Goal: Task Accomplishment & Management: Complete application form

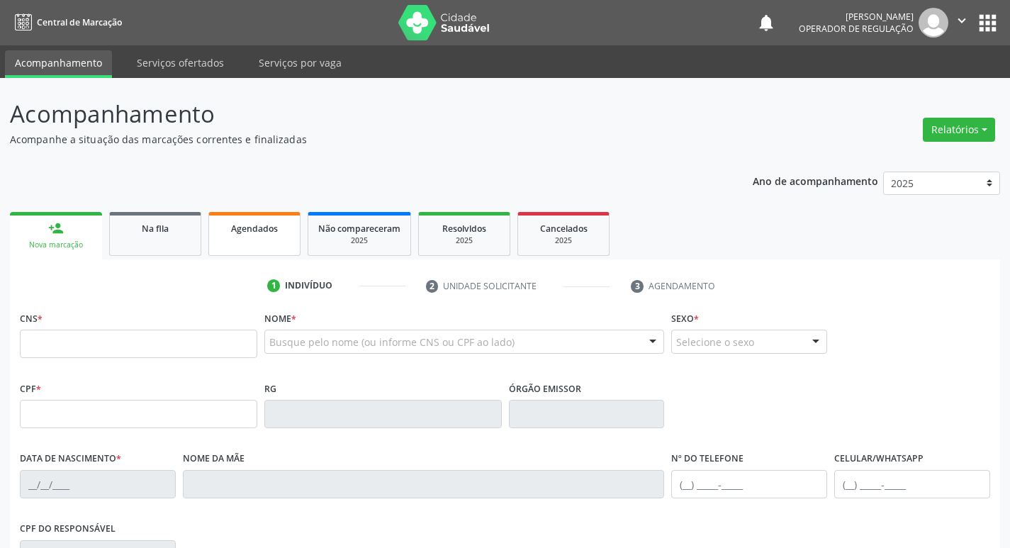
click at [281, 233] on div "Agendados" at bounding box center [254, 227] width 71 height 15
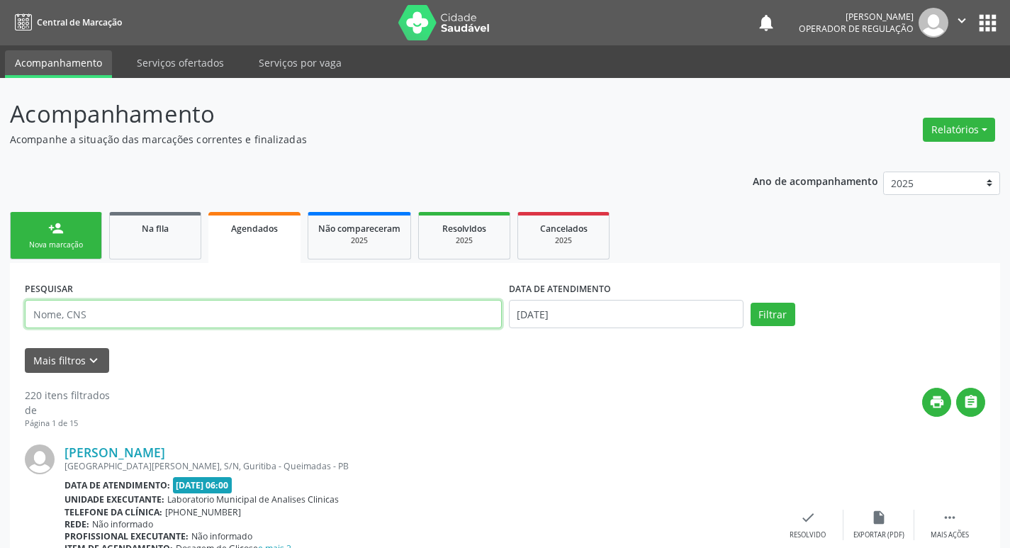
click at [171, 306] on input "text" at bounding box center [263, 314] width 477 height 28
type input "ORNILDO"
click at [751, 303] on button "Filtrar" at bounding box center [773, 315] width 45 height 24
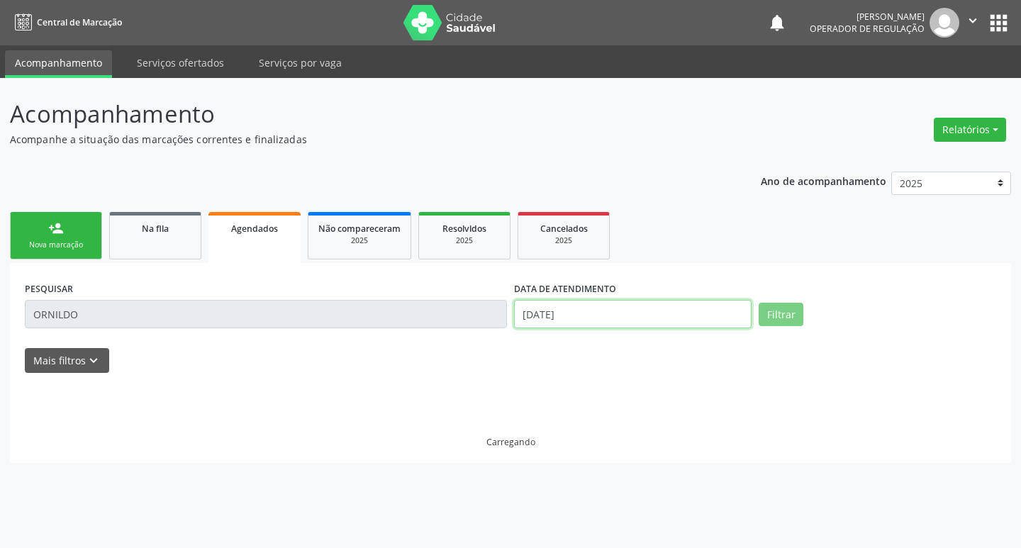
click at [658, 305] on input "[DATE]" at bounding box center [632, 314] width 237 height 28
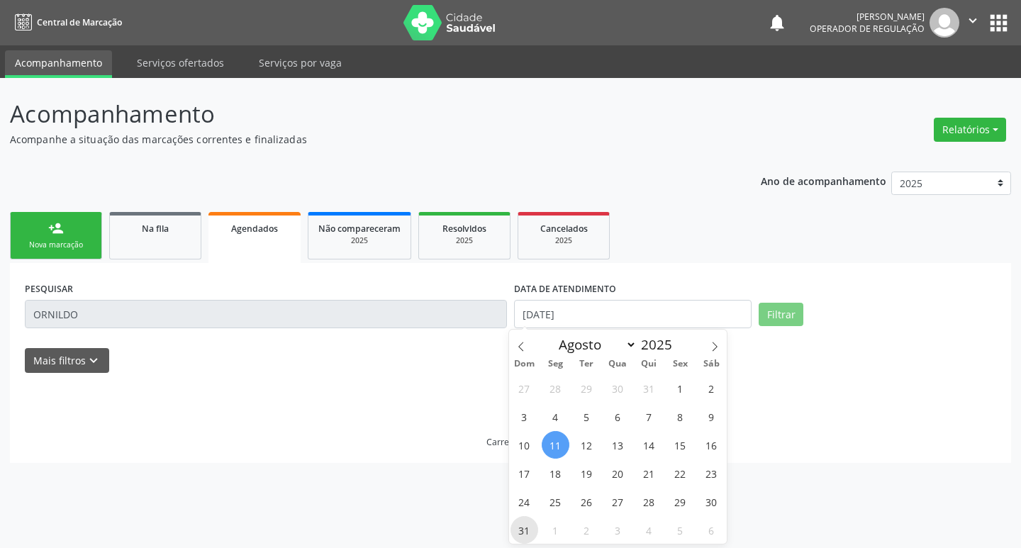
click at [515, 523] on span "31" at bounding box center [524, 530] width 28 height 28
type input "[DATE]"
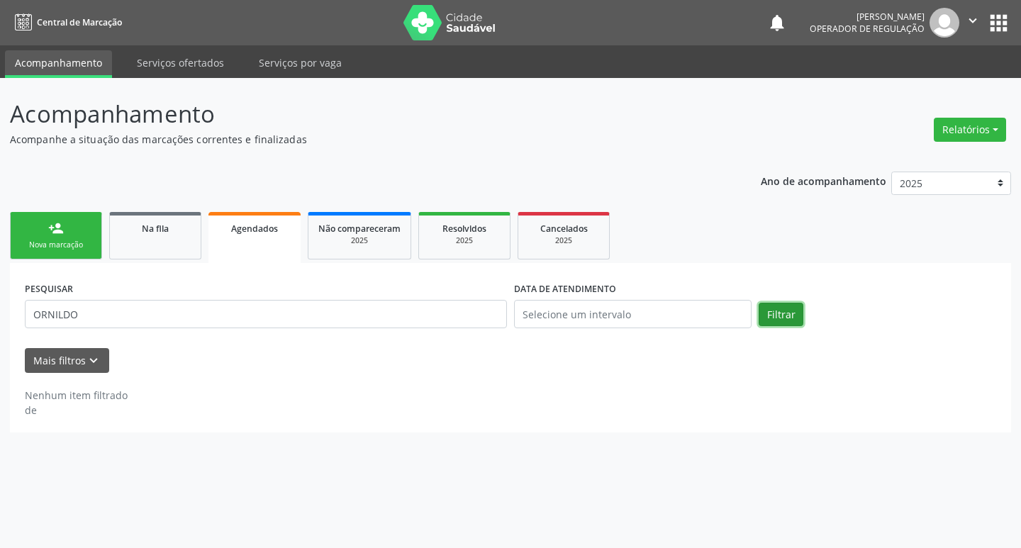
click at [777, 314] on button "Filtrar" at bounding box center [781, 315] width 45 height 24
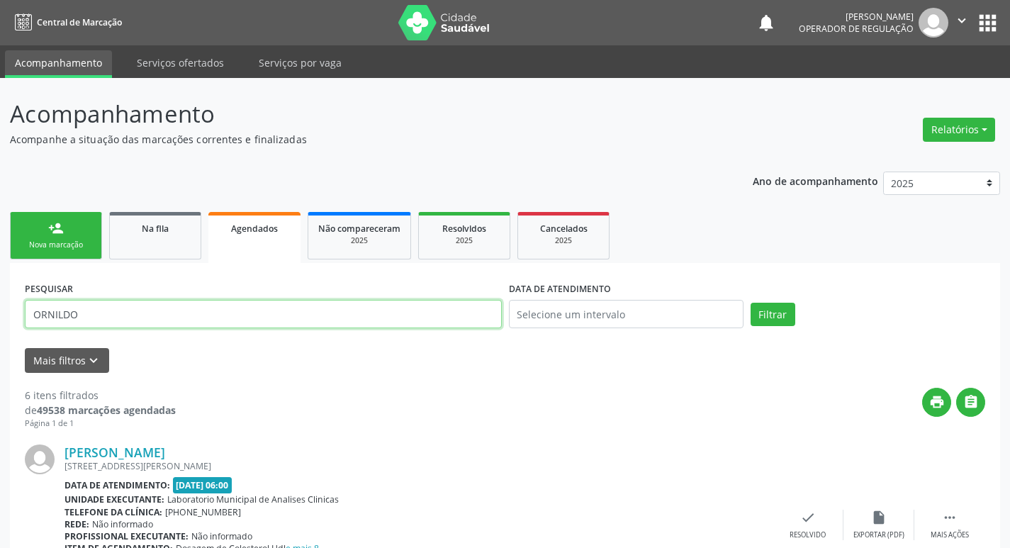
click at [107, 307] on input "ORNILDO" at bounding box center [263, 314] width 477 height 28
click at [107, 308] on input "ORNILDO" at bounding box center [263, 314] width 477 height 28
click at [106, 308] on input "ORNILDO" at bounding box center [263, 314] width 477 height 28
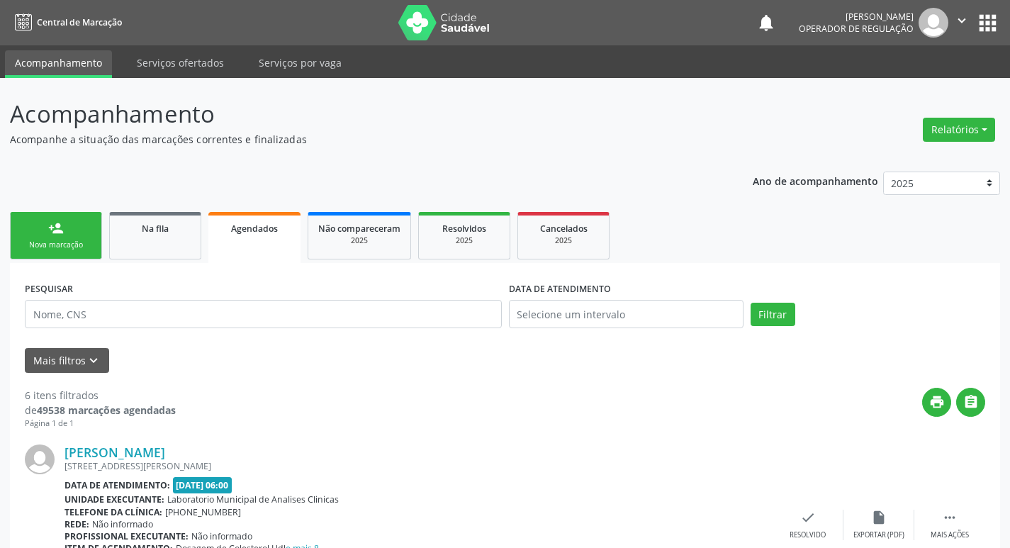
click at [73, 240] on div "Nova marcação" at bounding box center [56, 245] width 71 height 11
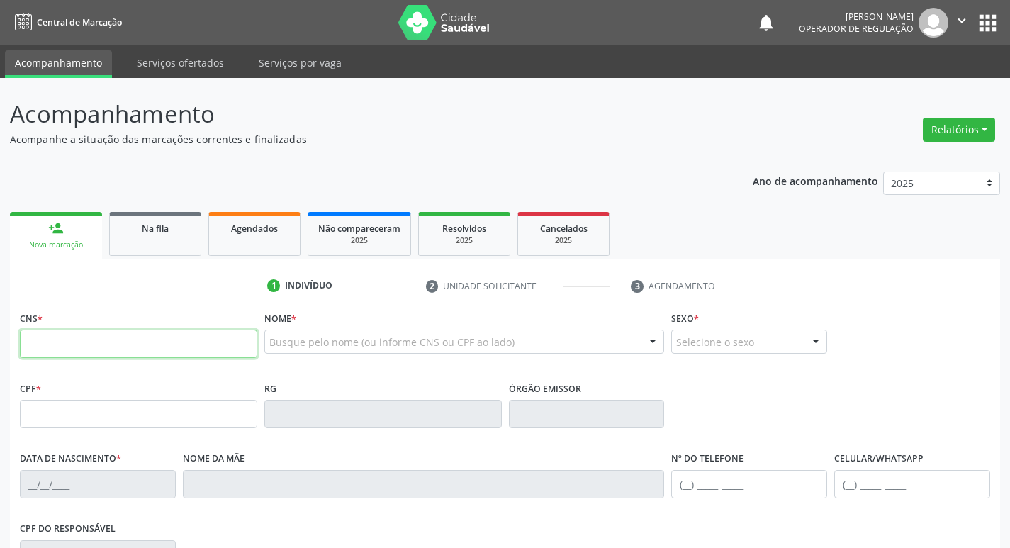
click at [65, 347] on input "text" at bounding box center [138, 344] width 237 height 28
type input "706 6065 4475 0210"
type input "107.122.637-13"
type input "[DATE]"
type input "[PERSON_NAME]"
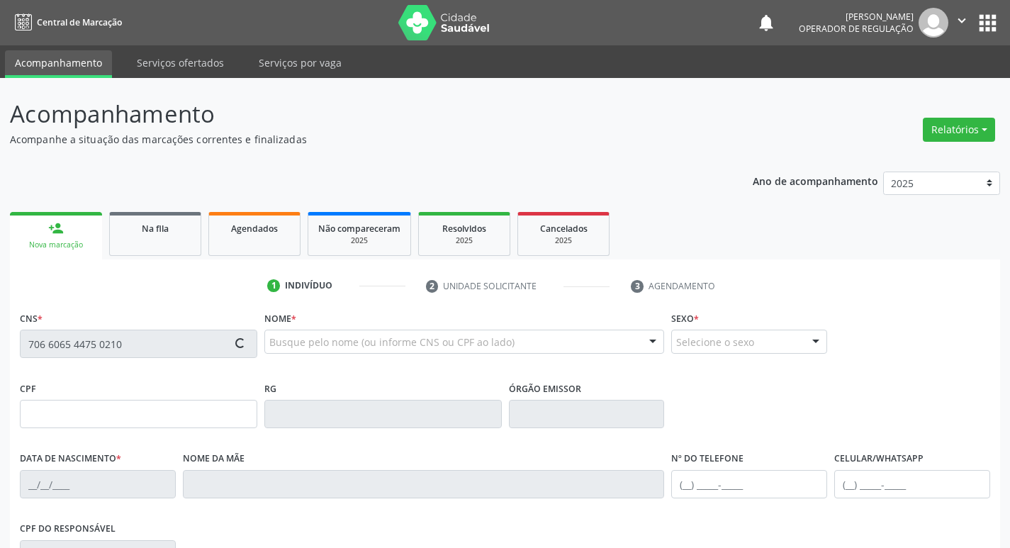
type input "[PHONE_NUMBER]"
type input "1221"
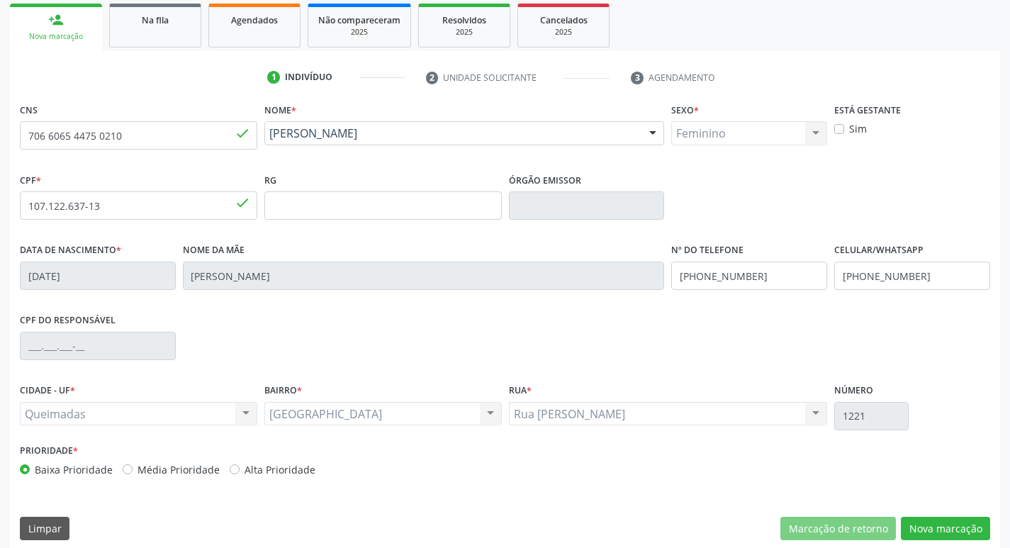
scroll to position [220, 0]
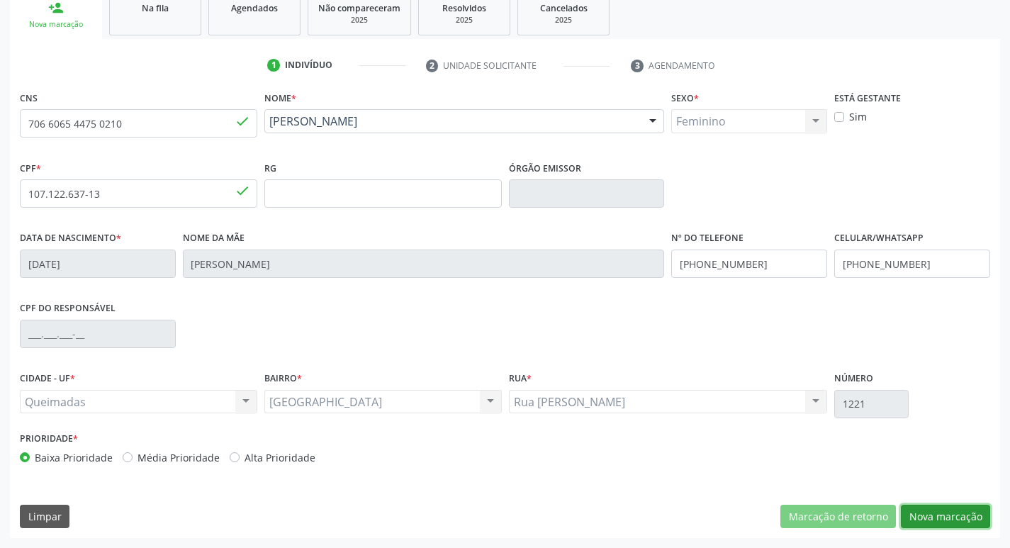
click at [942, 518] on button "Nova marcação" at bounding box center [945, 517] width 89 height 24
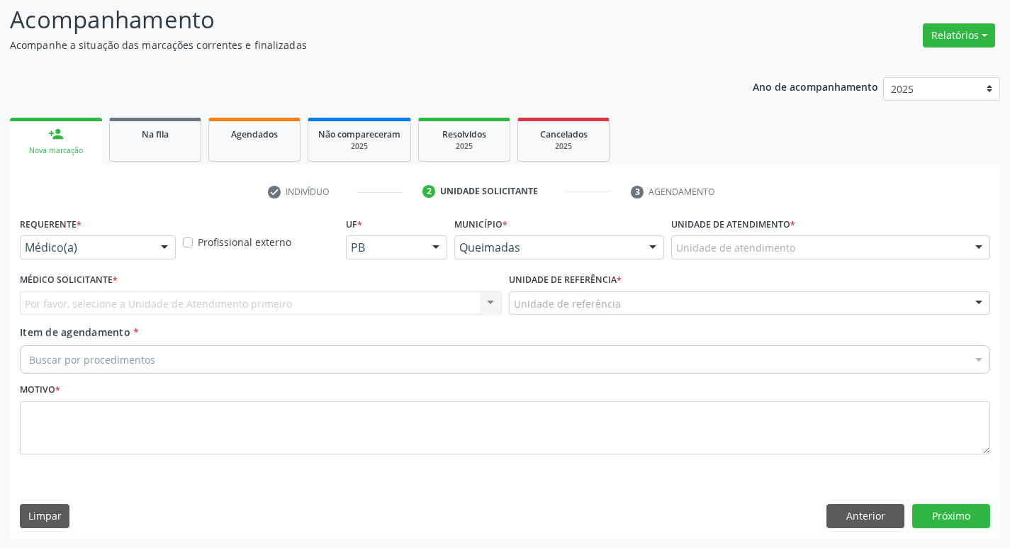
scroll to position [94, 0]
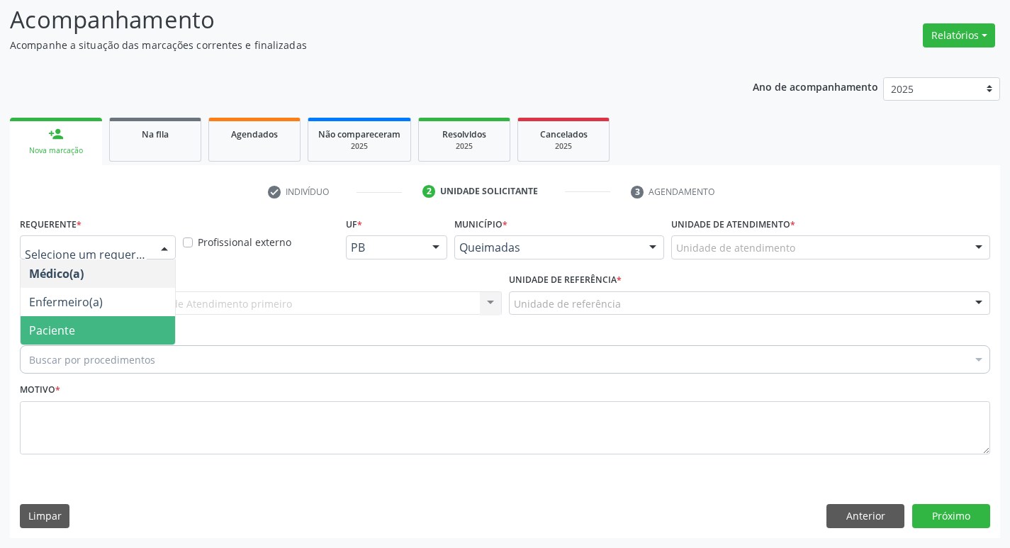
drag, startPoint x: 96, startPoint y: 327, endPoint x: 104, endPoint y: 315, distance: 13.8
click at [97, 327] on span "Paciente" at bounding box center [98, 330] width 155 height 28
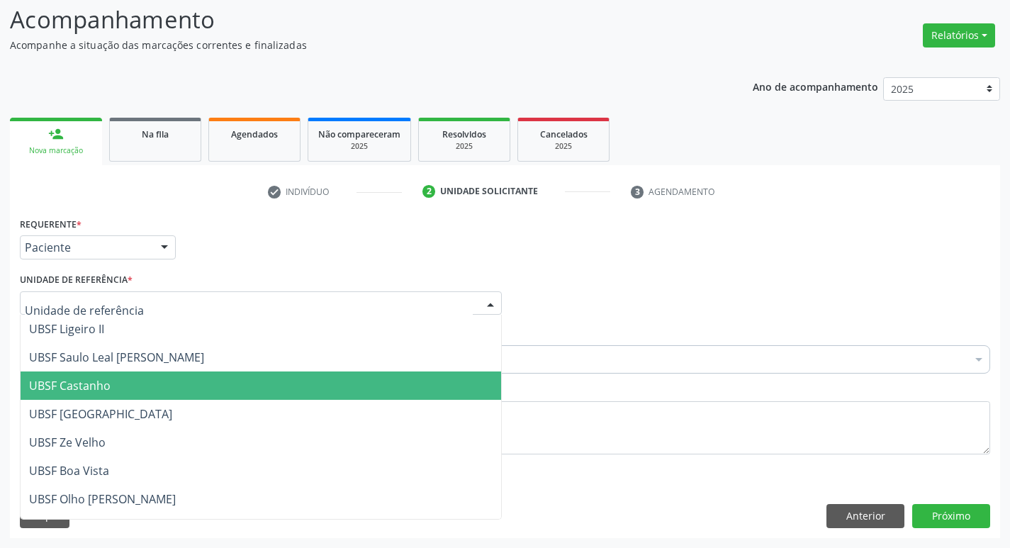
scroll to position [363, 0]
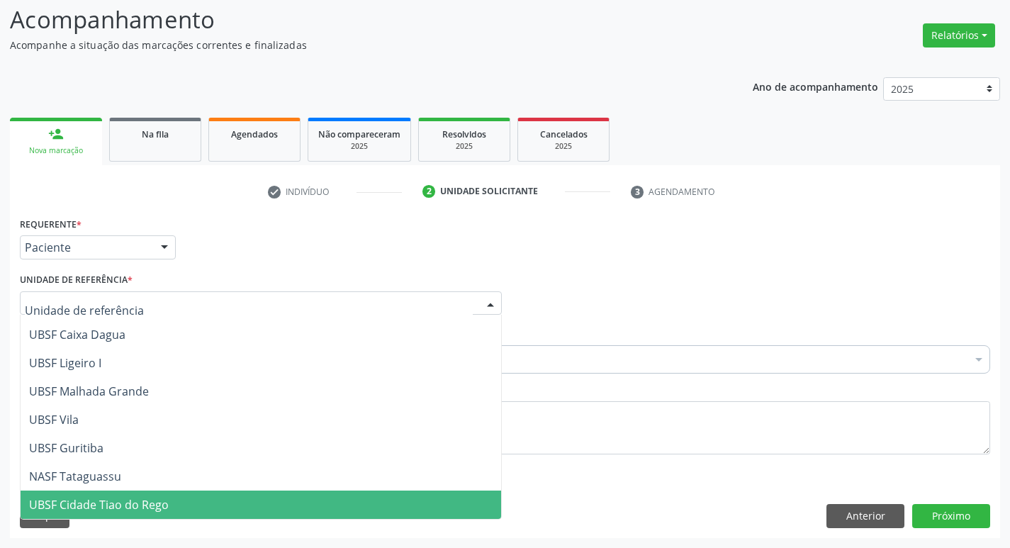
click at [118, 500] on span "UBSF Cidade Tiao do Rego" at bounding box center [99, 505] width 140 height 16
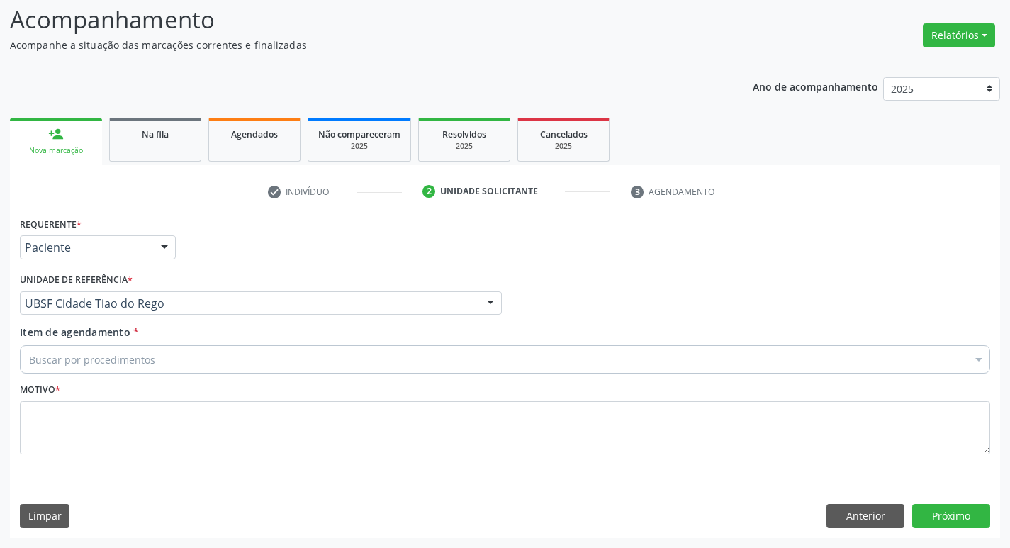
click at [152, 363] on div "Buscar por procedimentos" at bounding box center [505, 359] width 970 height 28
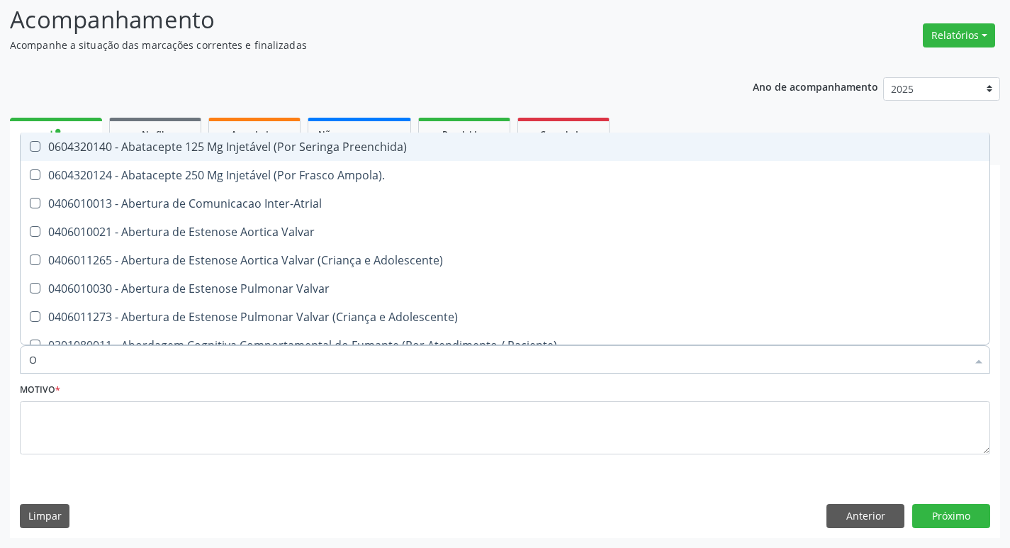
type input "ORTOPEDISTA"
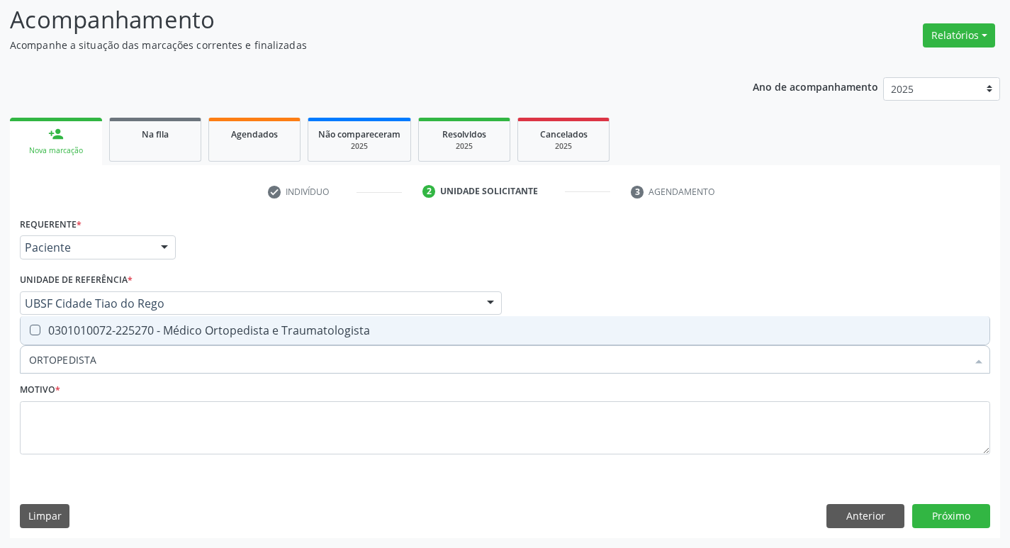
drag, startPoint x: 227, startPoint y: 331, endPoint x: 201, endPoint y: 427, distance: 99.7
click at [227, 334] on div "0301010072-225270 - Médico Ortopedista e Traumatologista" at bounding box center [505, 330] width 952 height 11
checkbox Traumatologista "true"
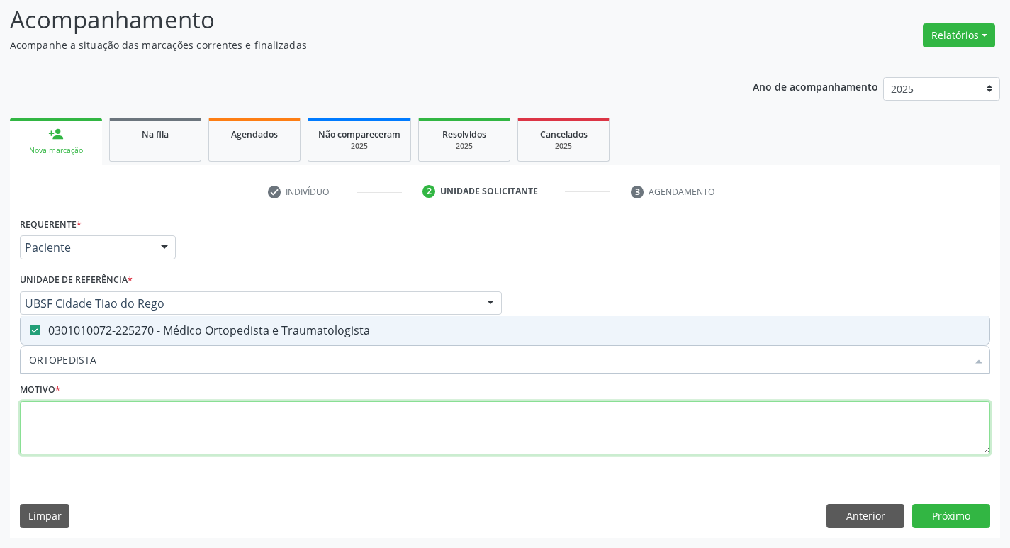
click at [196, 437] on textarea at bounding box center [505, 428] width 970 height 54
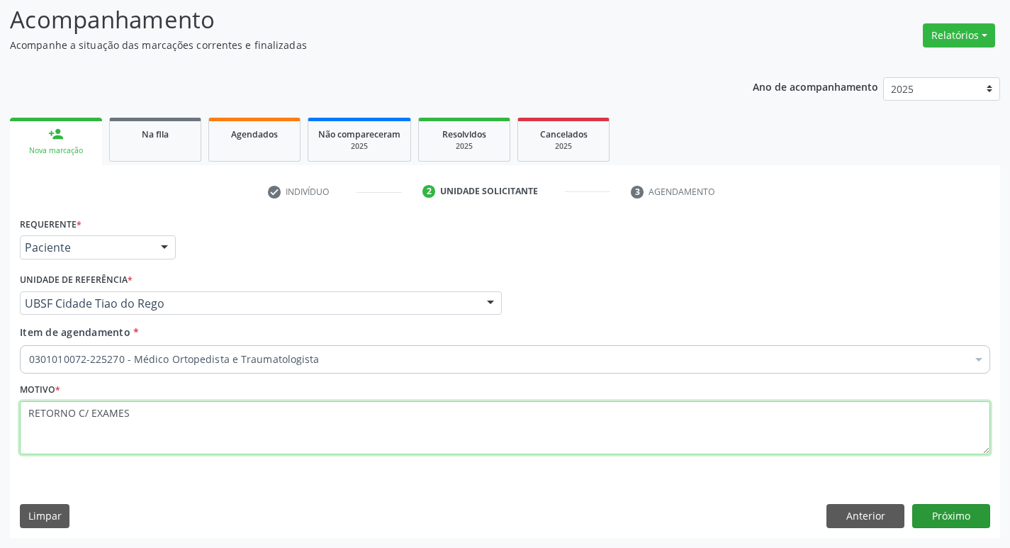
type textarea "RETORNO C/ EXAMES"
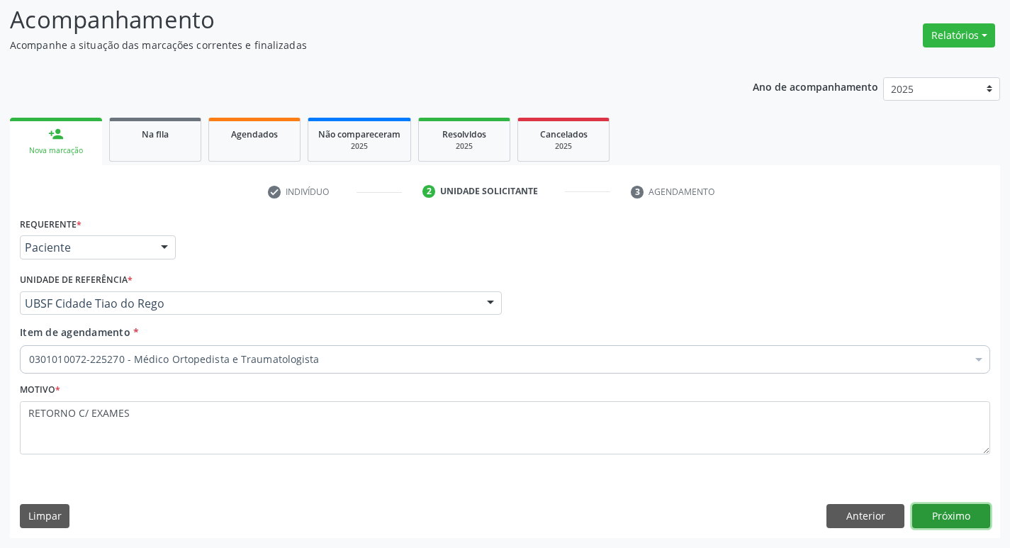
click at [924, 517] on button "Próximo" at bounding box center [951, 516] width 78 height 24
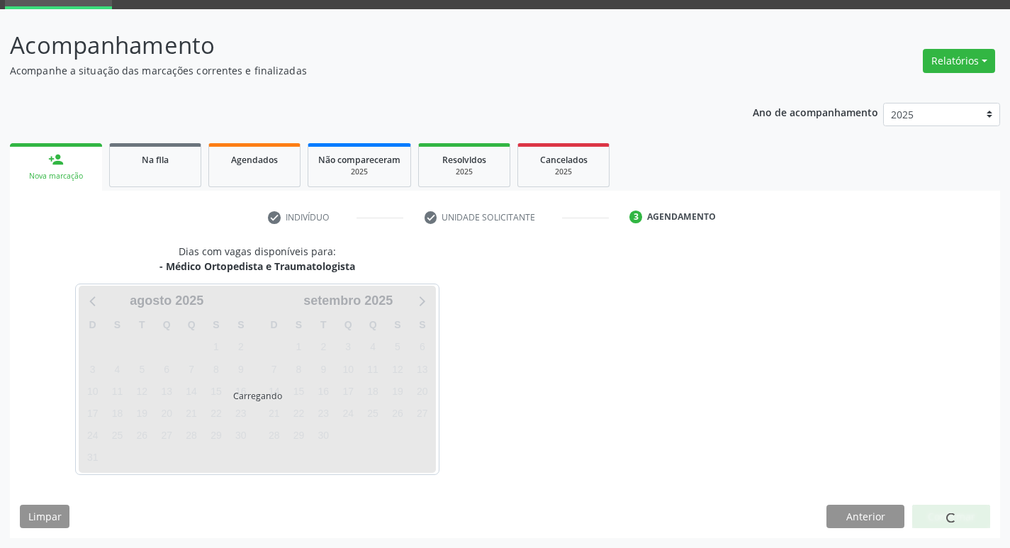
scroll to position [69, 0]
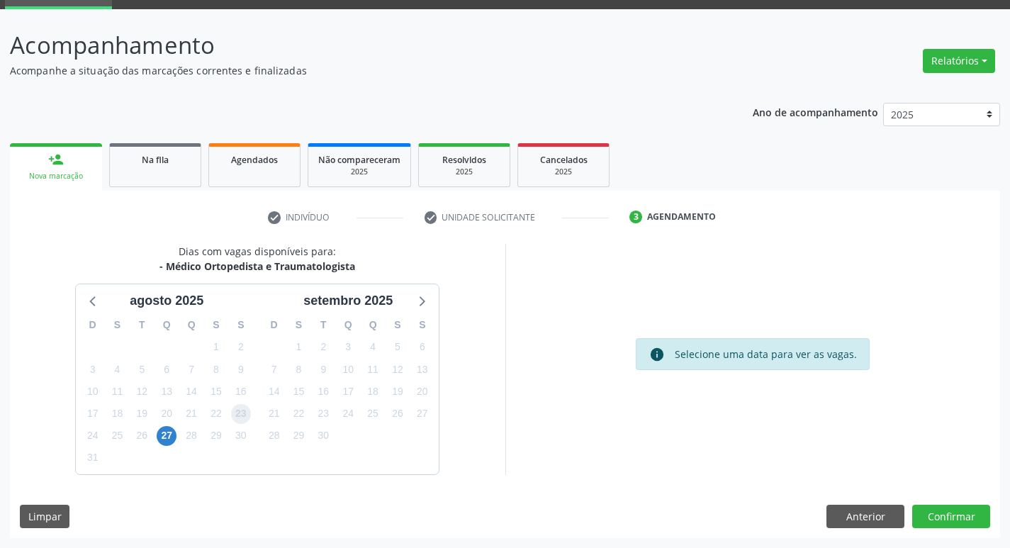
click at [244, 410] on span "23" at bounding box center [241, 414] width 20 height 20
click at [958, 508] on button "Confirmar" at bounding box center [951, 517] width 78 height 24
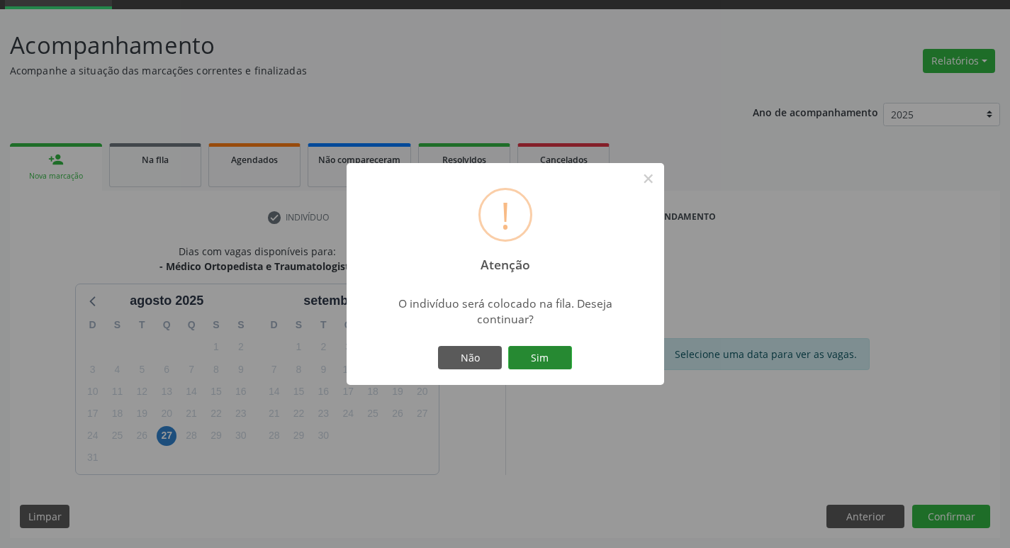
click at [544, 358] on button "Sim" at bounding box center [540, 358] width 64 height 24
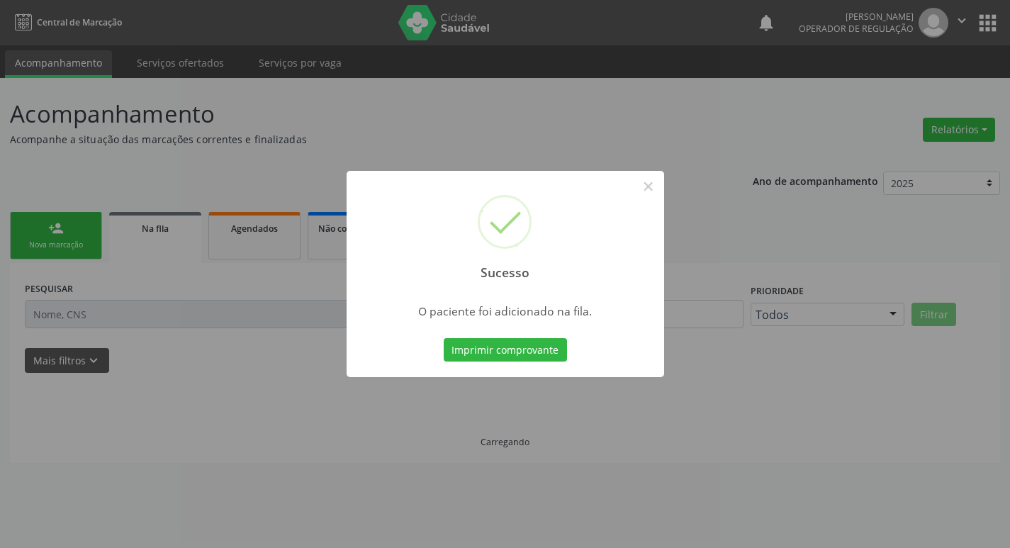
scroll to position [0, 0]
click at [75, 301] on div "Sucesso × O paciente foi adicionado na fila. Imprimir comprovante Cancel" at bounding box center [510, 274] width 1021 height 548
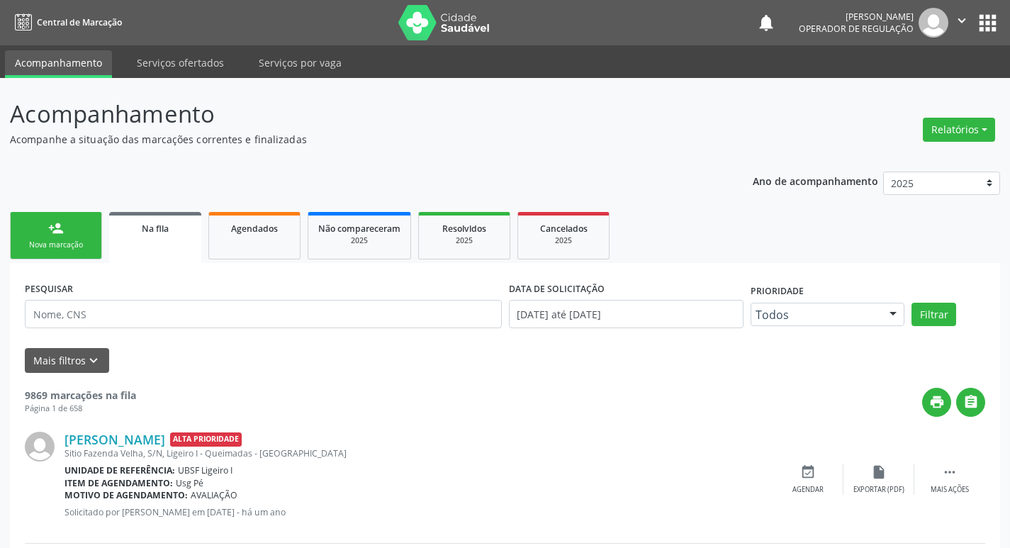
click at [54, 237] on link "person_add Nova marcação" at bounding box center [56, 235] width 92 height 47
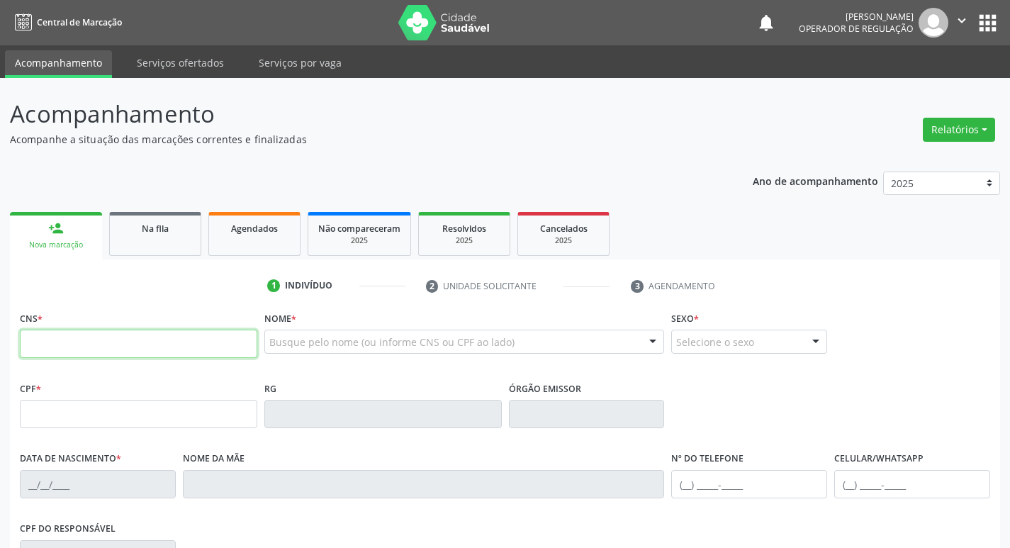
click at [152, 343] on input "text" at bounding box center [138, 344] width 237 height 28
type input "706 8057 8086 9525"
type input "028.118.004-09"
type input "[DATE]"
type input "[PERSON_NAME] das [PERSON_NAME]"
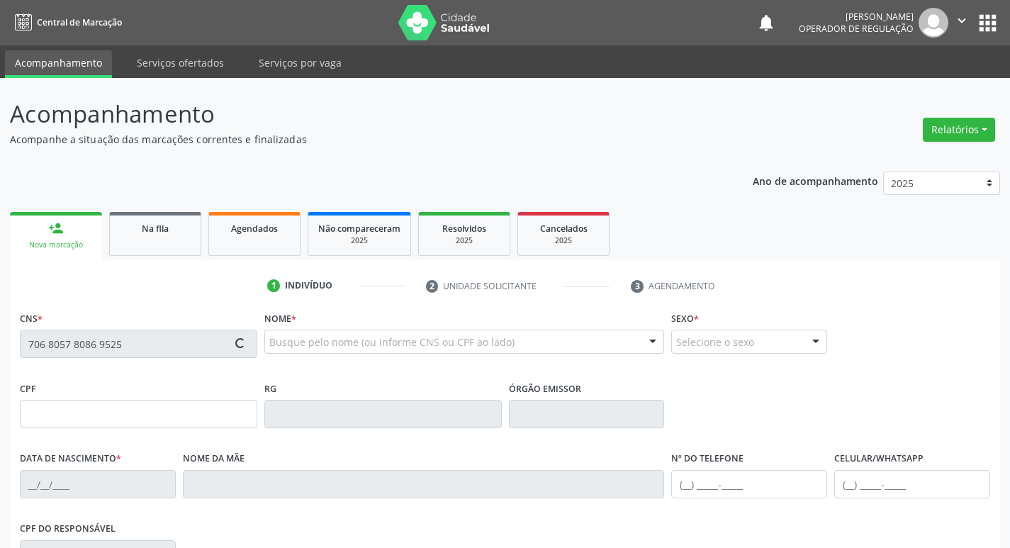
type input "[PHONE_NUMBER]"
type input "S/N"
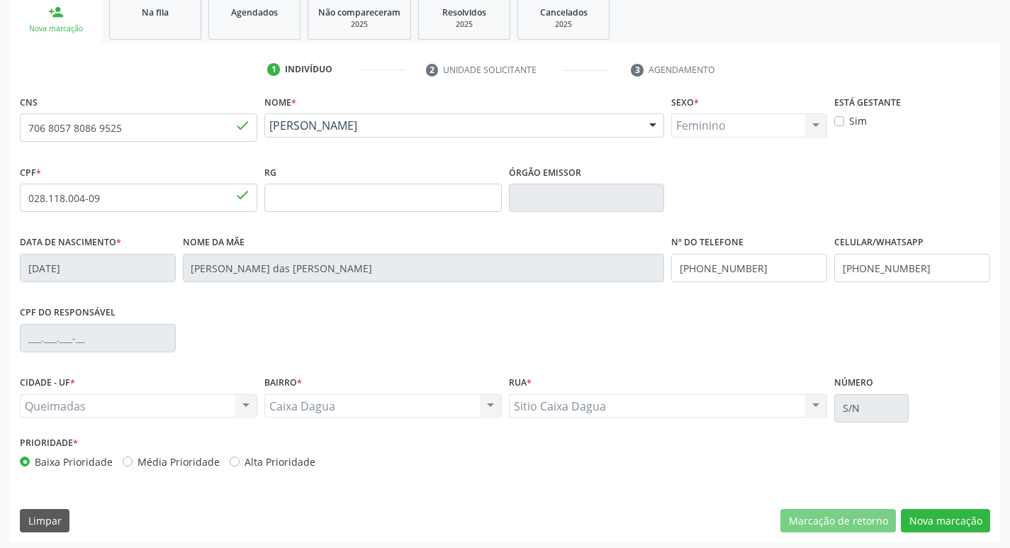
scroll to position [220, 0]
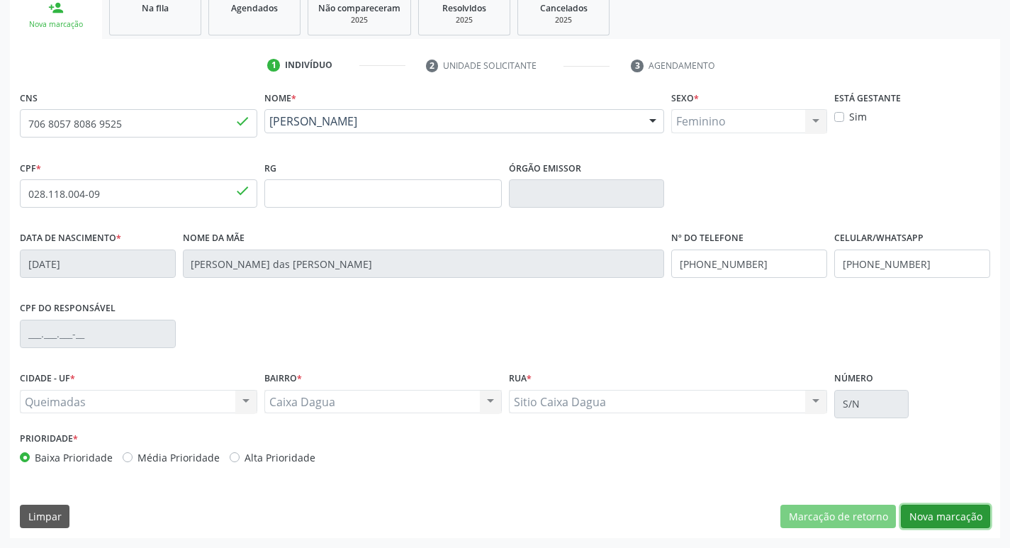
click at [972, 511] on button "Nova marcação" at bounding box center [945, 517] width 89 height 24
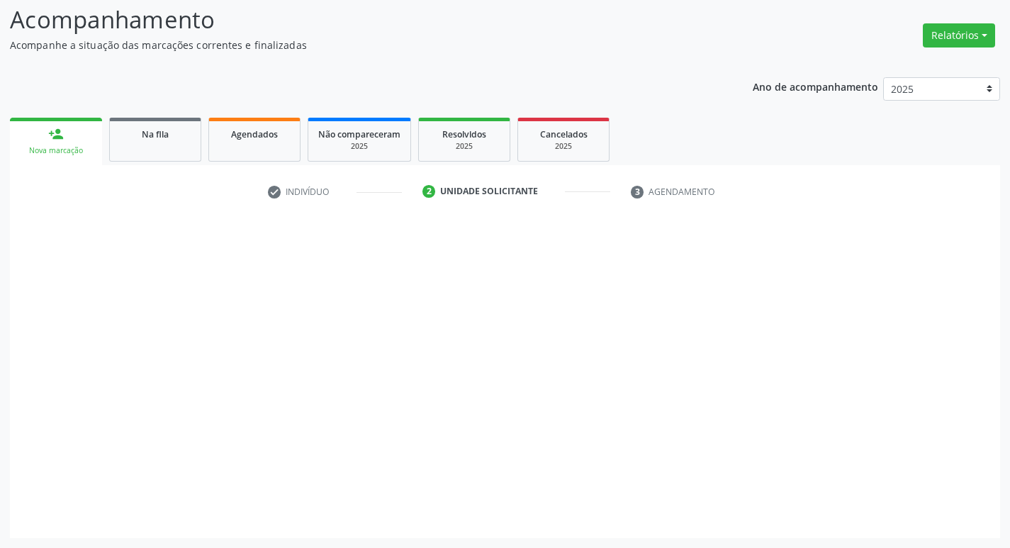
scroll to position [94, 0]
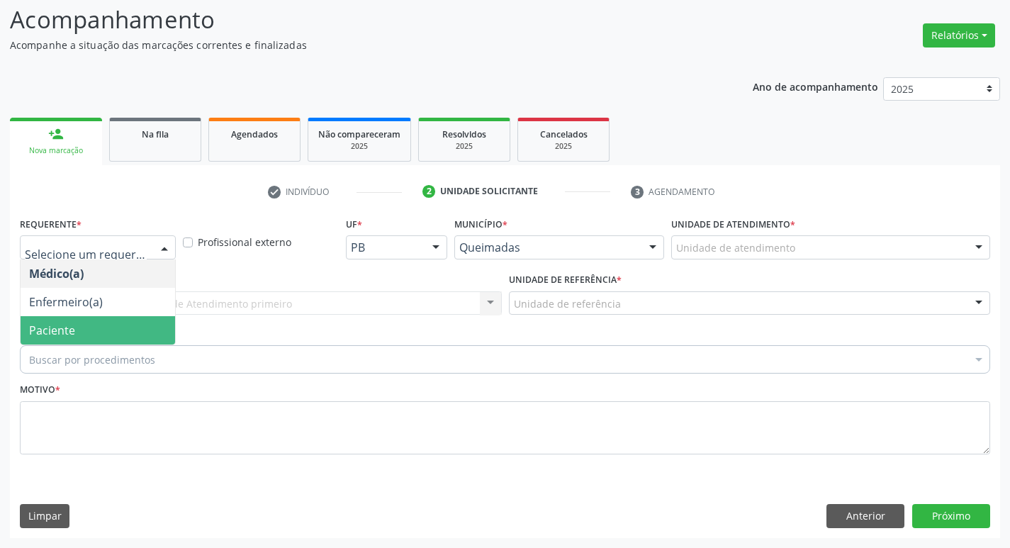
click at [34, 328] on span "Paciente" at bounding box center [52, 331] width 46 height 16
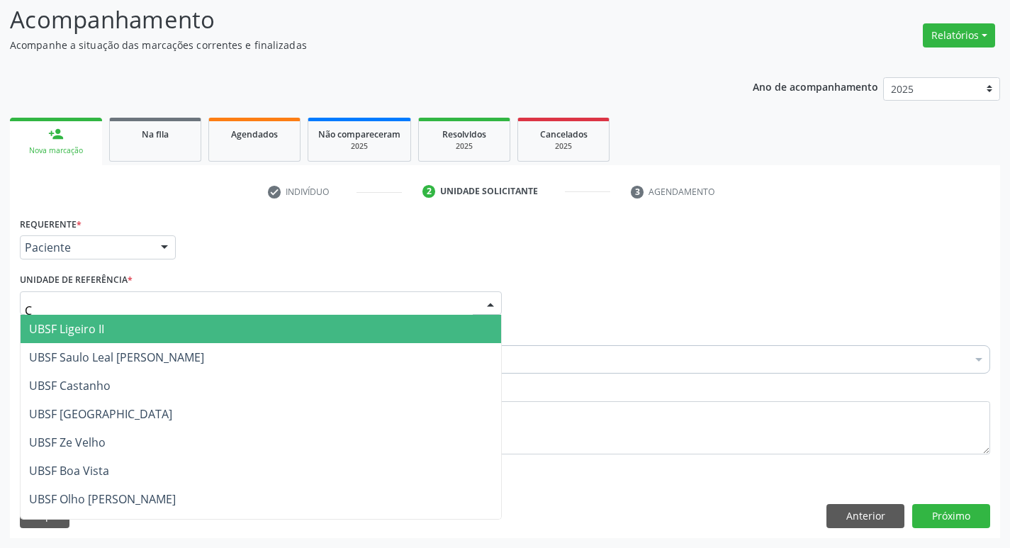
type input "CA"
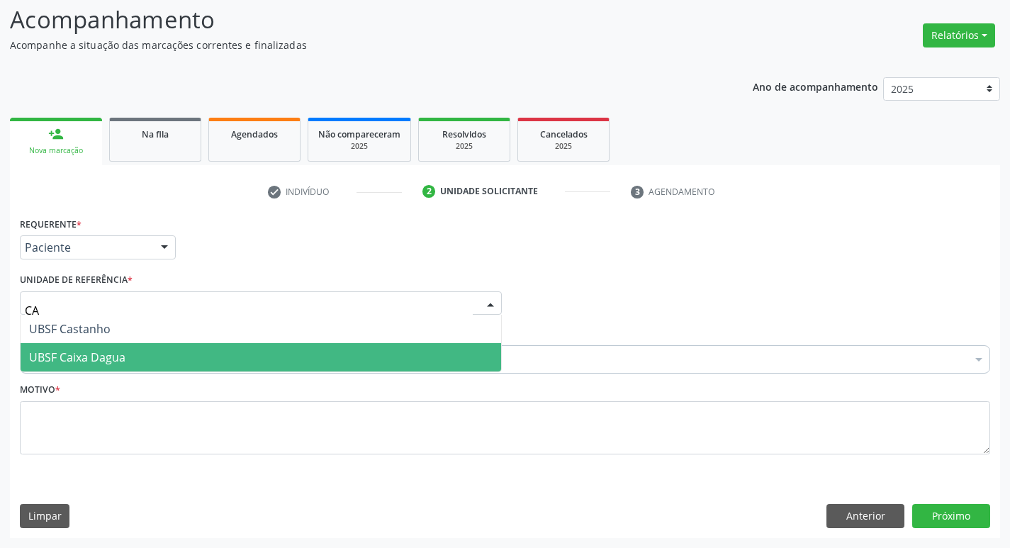
click at [36, 353] on span "UBSF Caixa Dagua" at bounding box center [77, 357] width 96 height 16
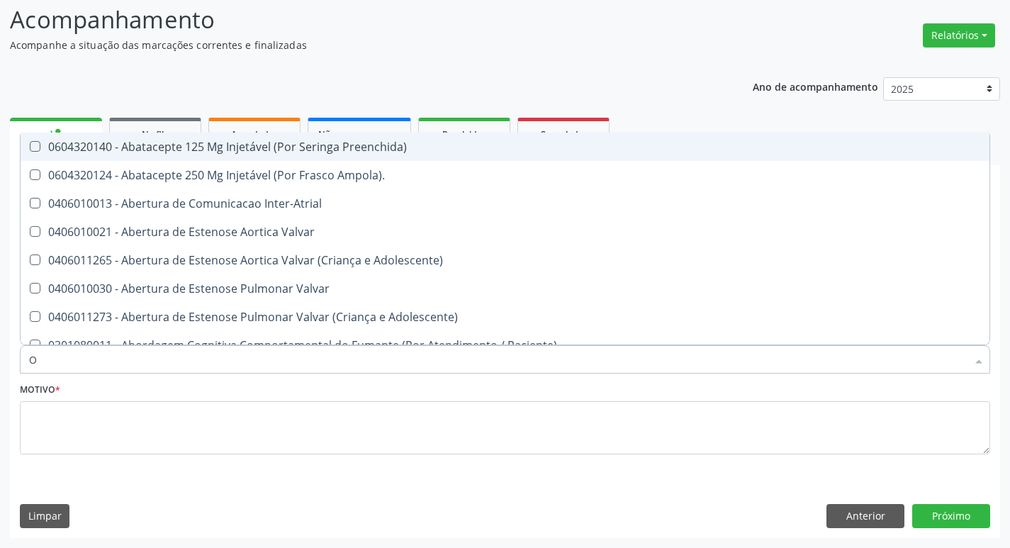
type input "ORTOPEDISTA"
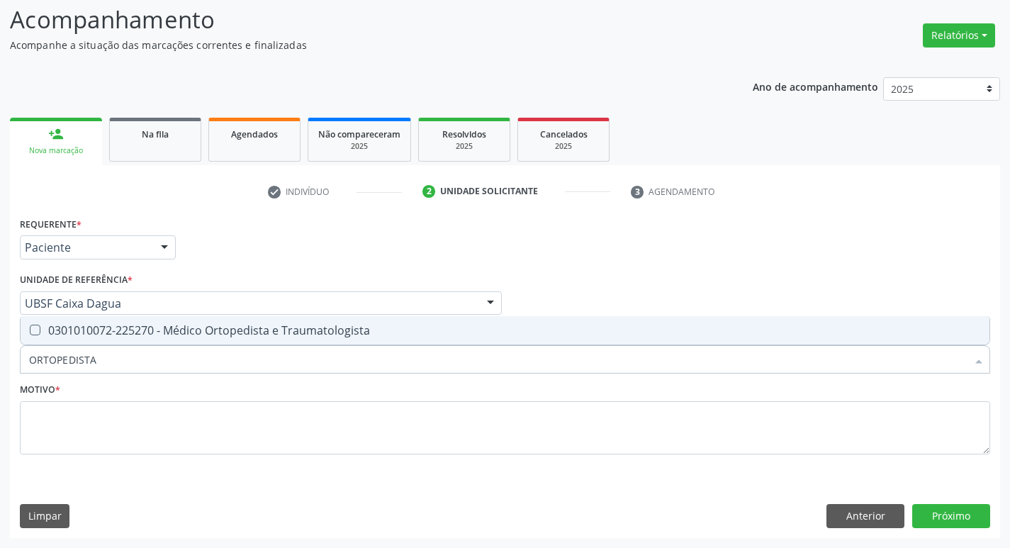
click at [141, 342] on span "0301010072-225270 - Médico Ortopedista e Traumatologista" at bounding box center [505, 330] width 969 height 28
checkbox Traumatologista "true"
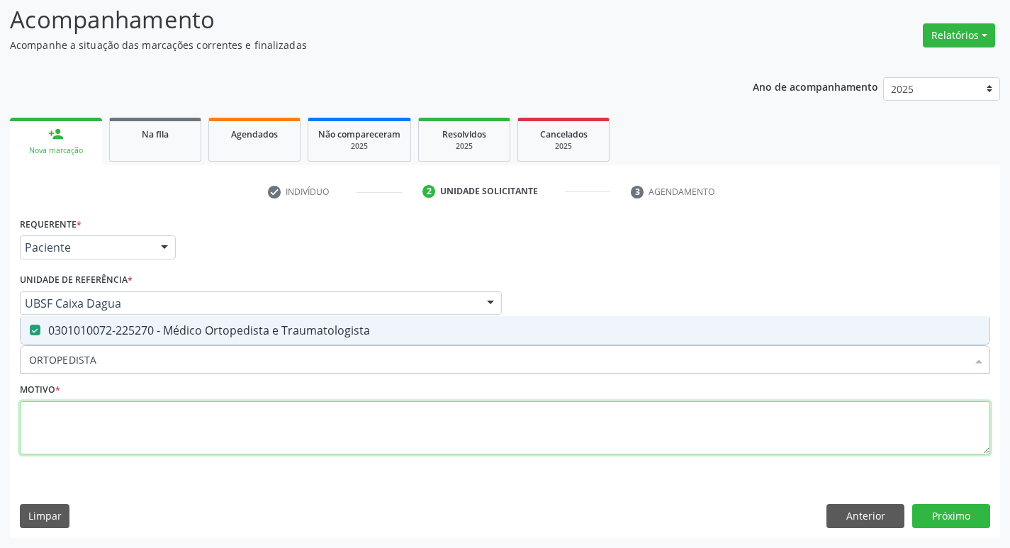
click at [142, 408] on textarea at bounding box center [505, 428] width 970 height 54
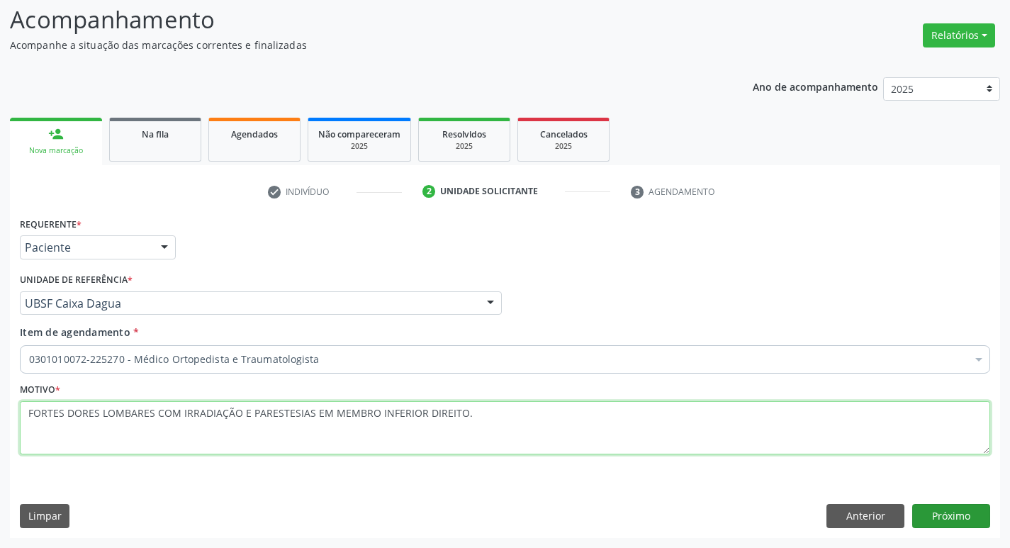
type textarea "FORTES DORES LOMBARES COM IRRADIAÇÃO E PARESTESIAS EM MEMBRO INFERIOR DIREITO."
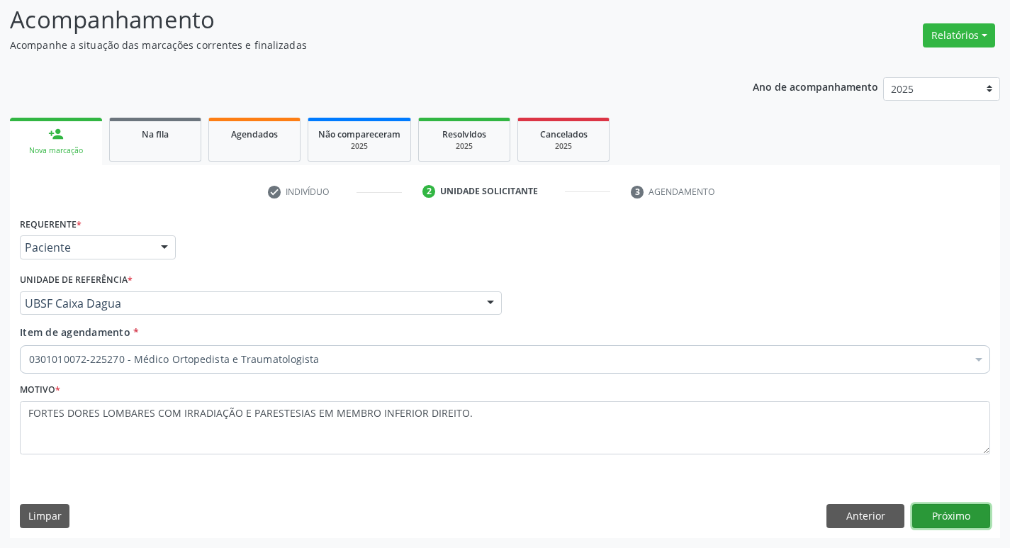
click at [929, 515] on button "Próximo" at bounding box center [951, 516] width 78 height 24
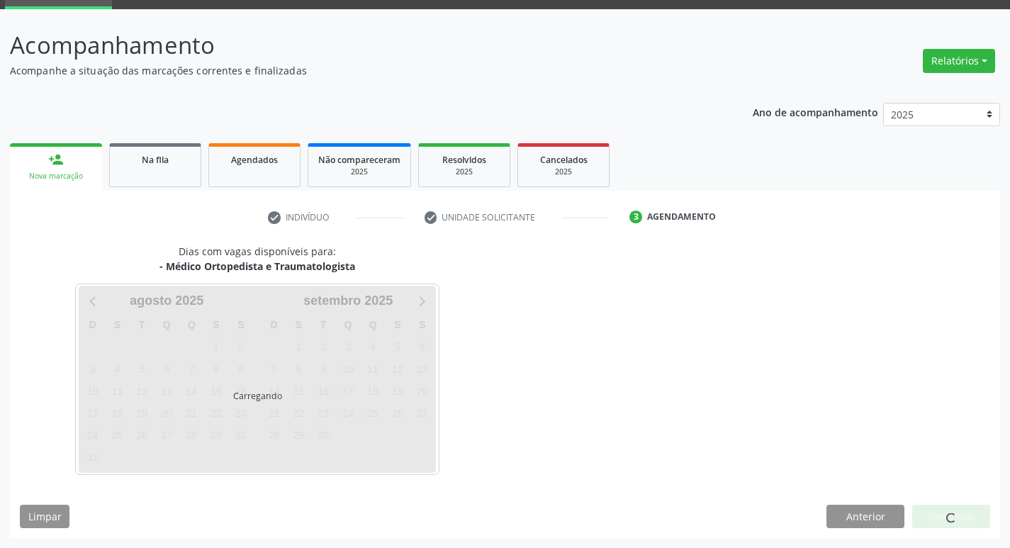
scroll to position [69, 0]
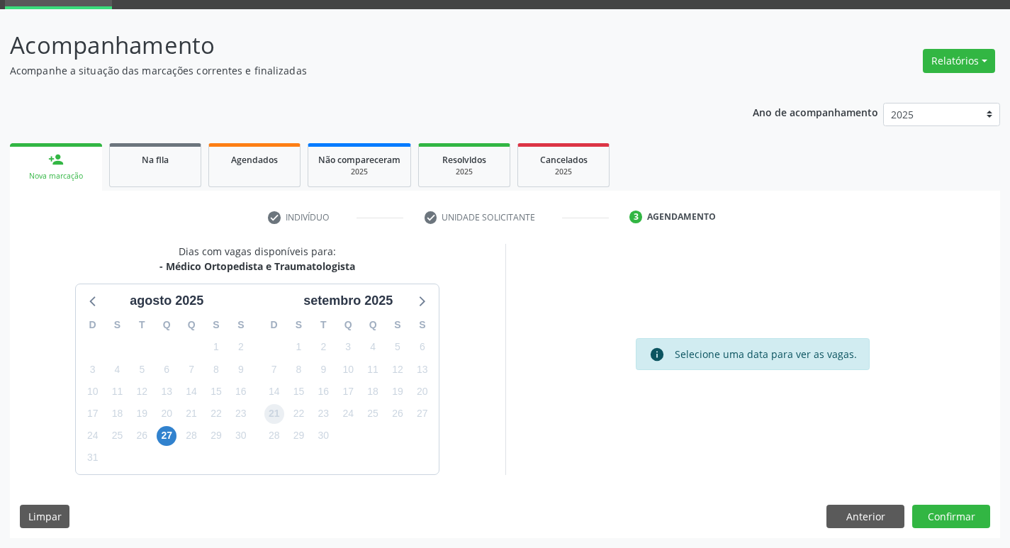
click at [282, 415] on span "21" at bounding box center [274, 414] width 20 height 20
click at [937, 512] on button "Confirmar" at bounding box center [951, 517] width 78 height 24
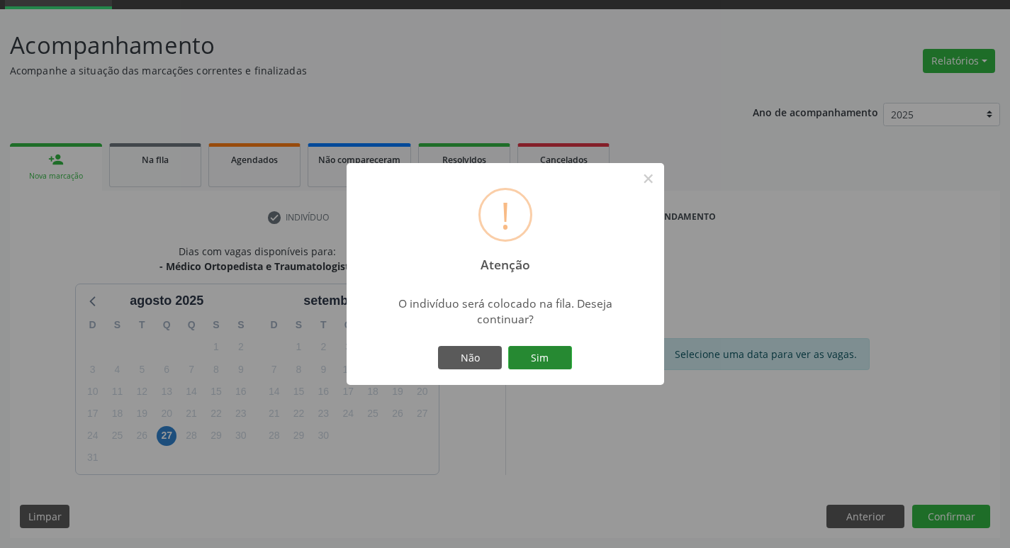
click at [554, 350] on button "Sim" at bounding box center [540, 358] width 64 height 24
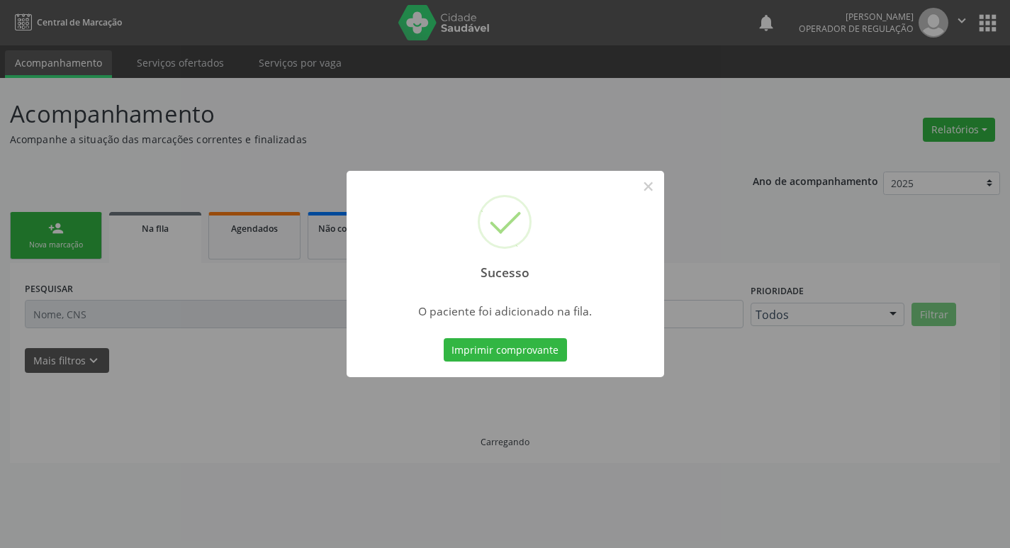
scroll to position [0, 0]
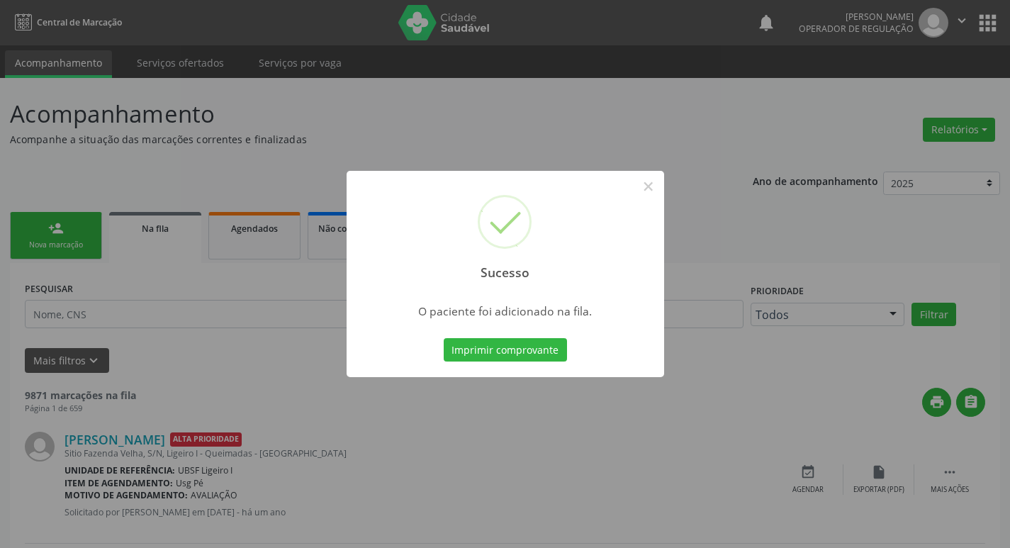
click at [88, 137] on div "Sucesso × O paciente foi adicionado na fila. Imprimir comprovante Cancel" at bounding box center [505, 274] width 1010 height 548
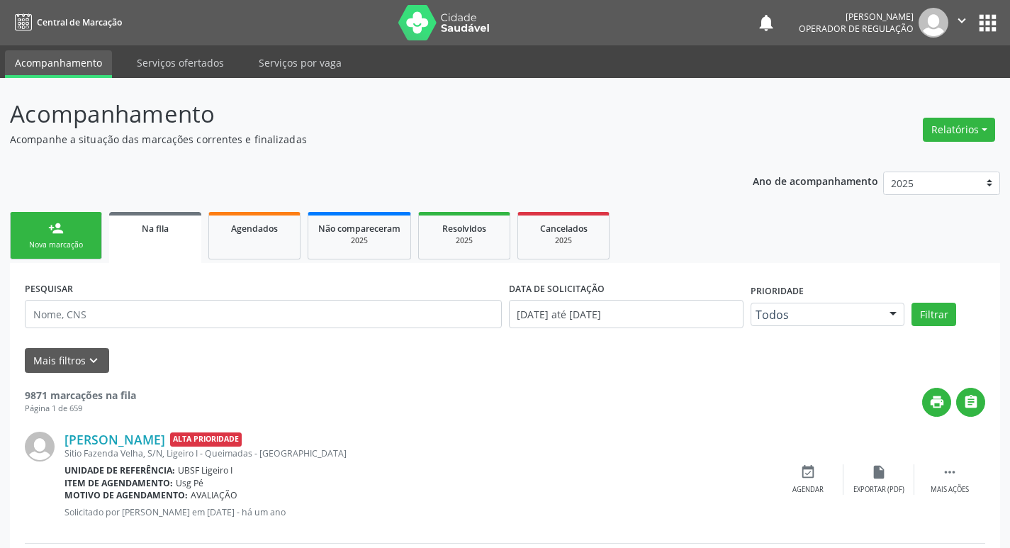
click at [26, 224] on link "person_add Nova marcação" at bounding box center [56, 235] width 92 height 47
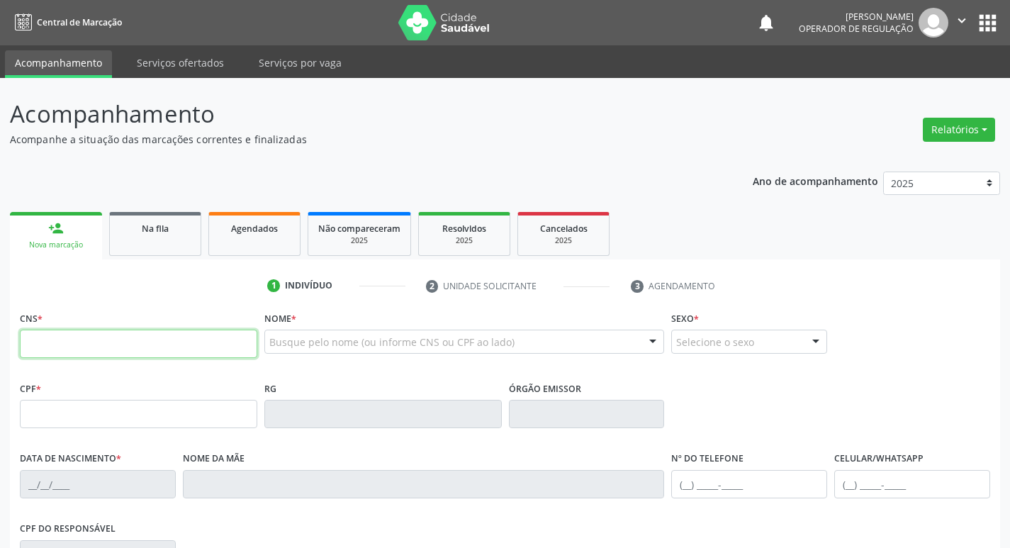
click at [131, 335] on input "text" at bounding box center [138, 344] width 237 height 28
type input "706 3017 2183 0279"
type input "716.125.264-46"
type input "[DATE]"
type input "[PERSON_NAME]"
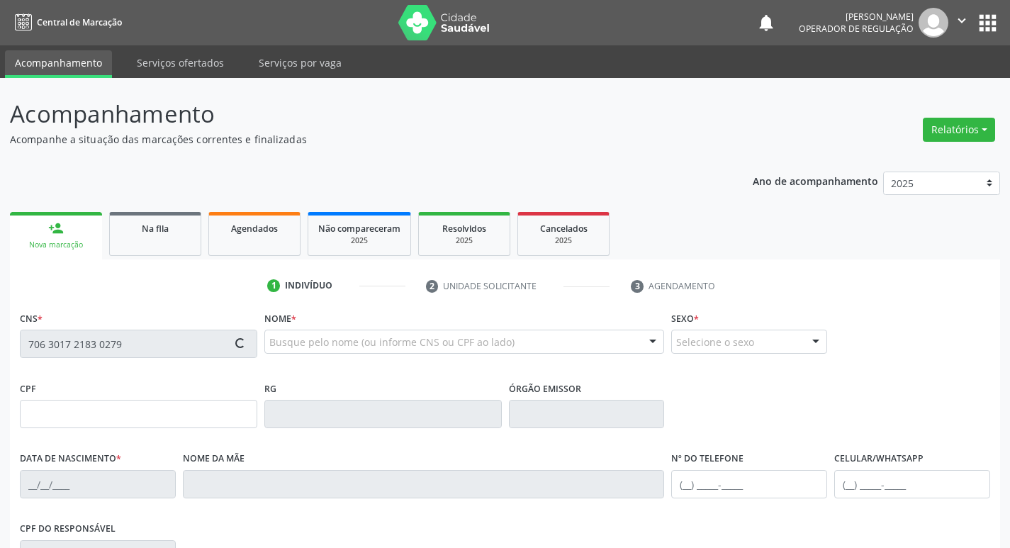
type input "[PHONE_NUMBER]"
type input "054.432.147-21"
type input "1"
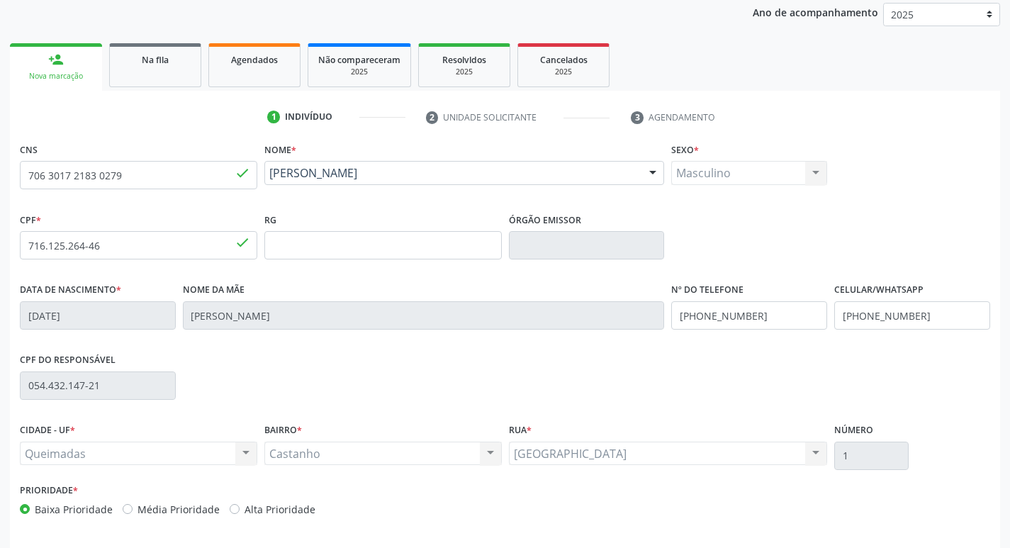
scroll to position [220, 0]
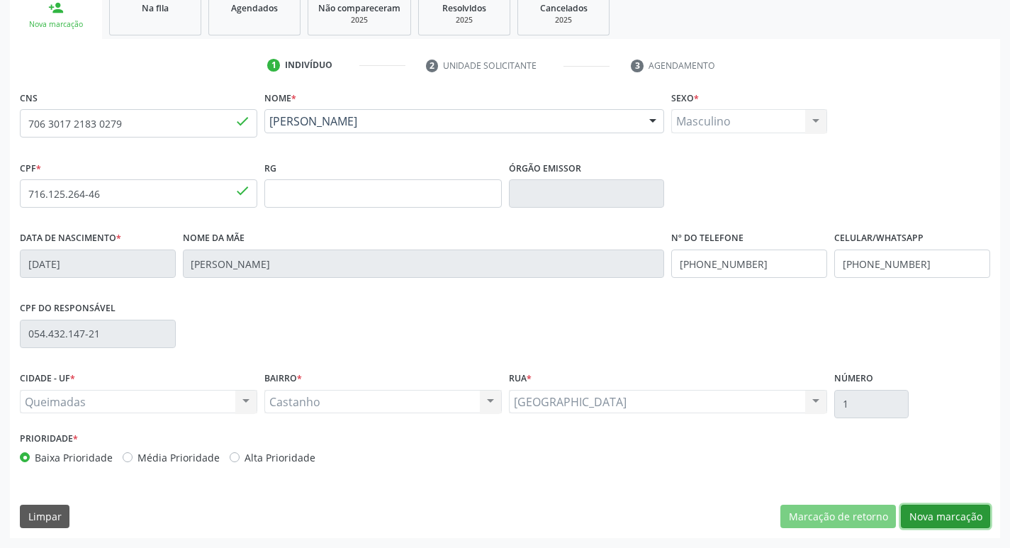
click at [920, 511] on button "Nova marcação" at bounding box center [945, 517] width 89 height 24
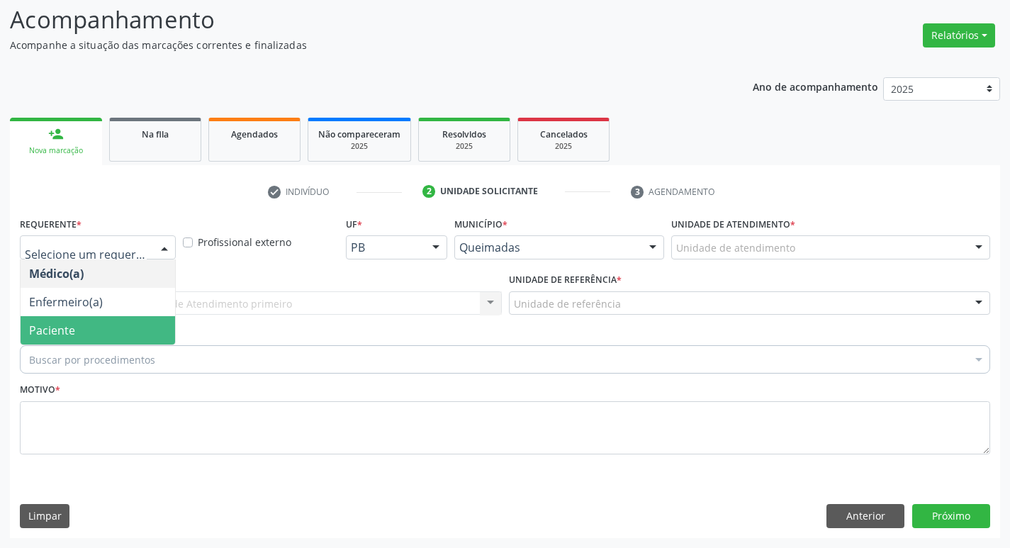
click at [46, 323] on span "Paciente" at bounding box center [52, 331] width 46 height 16
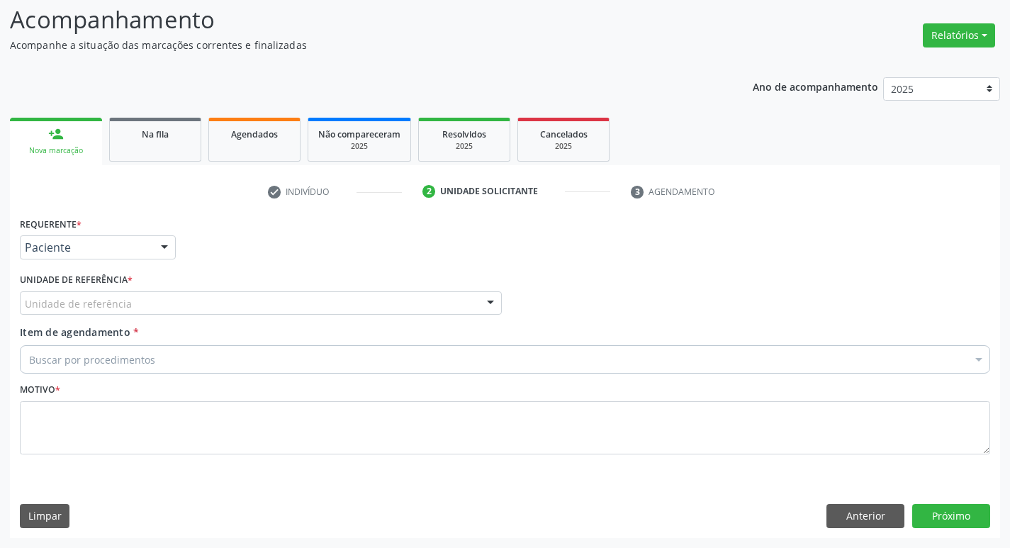
click at [46, 323] on div "Unidade de referência * Unidade de referência UBSF Ligeiro II UBSF Saulo Leal […" at bounding box center [260, 296] width 489 height 55
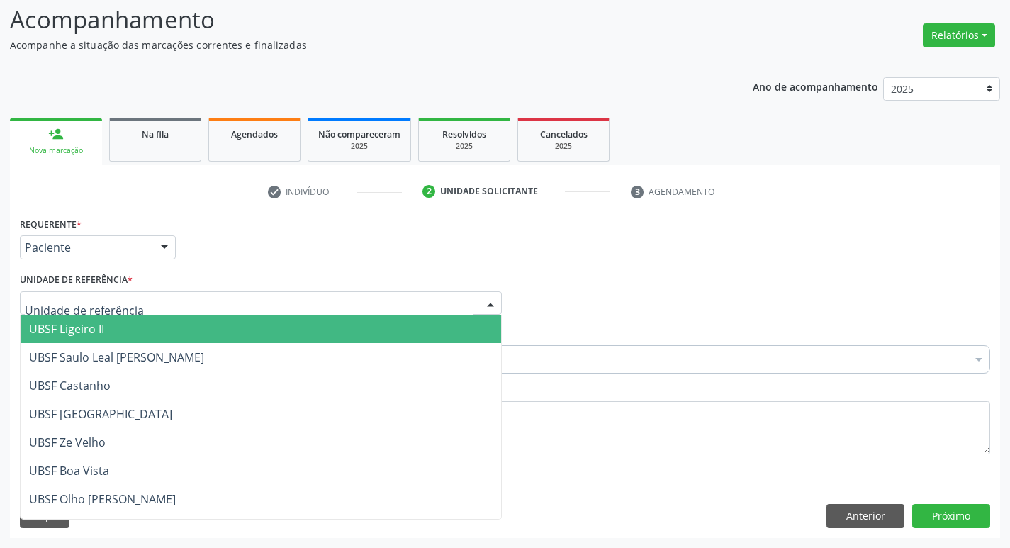
click at [24, 293] on div at bounding box center [261, 303] width 482 height 24
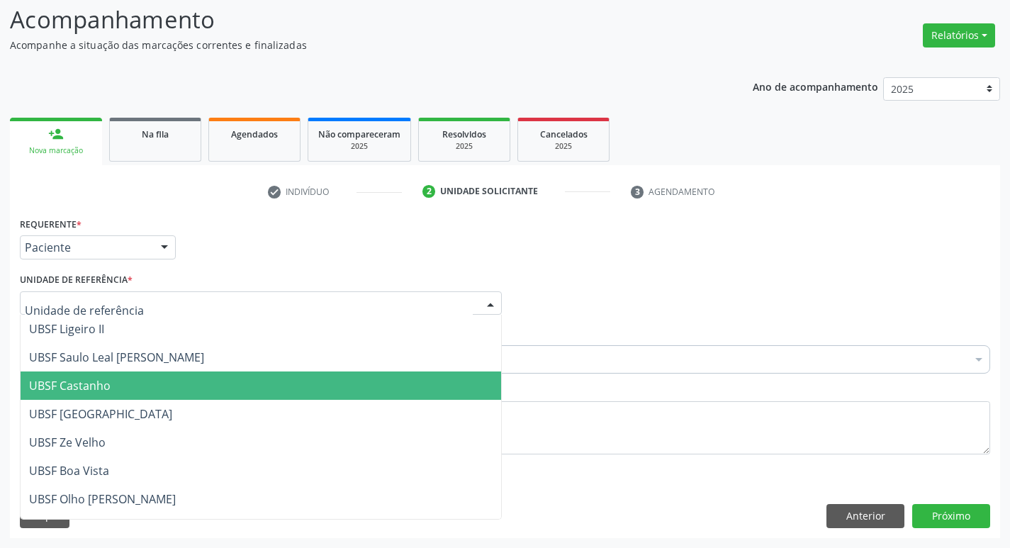
click at [72, 384] on span "UBSF Castanho" at bounding box center [70, 386] width 82 height 16
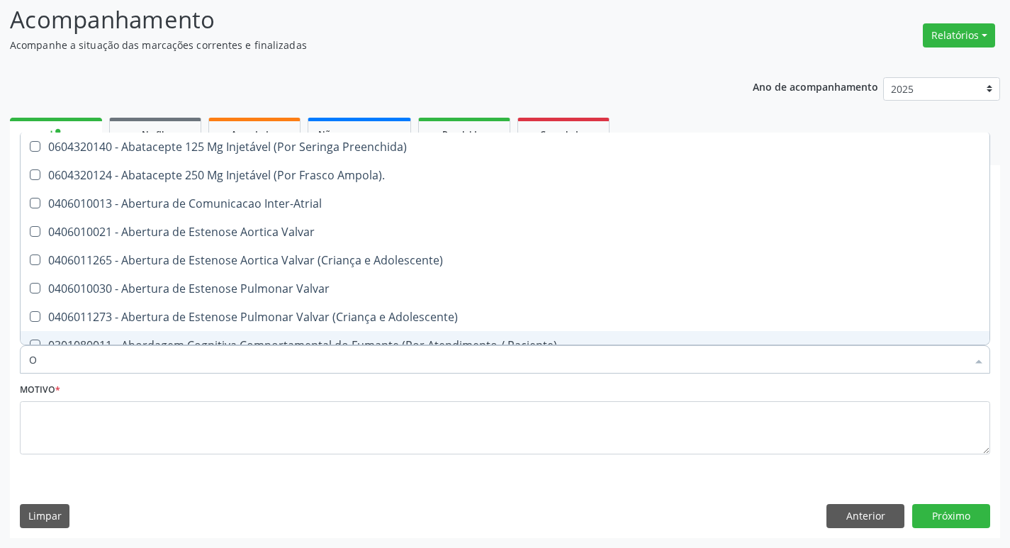
type input "ORTOPEDISTA"
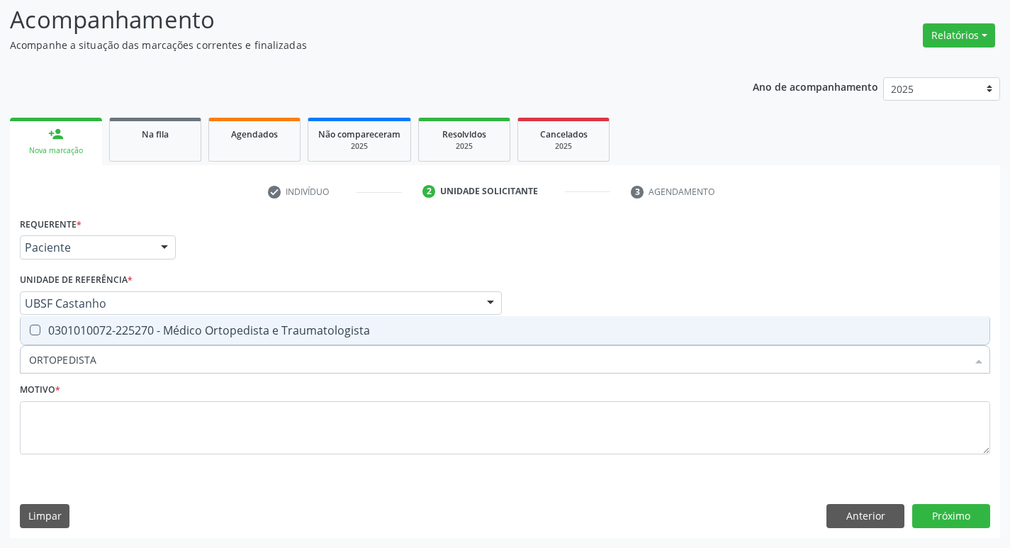
click at [194, 320] on span "0301010072-225270 - Médico Ortopedista e Traumatologista" at bounding box center [505, 330] width 969 height 28
checkbox Traumatologista "true"
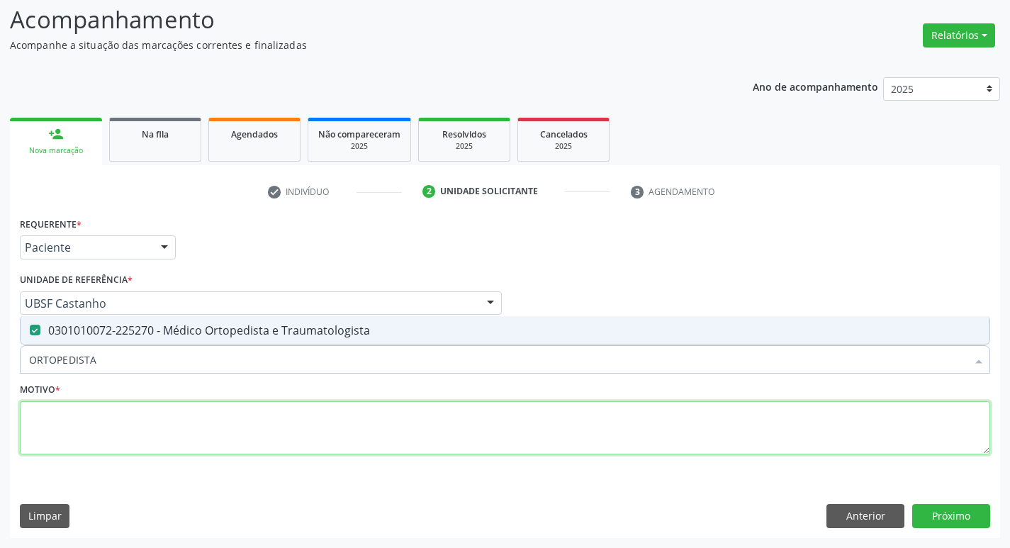
drag, startPoint x: 191, startPoint y: 432, endPoint x: 188, endPoint y: 475, distance: 42.6
click at [188, 475] on div "Requerente * Paciente Médico(a) Enfermeiro(a) Paciente Nenhum resultado encontr…" at bounding box center [505, 375] width 990 height 324
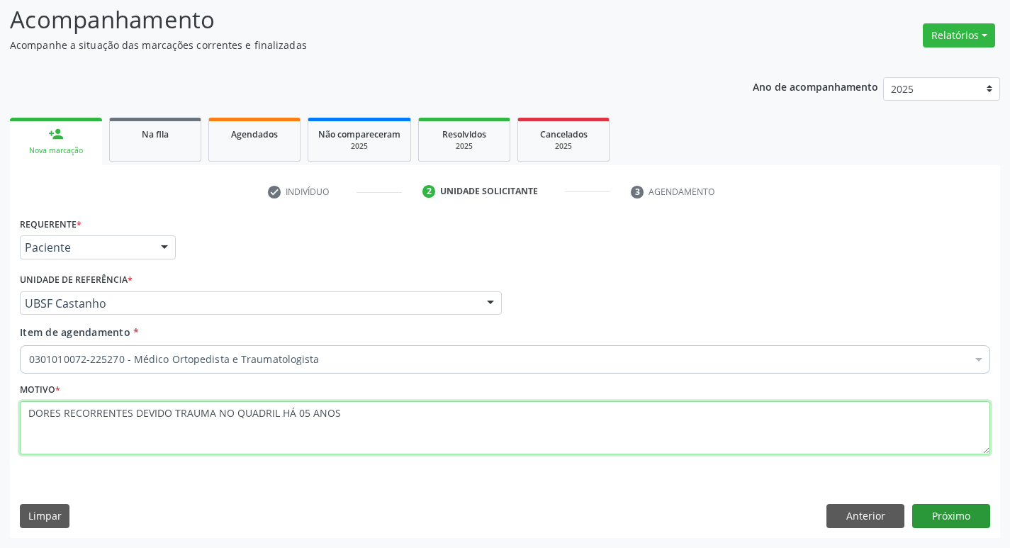
type textarea "DORES RECORRENTES DEVIDO TRAUMA NO QUADRIL HÁ 05 ANOS"
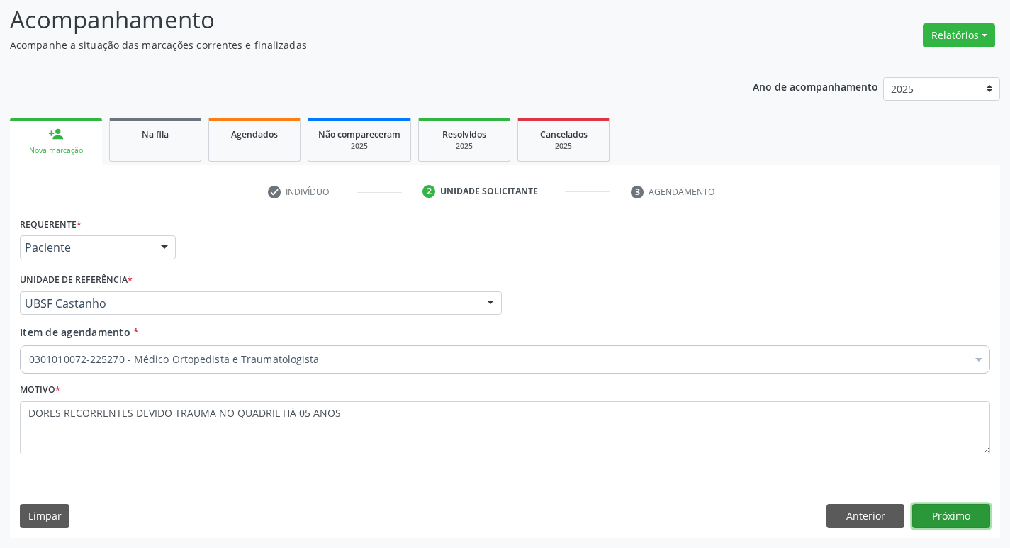
click at [930, 507] on button "Próximo" at bounding box center [951, 516] width 78 height 24
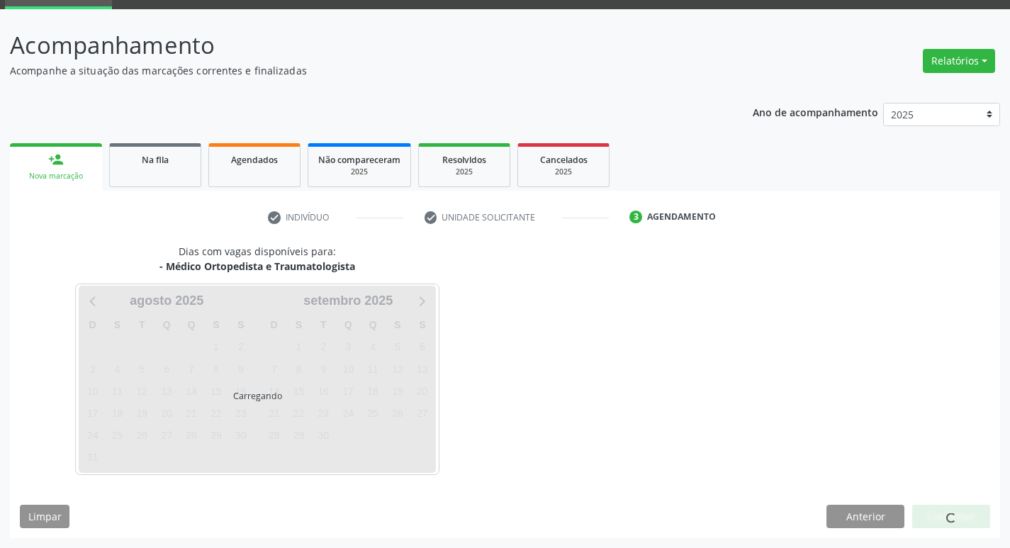
scroll to position [69, 0]
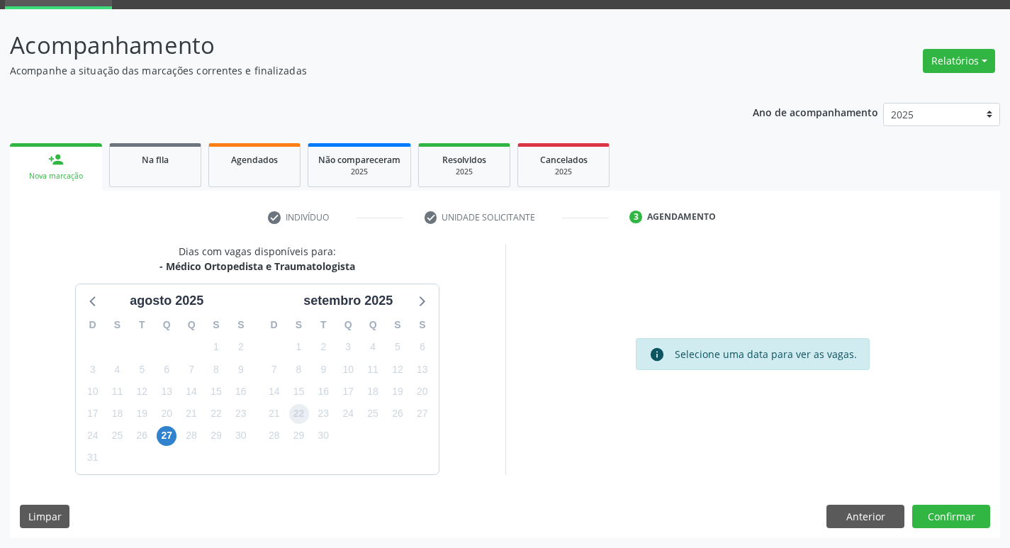
click at [301, 410] on span "22" at bounding box center [299, 414] width 20 height 20
click at [981, 517] on button "Confirmar" at bounding box center [951, 517] width 78 height 24
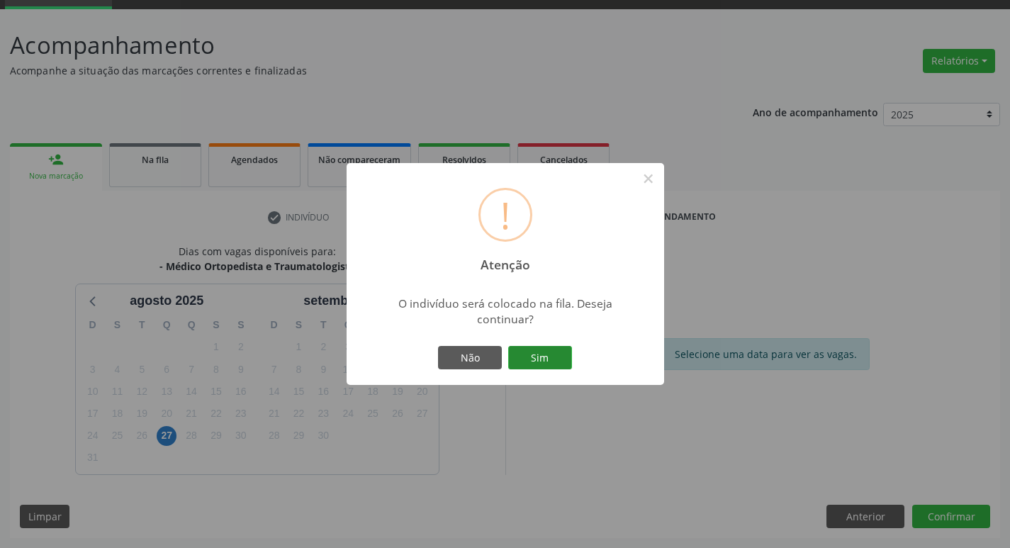
click at [537, 367] on button "Sim" at bounding box center [540, 358] width 64 height 24
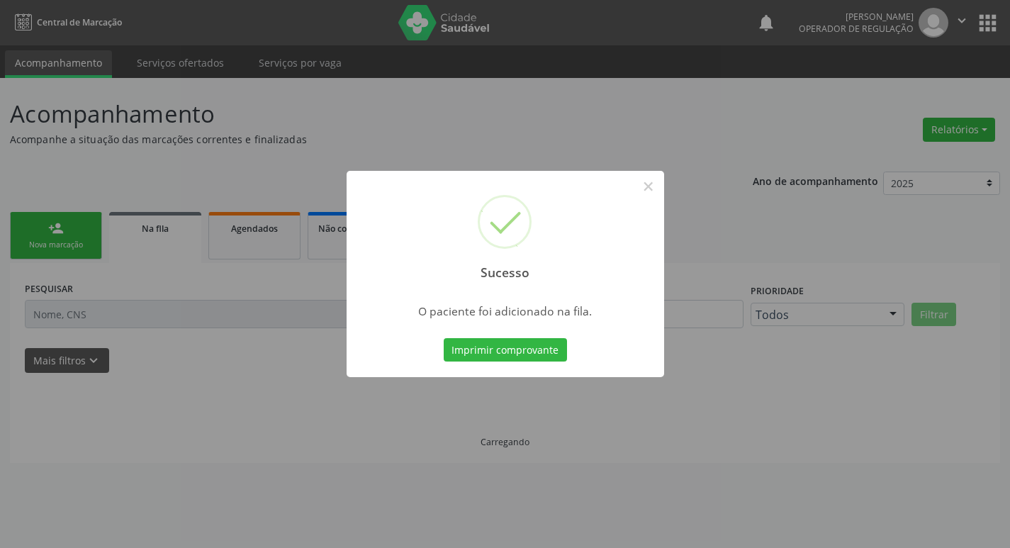
scroll to position [0, 0]
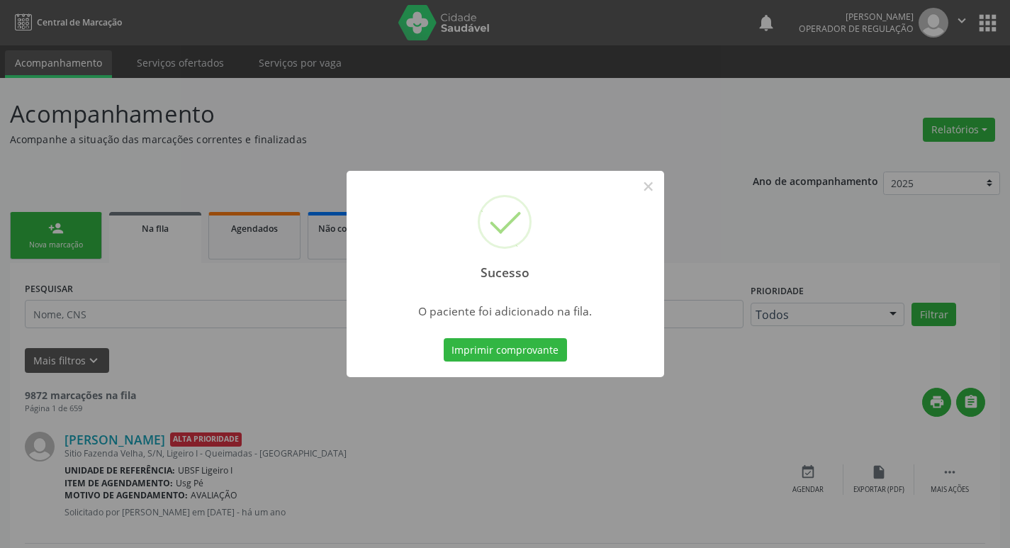
click at [0, 227] on div "Sucesso × O paciente foi adicionado na fila. Imprimir comprovante Cancel" at bounding box center [505, 274] width 1010 height 548
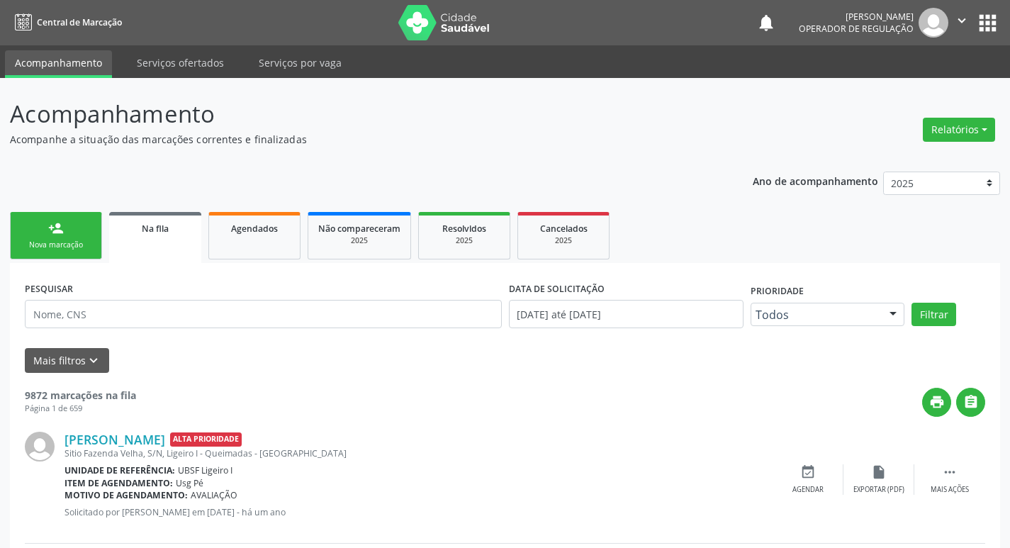
click at [67, 219] on link "person_add Nova marcação" at bounding box center [56, 235] width 92 height 47
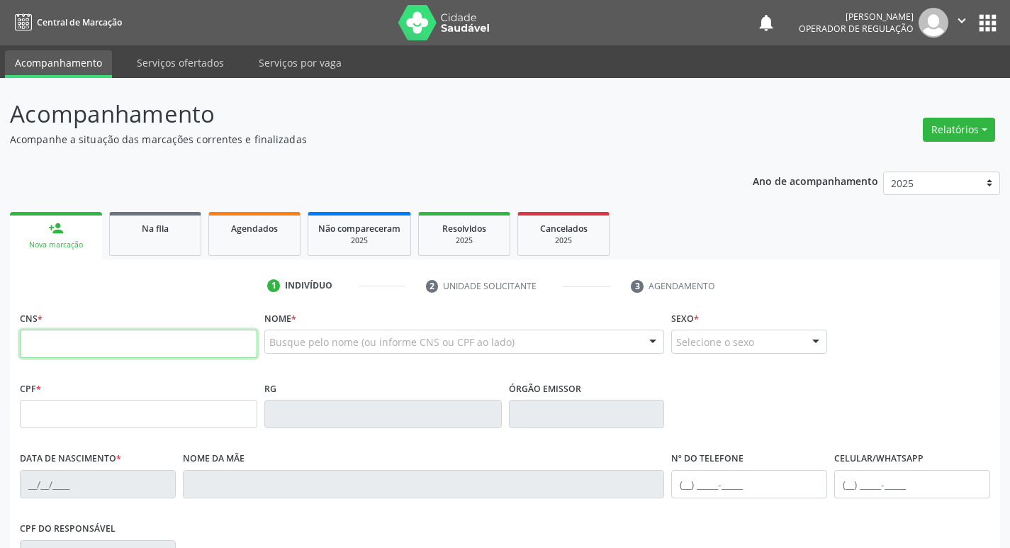
click at [167, 332] on input "text" at bounding box center [138, 344] width 237 height 28
type input "705 0042 3875 3157"
type input "032.299.974-09"
type input "07[DATE]"
type input "[PERSON_NAME]"
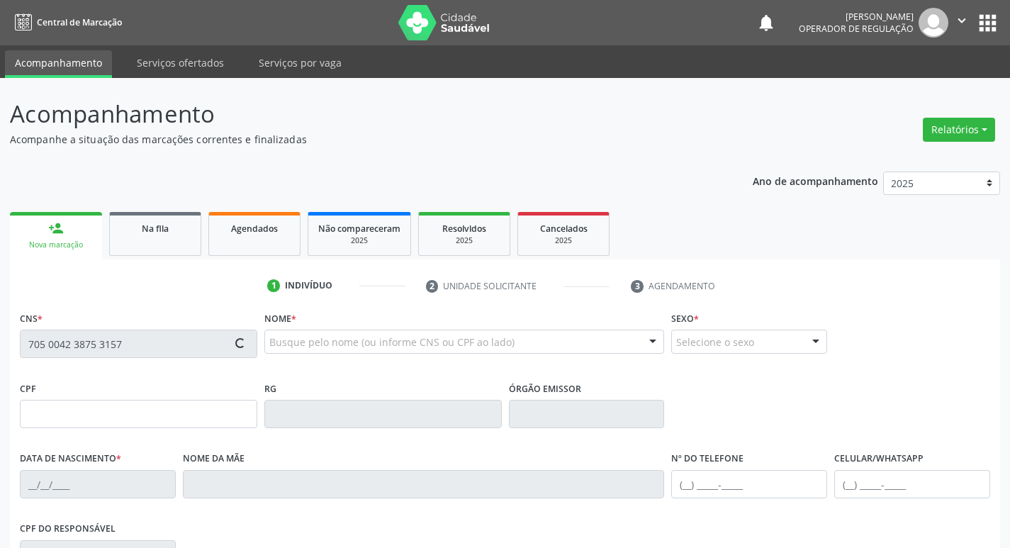
type input "[PHONE_NUMBER]"
type input "699.880.801-15"
type input "43"
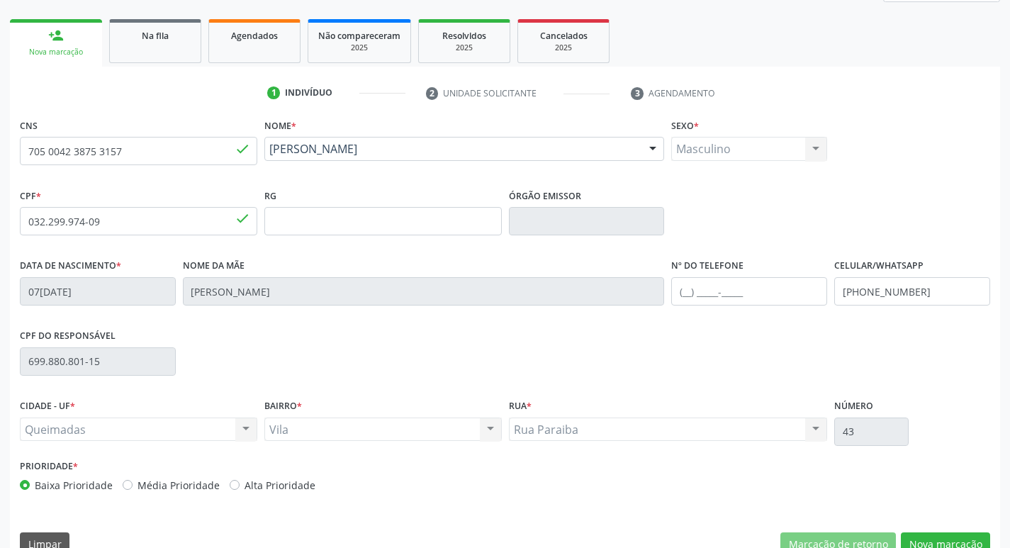
scroll to position [213, 0]
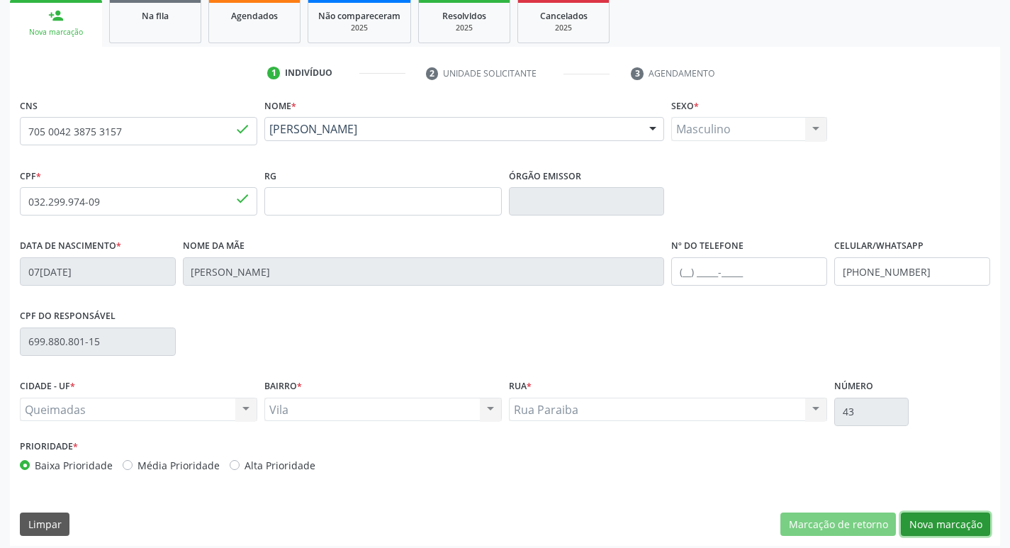
click at [977, 520] on button "Nova marcação" at bounding box center [945, 525] width 89 height 24
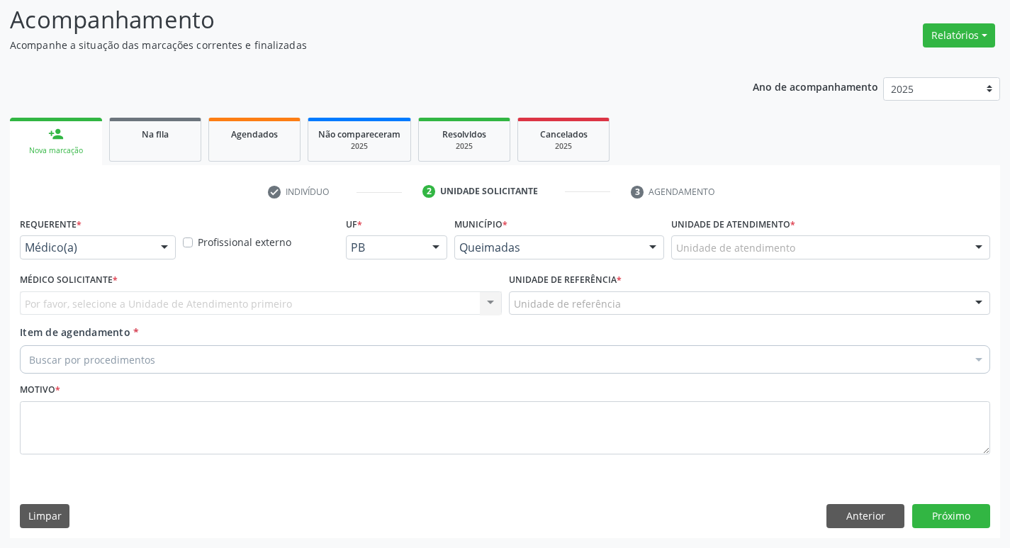
scroll to position [94, 0]
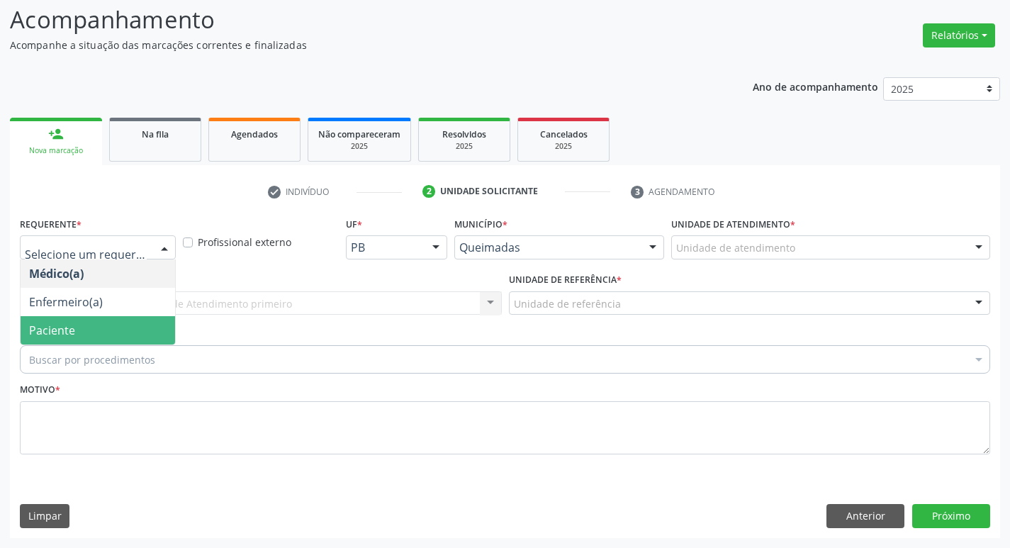
click at [75, 328] on span "Paciente" at bounding box center [98, 330] width 155 height 28
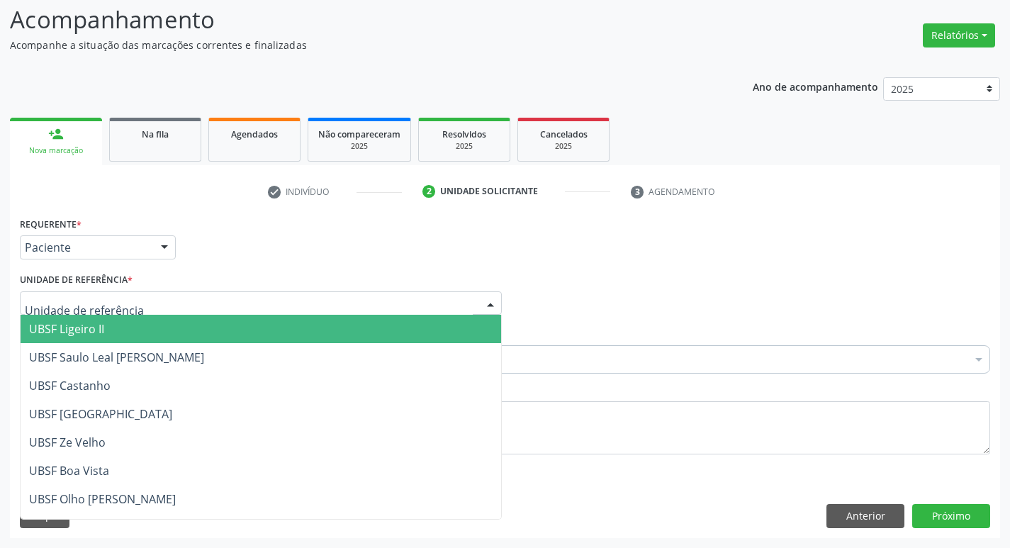
type input "V"
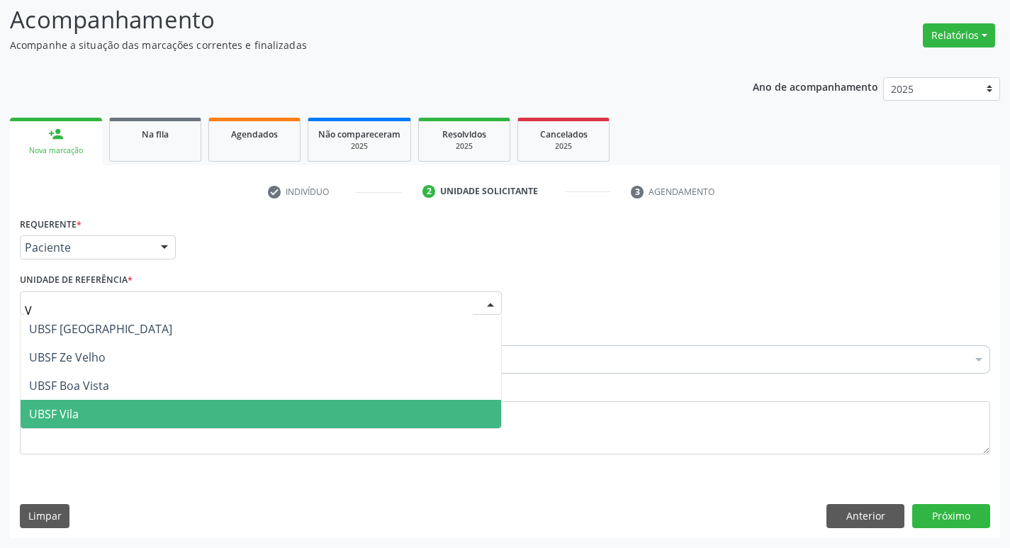
click at [122, 403] on span "UBSF Vila" at bounding box center [261, 414] width 481 height 28
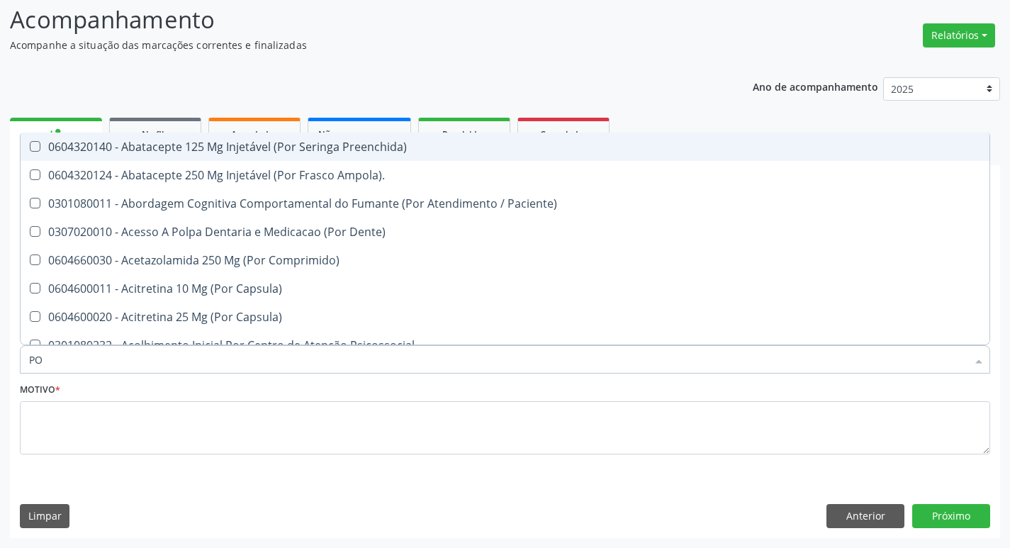
type input "P"
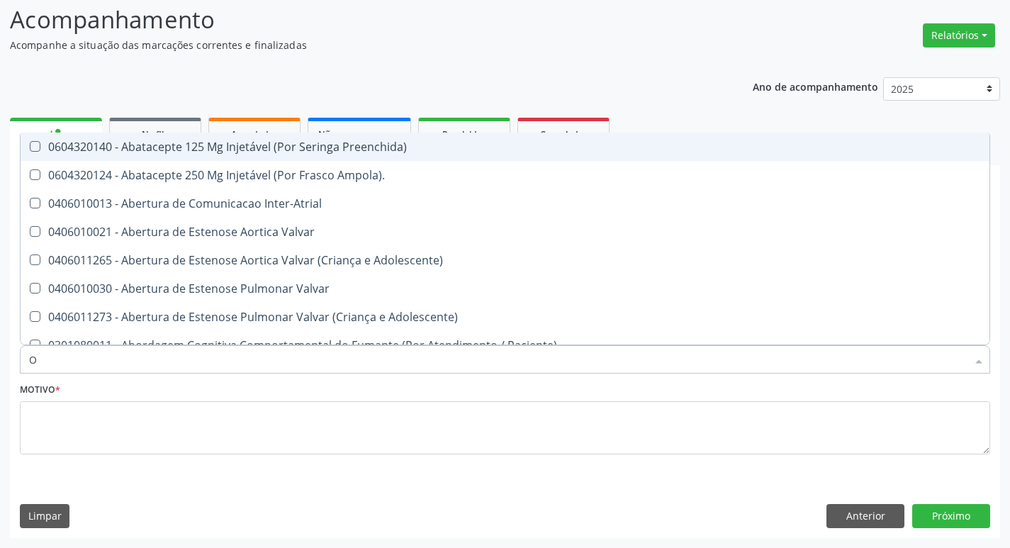
type input "ORTOPEDISTA"
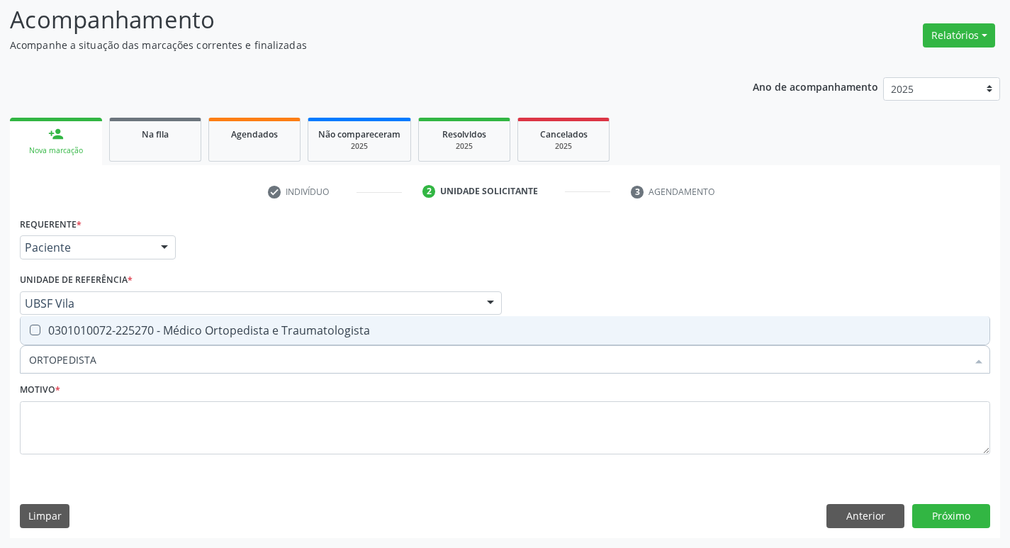
click at [102, 325] on div "0301010072-225270 - Médico Ortopedista e Traumatologista" at bounding box center [505, 330] width 952 height 11
checkbox Traumatologista "true"
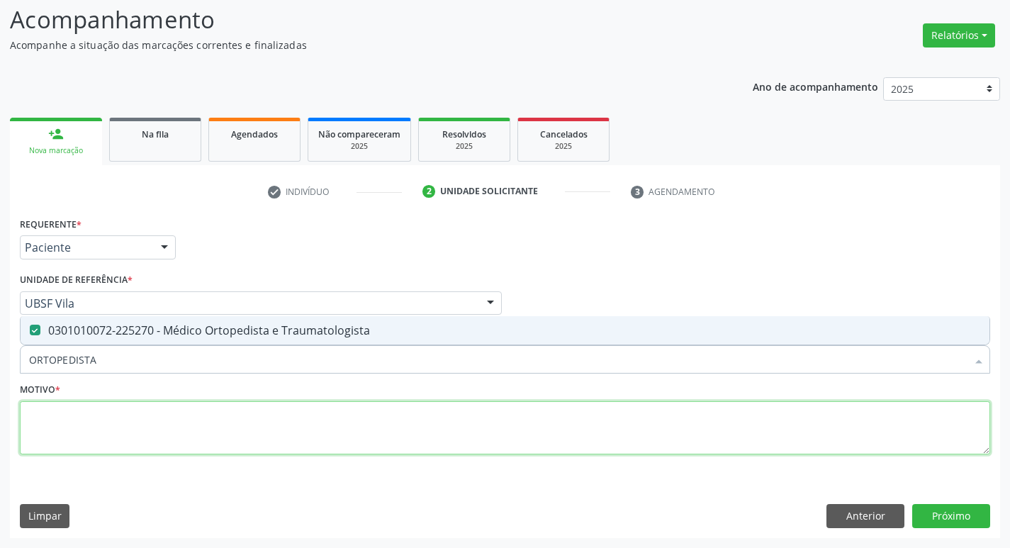
click at [118, 441] on textarea at bounding box center [505, 428] width 970 height 54
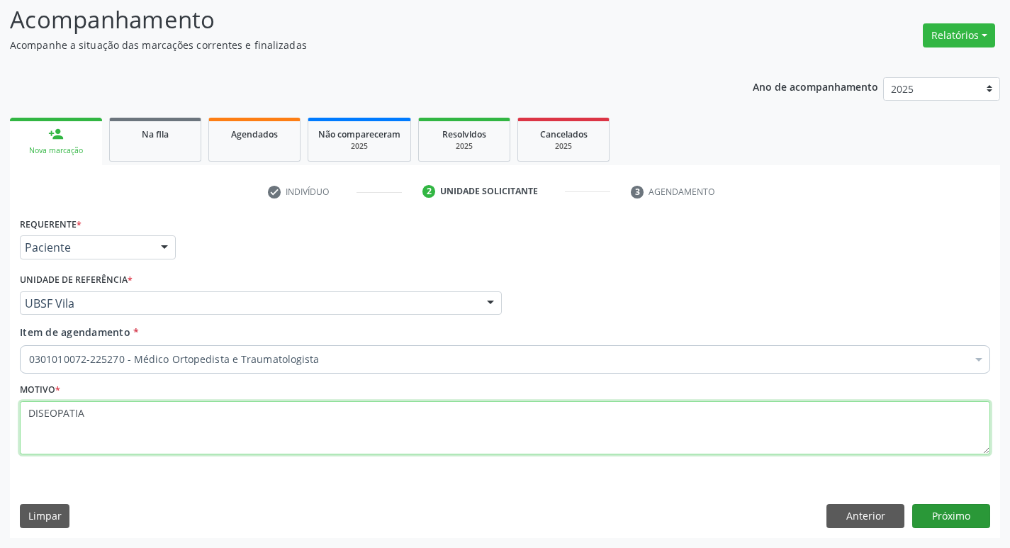
type textarea "DISEOPATIA"
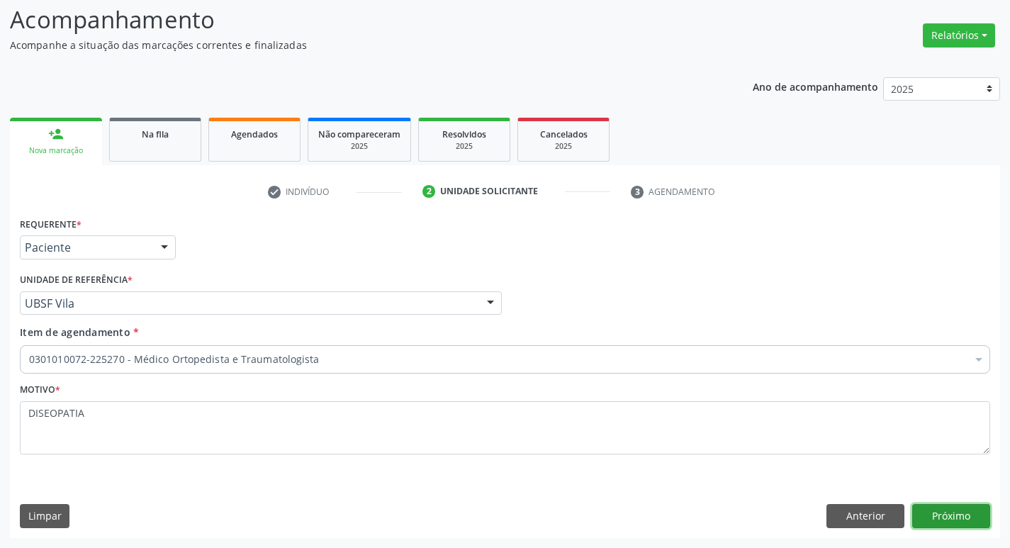
click at [936, 512] on button "Próximo" at bounding box center [951, 516] width 78 height 24
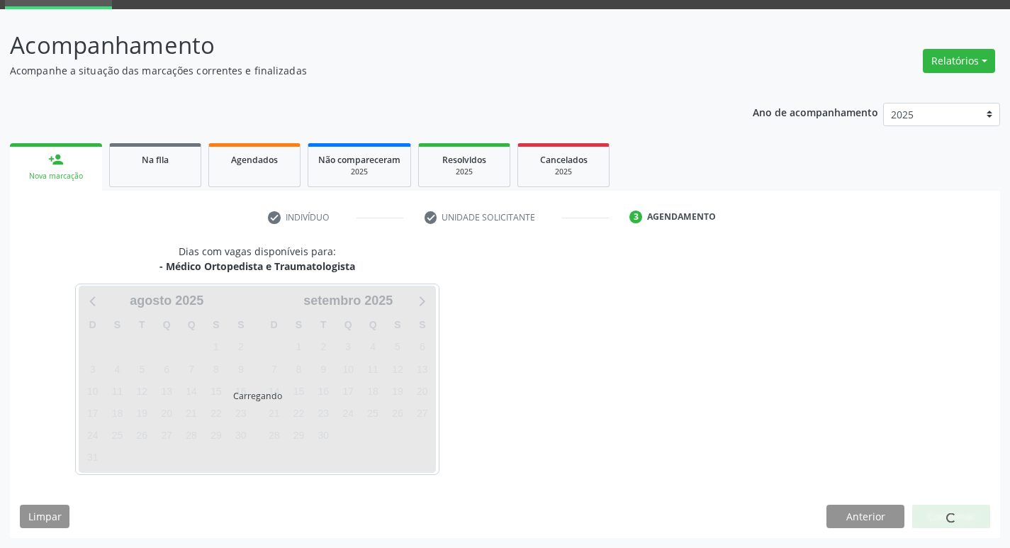
scroll to position [69, 0]
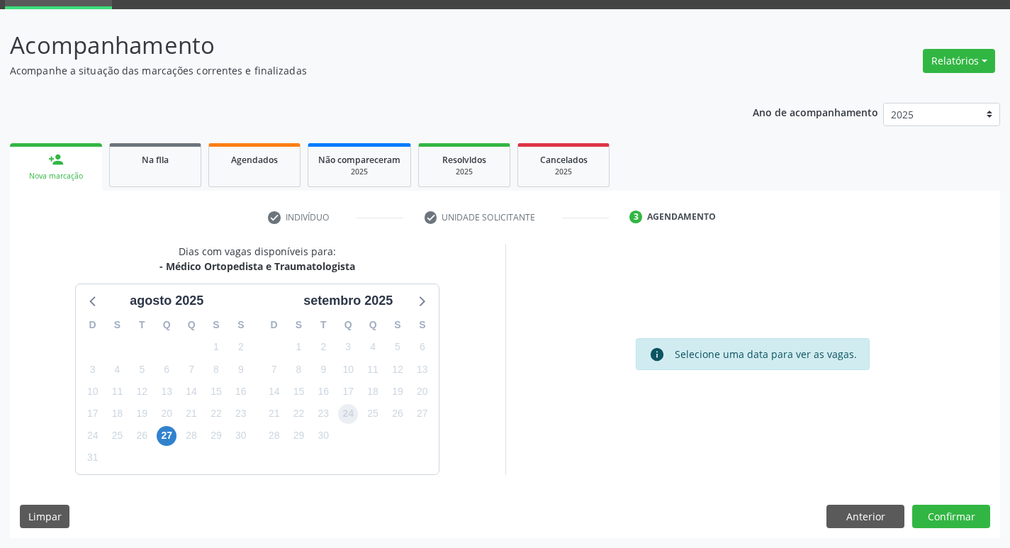
click at [347, 405] on span "24" at bounding box center [348, 414] width 20 height 20
click at [940, 522] on button "Confirmar" at bounding box center [951, 517] width 78 height 24
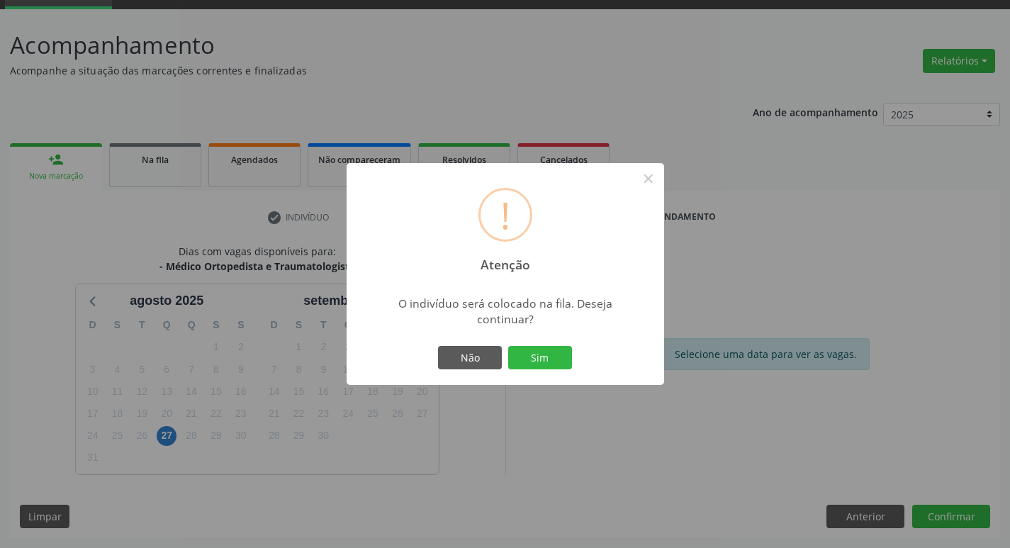
click at [530, 344] on div "Não Sim" at bounding box center [505, 358] width 140 height 30
click at [530, 362] on button "Sim" at bounding box center [540, 358] width 64 height 24
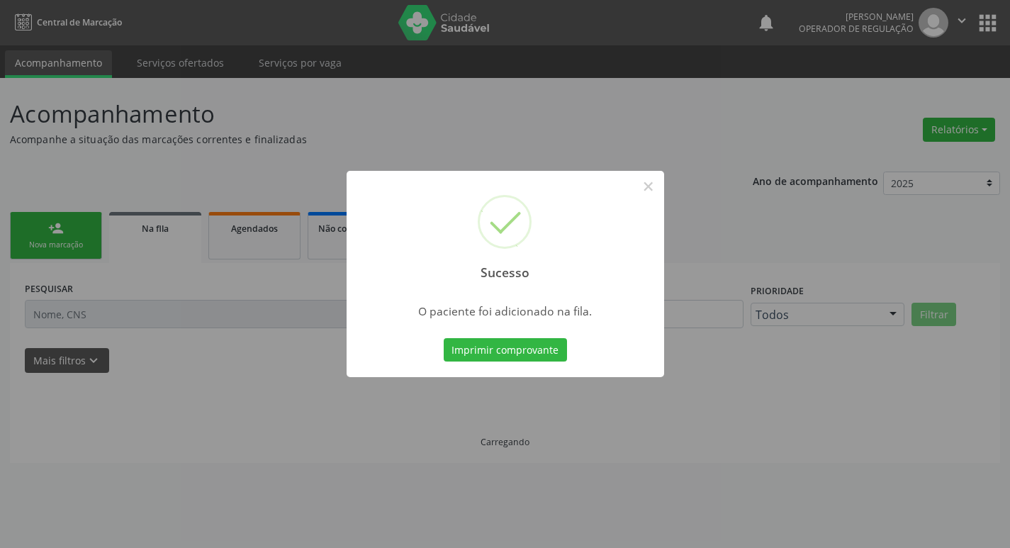
scroll to position [0, 0]
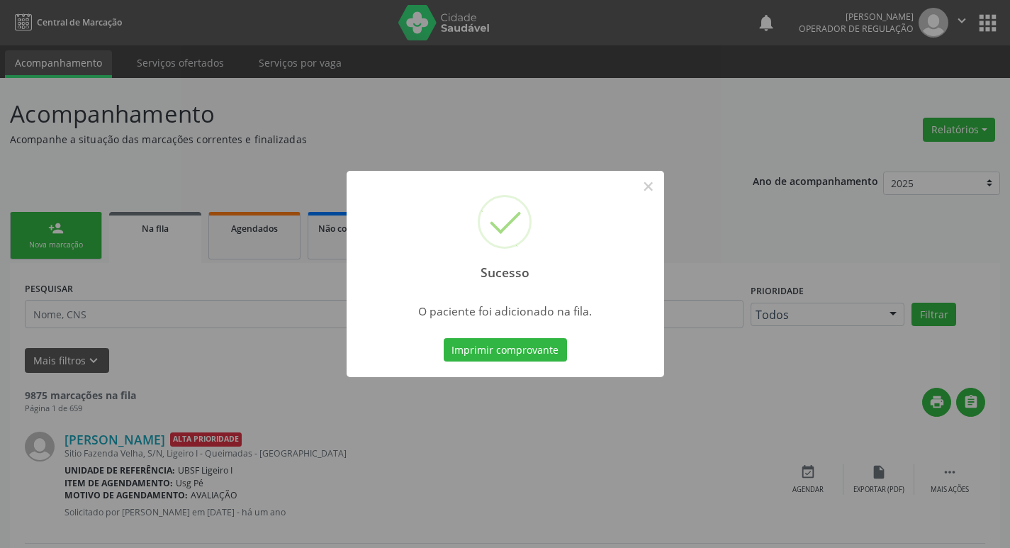
click at [160, 231] on div "Sucesso × O paciente foi adicionado na fila. Imprimir comprovante Cancel" at bounding box center [505, 274] width 1010 height 548
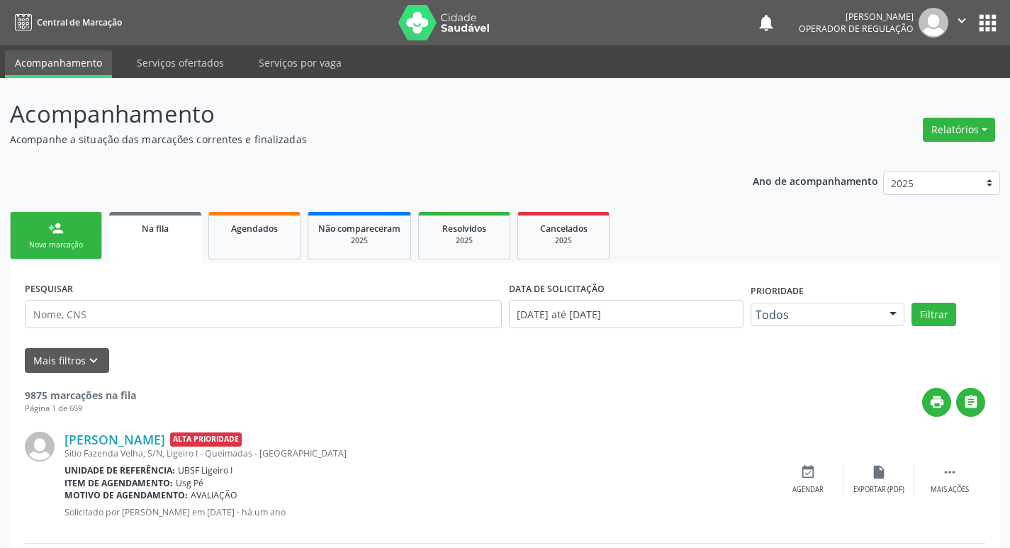
click at [62, 235] on div "person_add" at bounding box center [56, 228] width 16 height 16
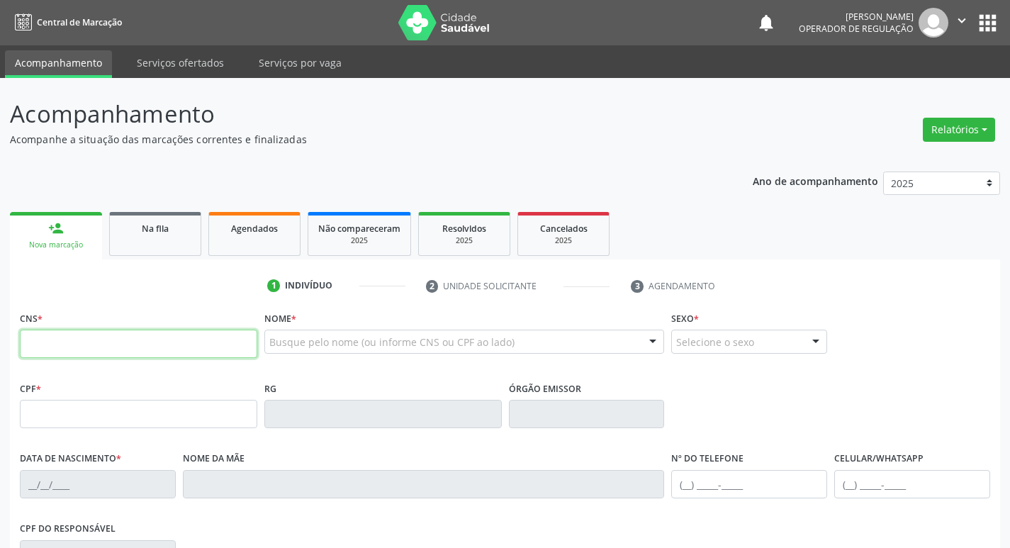
click at [170, 338] on input "text" at bounding box center [138, 344] width 237 height 28
type input "704 6051 4082 4525"
type input "404.929.584-91"
type input "[DATE]"
type input "[PERSON_NAME]"
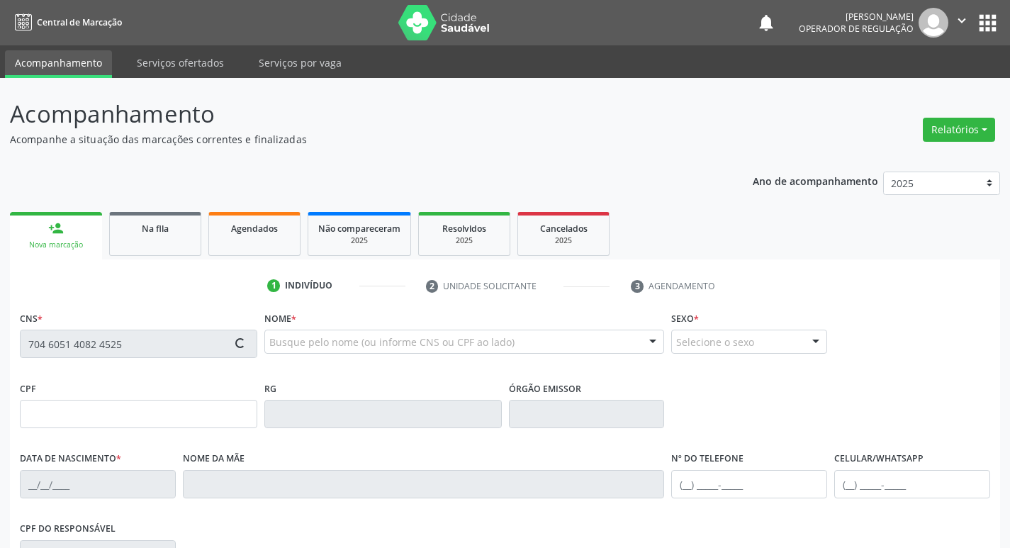
type input "[PHONE_NUMBER]"
type input "117"
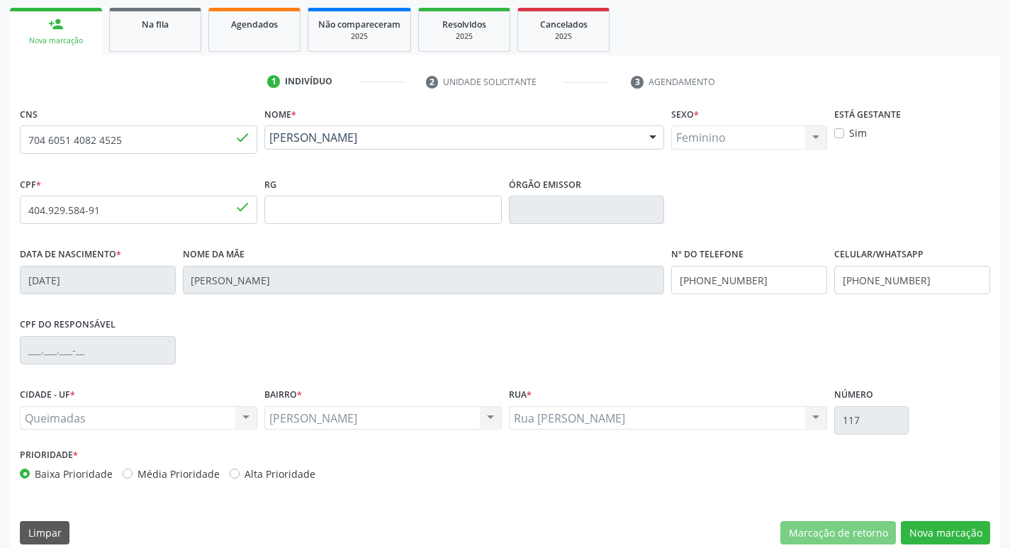
scroll to position [220, 0]
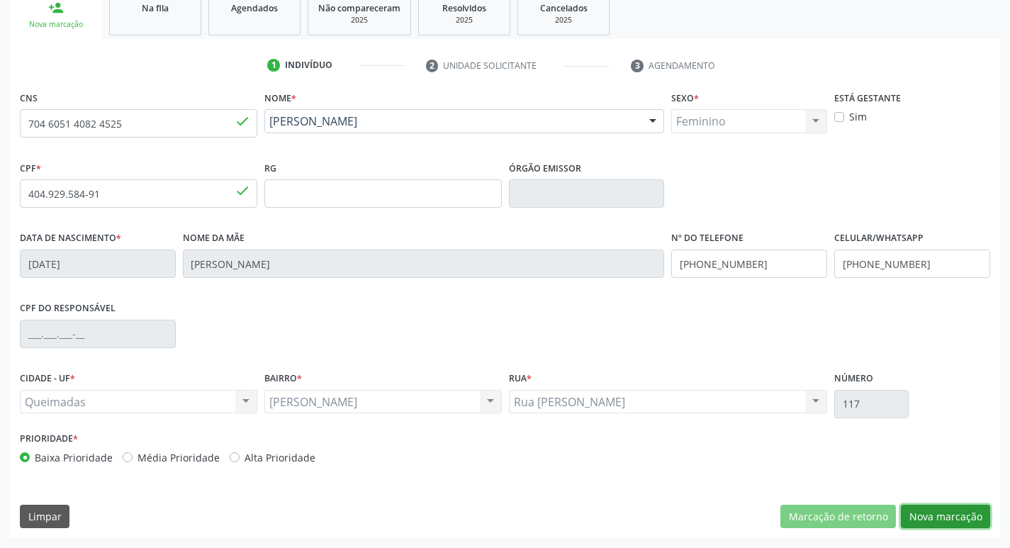
click at [910, 524] on button "Nova marcação" at bounding box center [945, 517] width 89 height 24
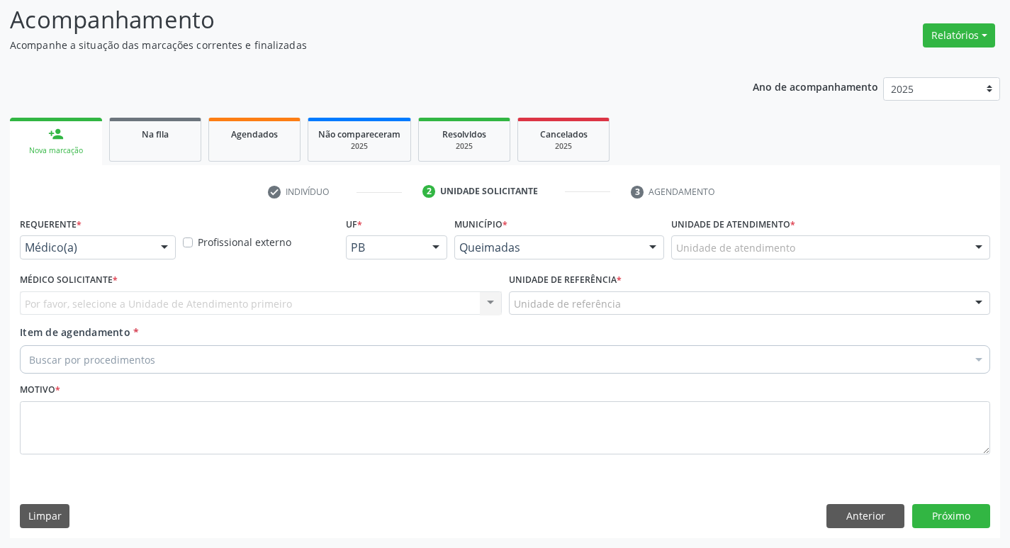
scroll to position [94, 0]
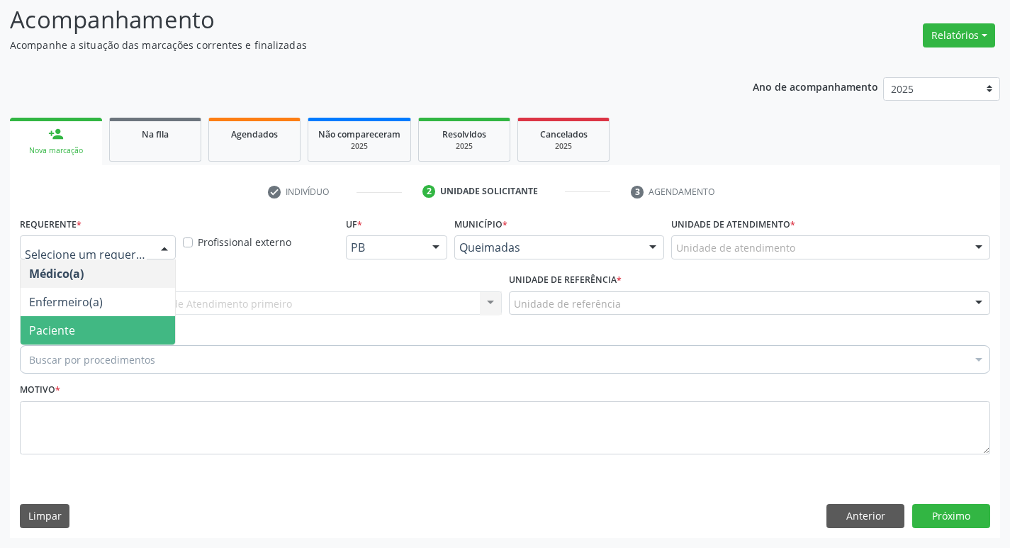
click at [71, 318] on span "Paciente" at bounding box center [98, 330] width 155 height 28
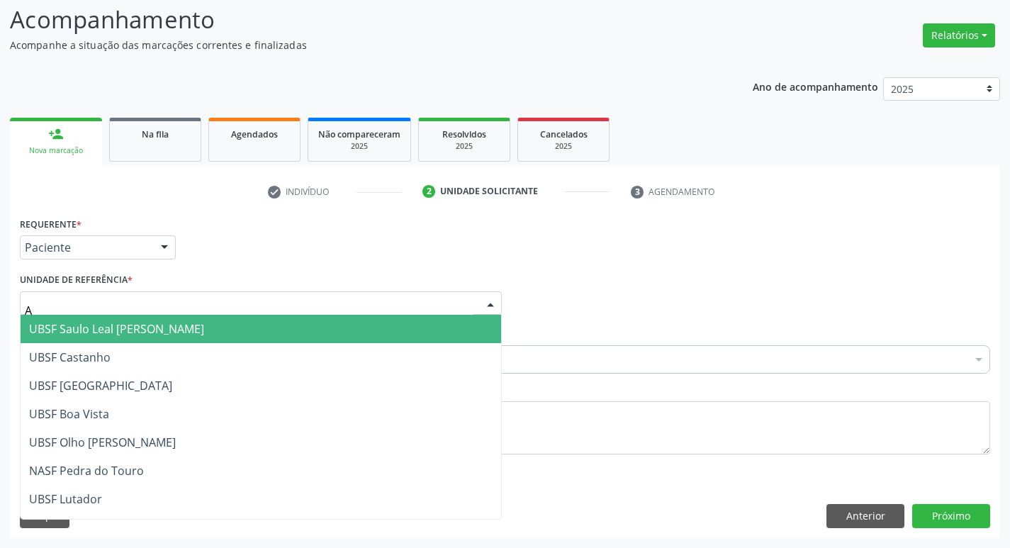
type input "AN"
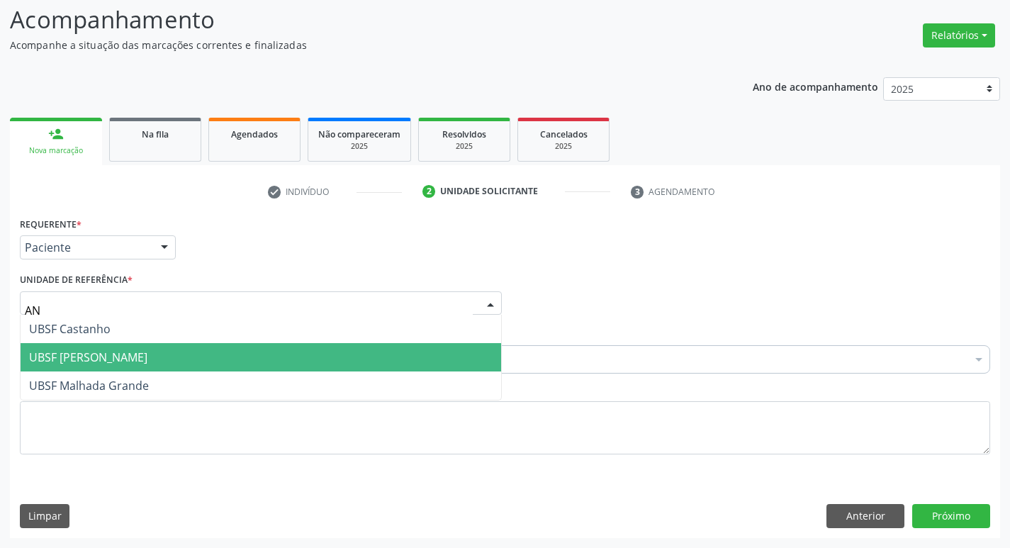
click at [239, 347] on span "UBSF [PERSON_NAME]" at bounding box center [261, 357] width 481 height 28
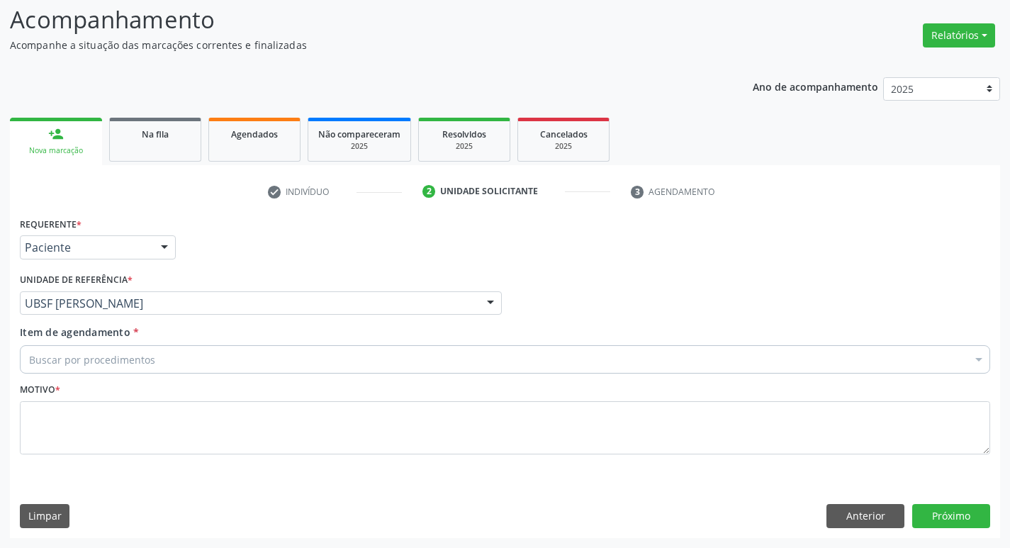
click at [247, 348] on div "Buscar por procedimentos" at bounding box center [505, 359] width 970 height 28
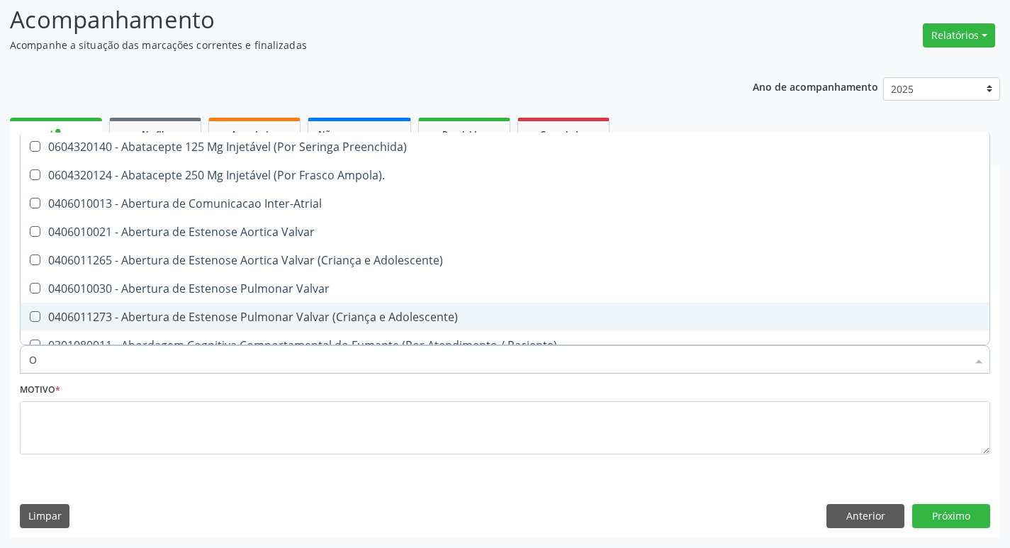
type input "ORTOPEDISTA"
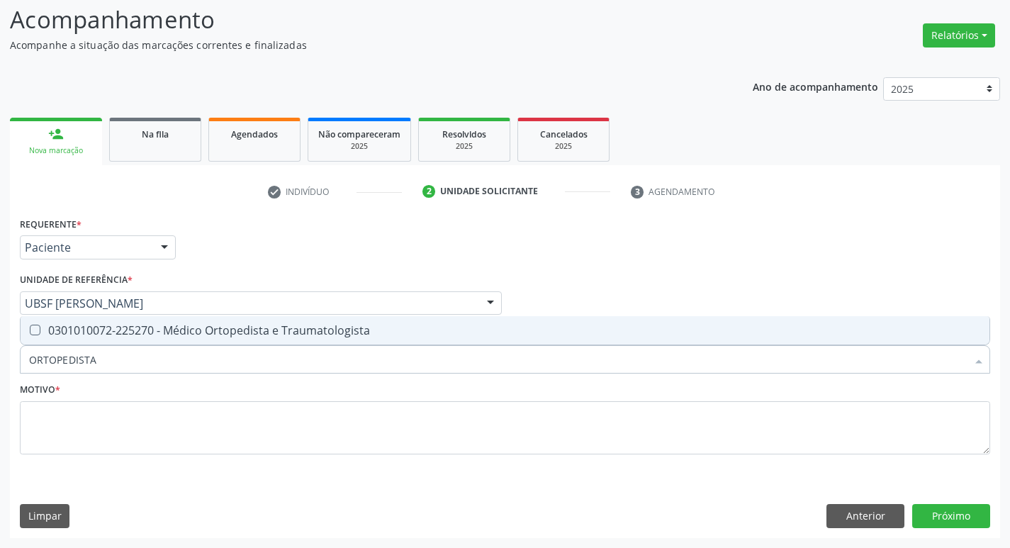
click at [125, 335] on div "0301010072-225270 - Médico Ortopedista e Traumatologista" at bounding box center [505, 330] width 952 height 11
checkbox Traumatologista "true"
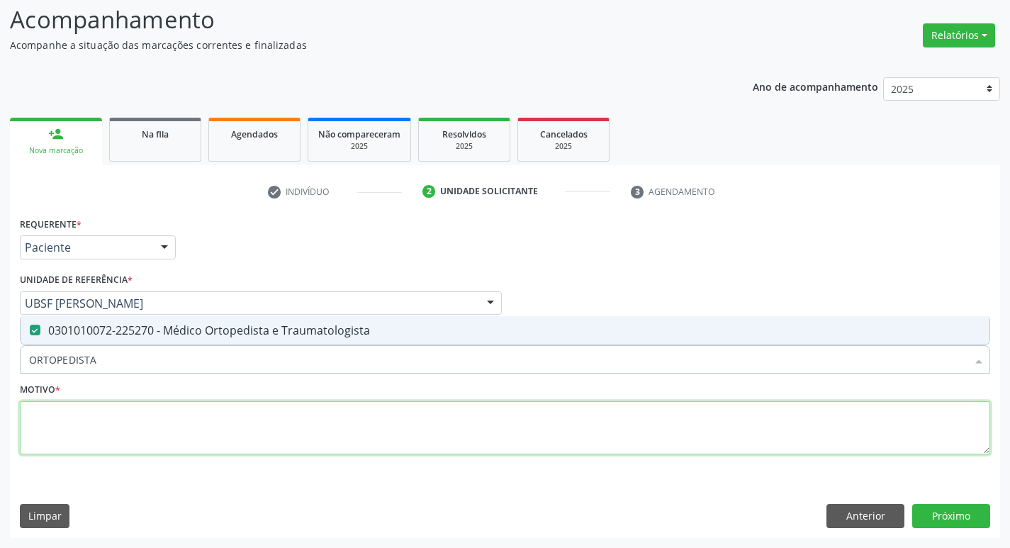
click at [116, 425] on textarea at bounding box center [505, 428] width 970 height 54
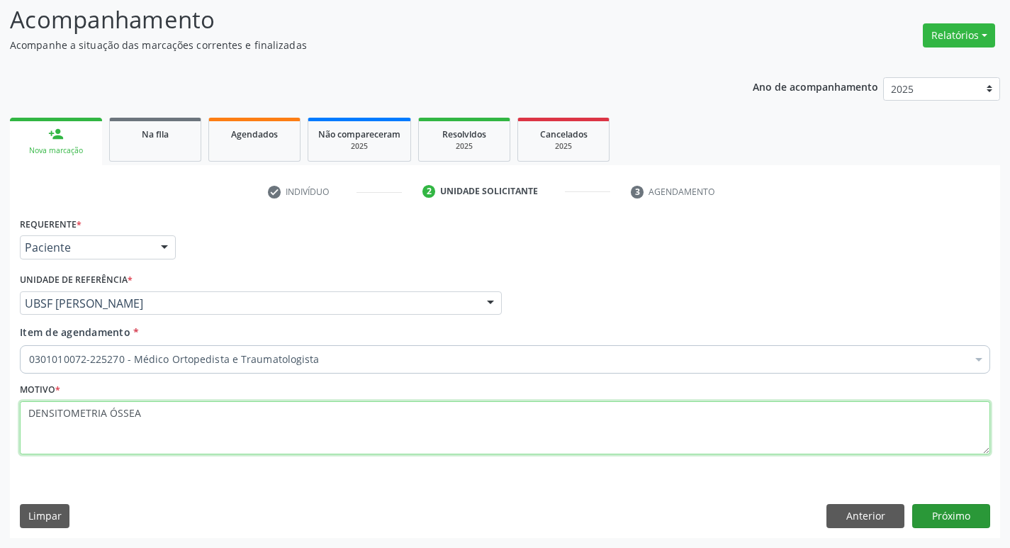
type textarea "DENSITOMETRIA ÓSSEA"
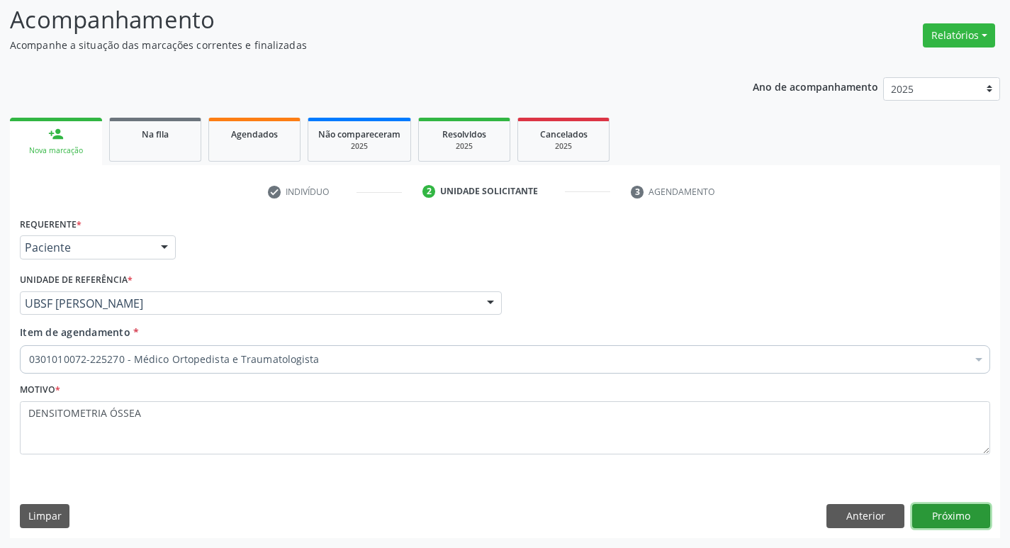
click at [932, 510] on button "Próximo" at bounding box center [951, 516] width 78 height 24
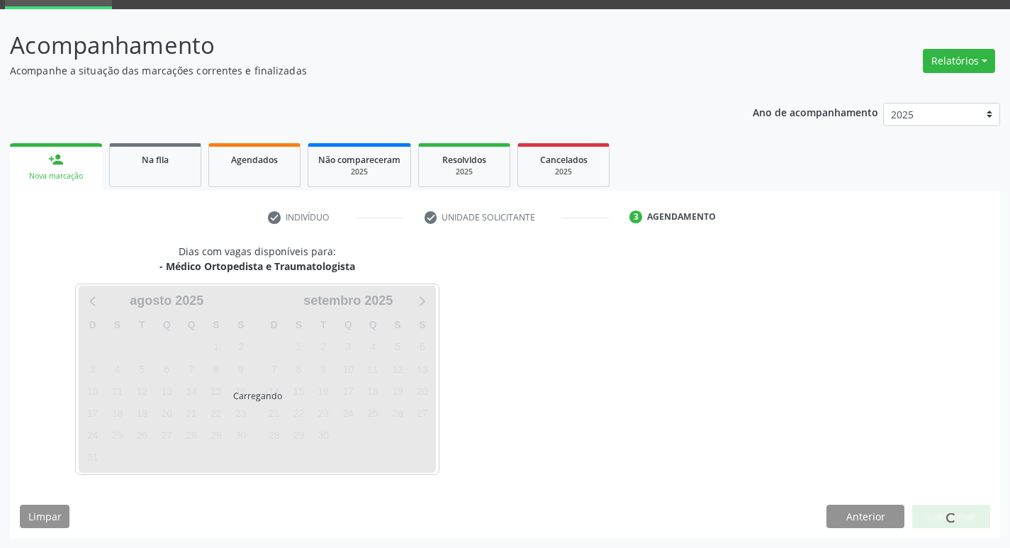
scroll to position [69, 0]
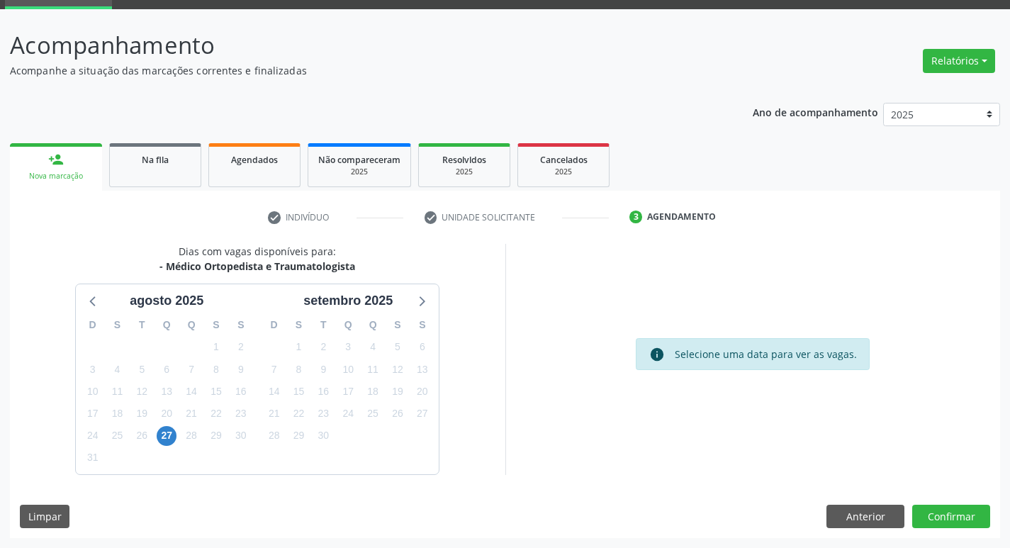
click at [228, 440] on div "29" at bounding box center [216, 436] width 25 height 22
click at [232, 442] on div "30" at bounding box center [241, 436] width 20 height 22
click at [918, 513] on button "Confirmar" at bounding box center [951, 517] width 78 height 24
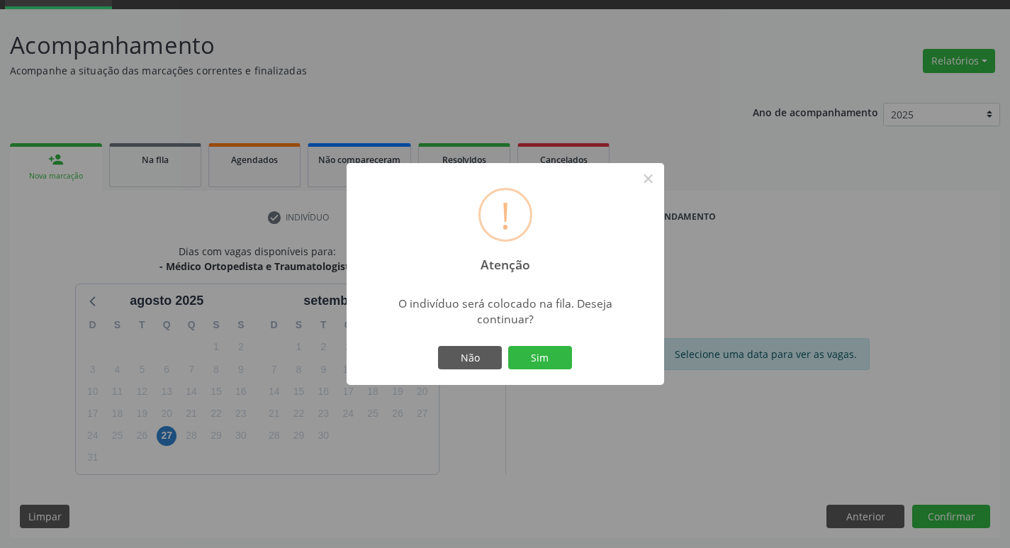
click at [507, 353] on div "Não Sim" at bounding box center [505, 358] width 140 height 30
click at [516, 354] on button "Sim" at bounding box center [540, 358] width 64 height 24
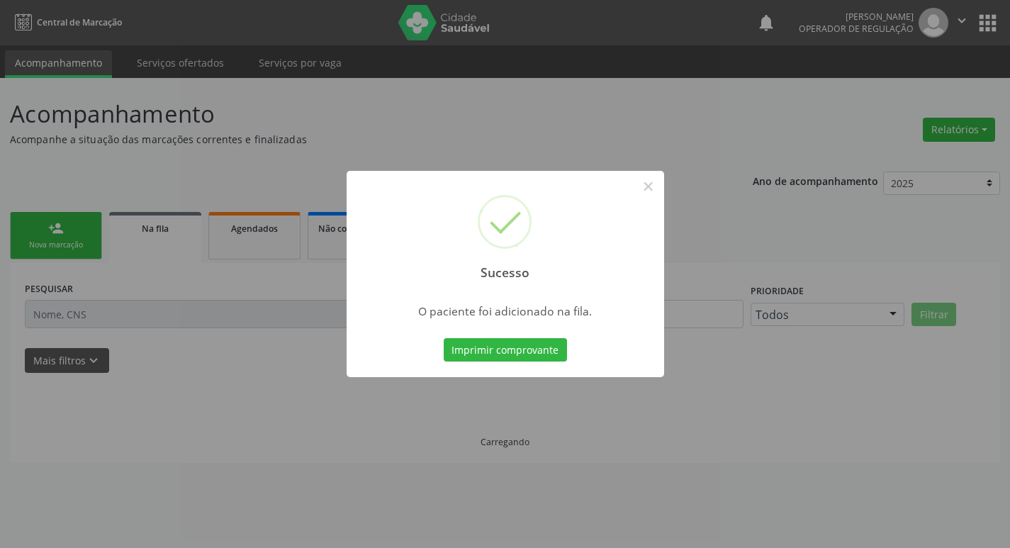
scroll to position [0, 0]
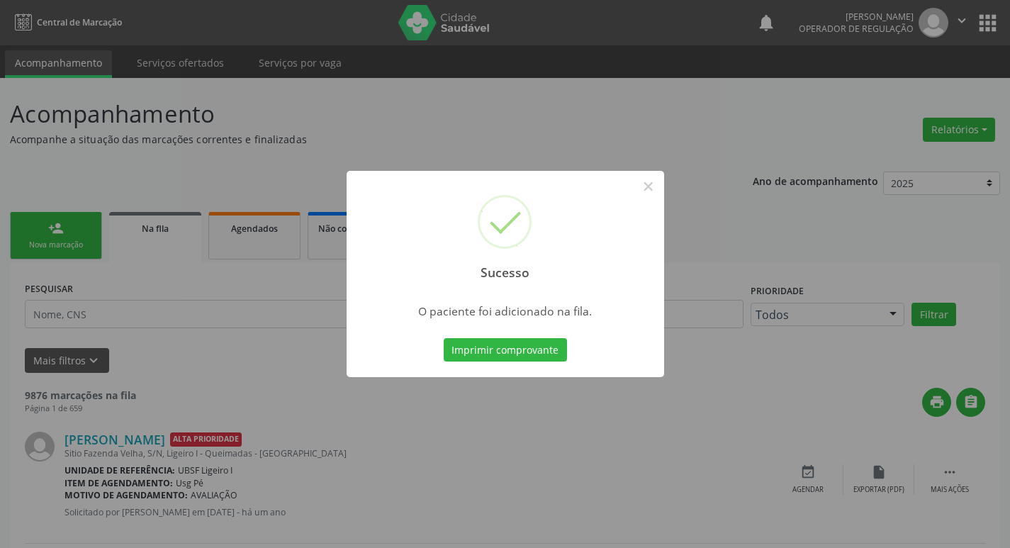
click at [217, 174] on div "Sucesso × O paciente foi adicionado na fila. Imprimir comprovante Cancel" at bounding box center [505, 274] width 1010 height 548
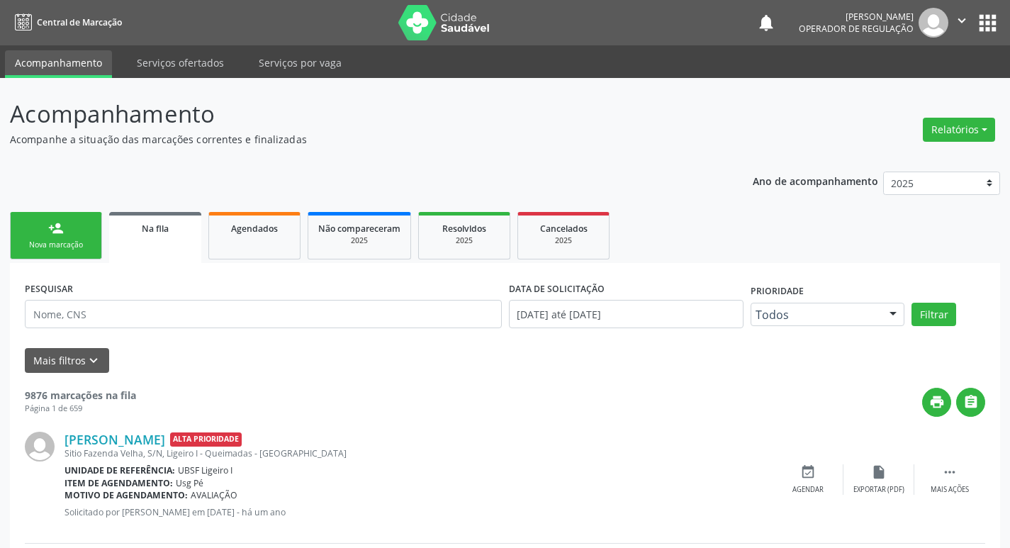
click at [75, 238] on link "person_add Nova marcação" at bounding box center [56, 235] width 92 height 47
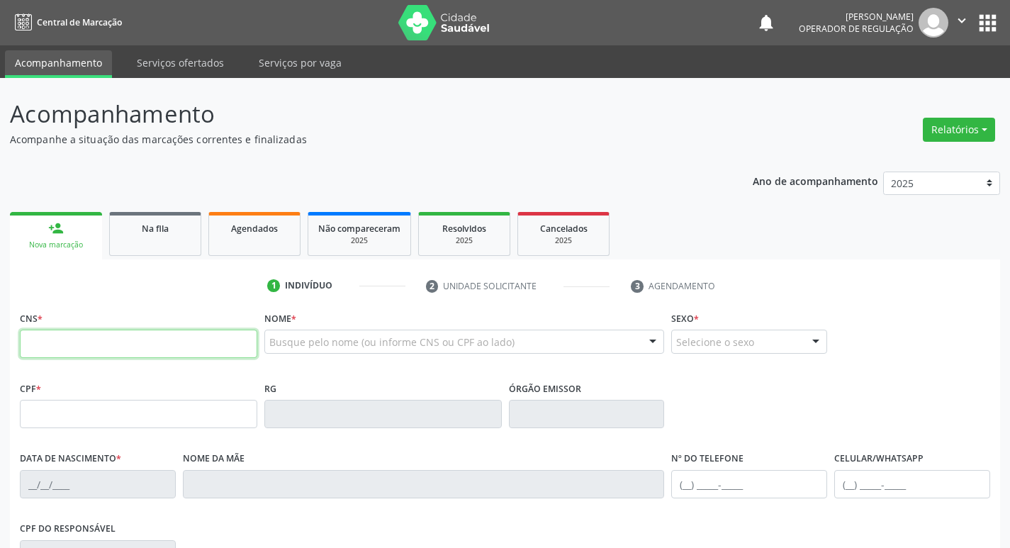
click at [142, 335] on input "text" at bounding box center [138, 344] width 237 height 28
type input "702 6022 3973 4340"
type input "[DATE]"
type input "[PERSON_NAME]"
type input "[PHONE_NUMBER]"
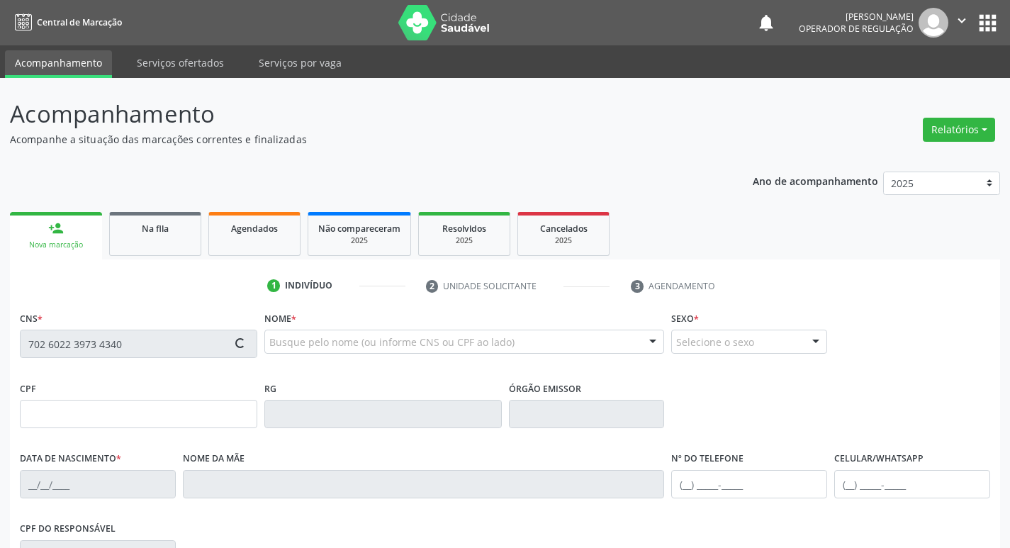
type input "[PHONE_NUMBER]"
type input "978.282.114-49"
type input "20"
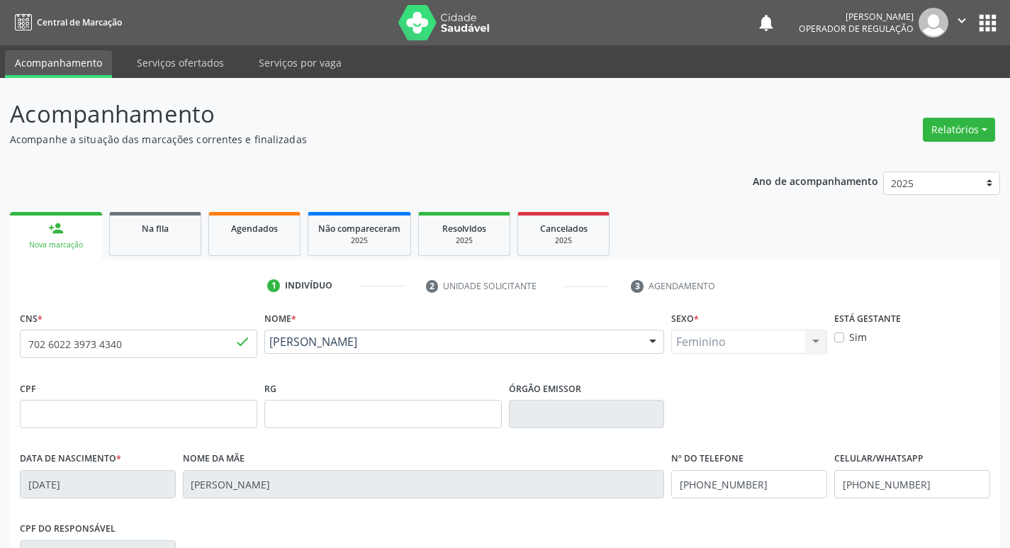
scroll to position [220, 0]
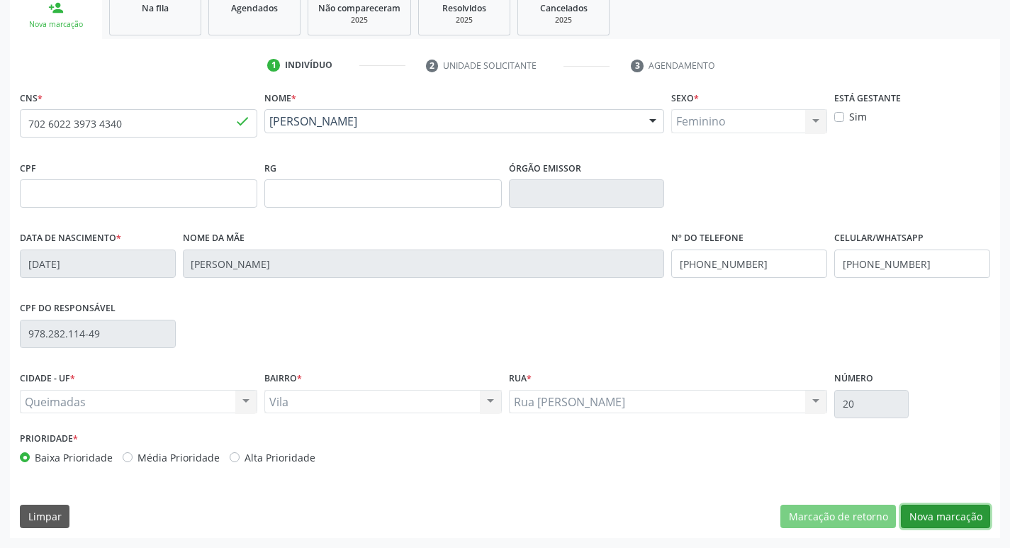
click at [927, 522] on button "Nova marcação" at bounding box center [945, 517] width 89 height 24
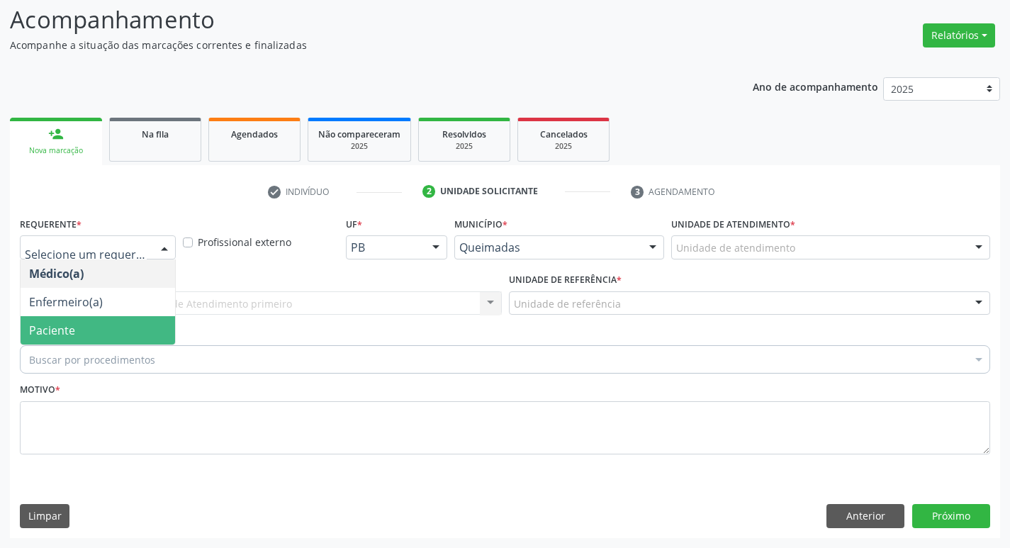
click at [91, 322] on span "Paciente" at bounding box center [98, 330] width 155 height 28
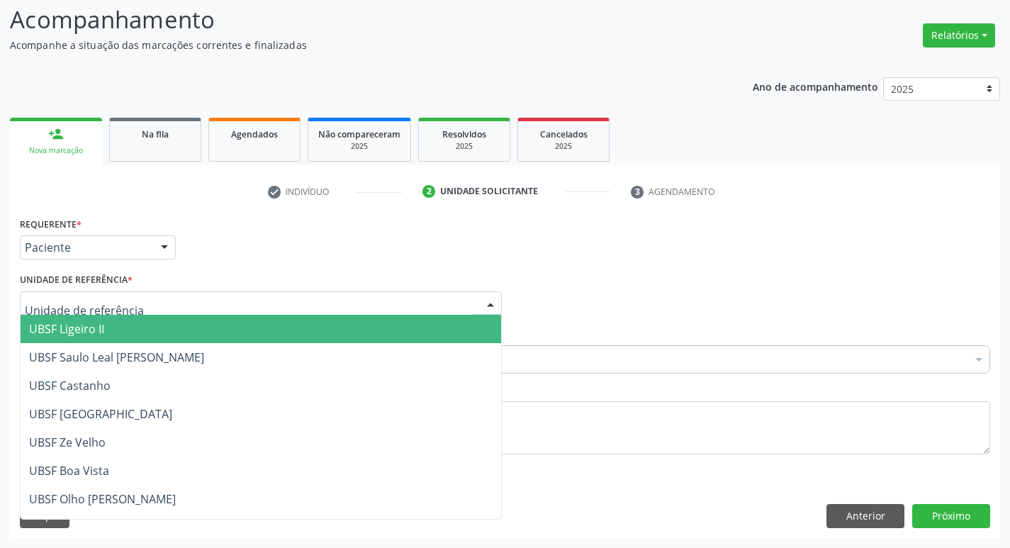
type input "V"
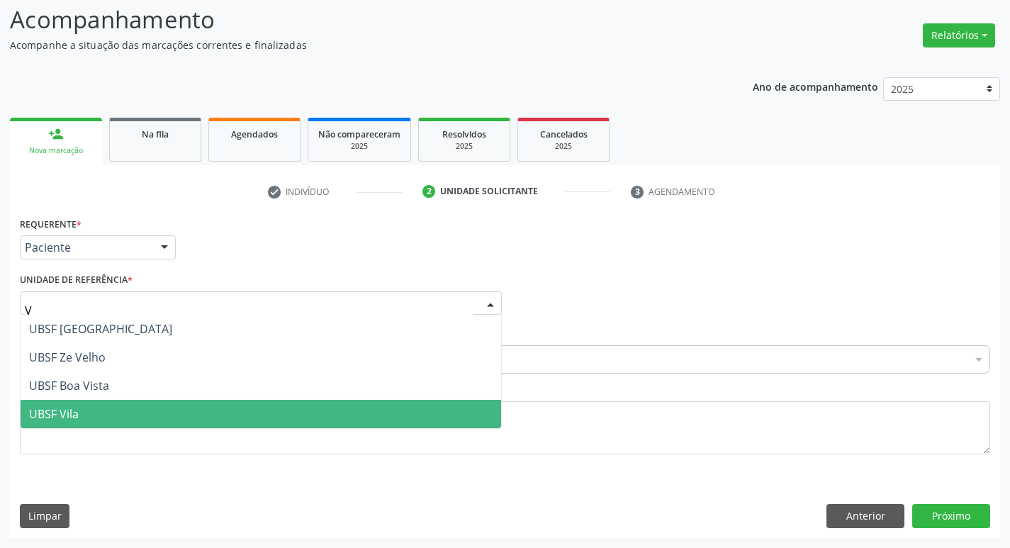
click at [129, 401] on span "UBSF Vila" at bounding box center [261, 414] width 481 height 28
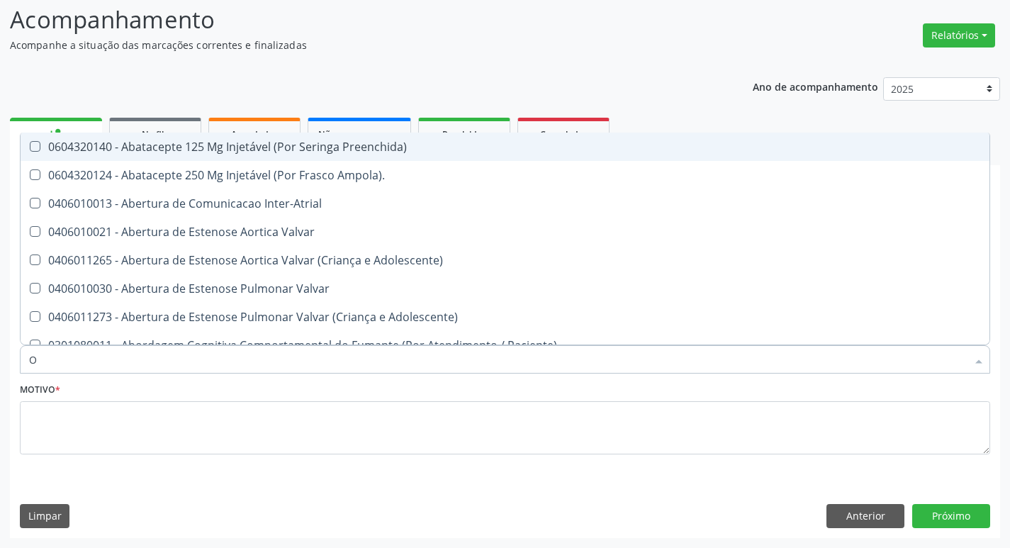
type input "ORTOPEDISTA"
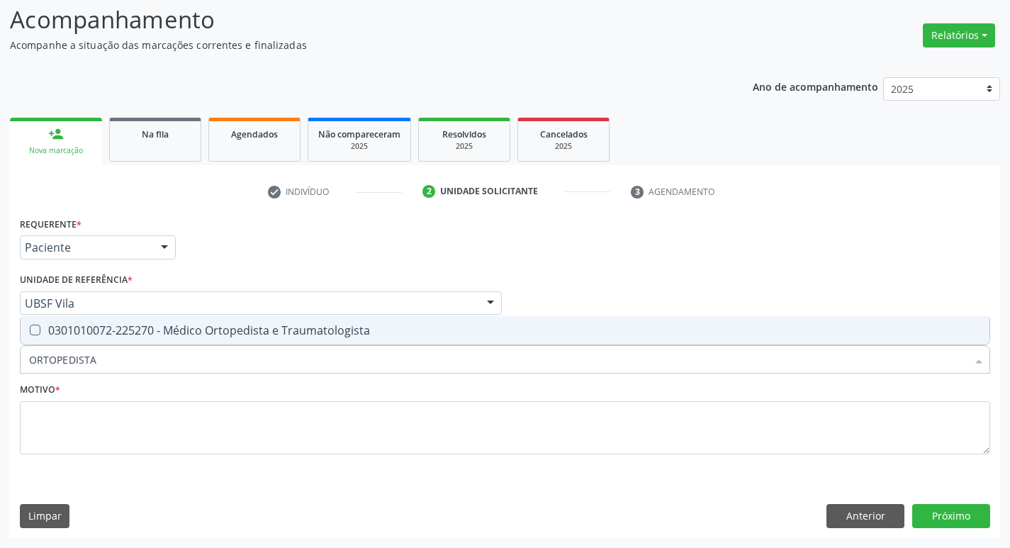
click at [186, 325] on div "0301010072-225270 - Médico Ortopedista e Traumatologista" at bounding box center [505, 330] width 952 height 11
checkbox Traumatologista "true"
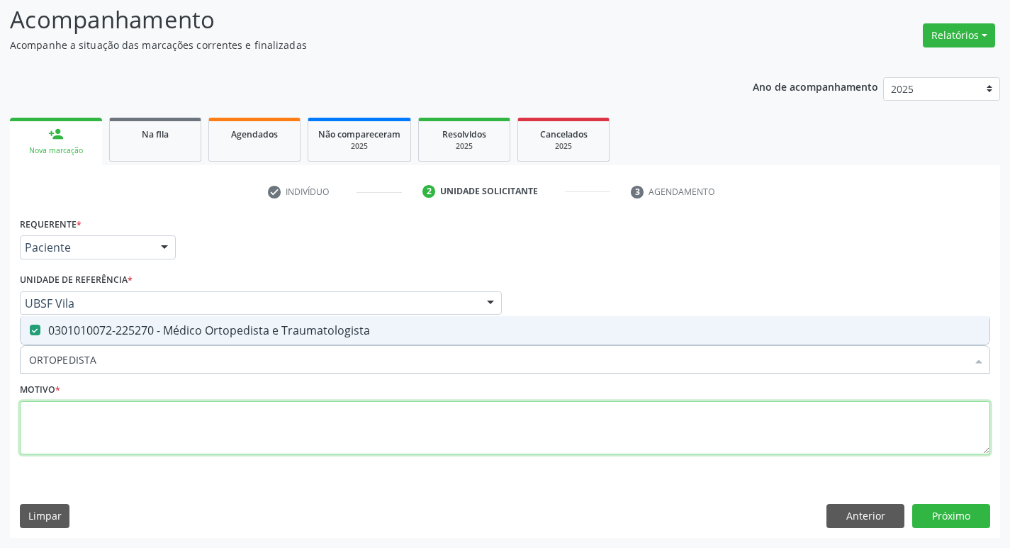
click at [229, 412] on textarea at bounding box center [505, 428] width 970 height 54
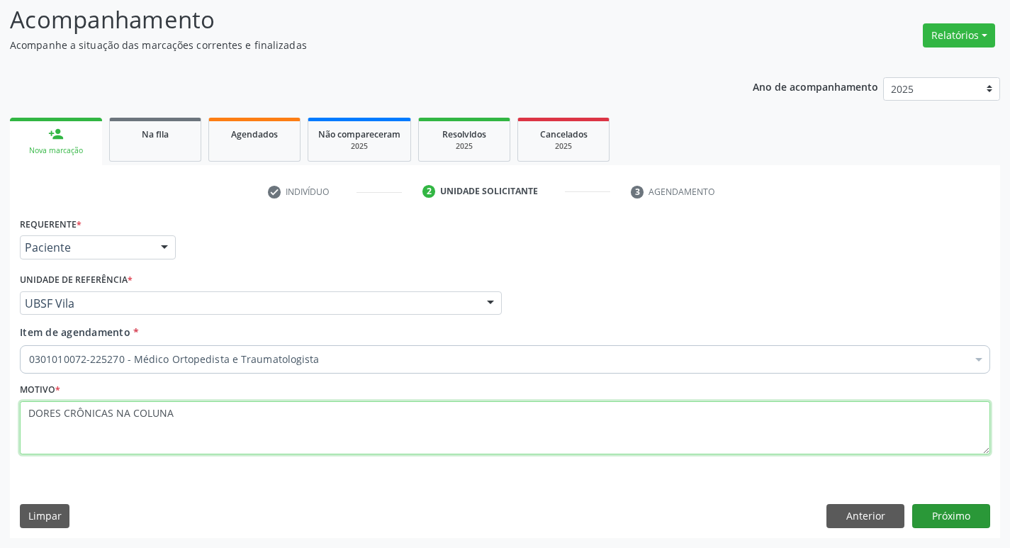
type textarea "DORES CRÔNICAS NA COLUNA"
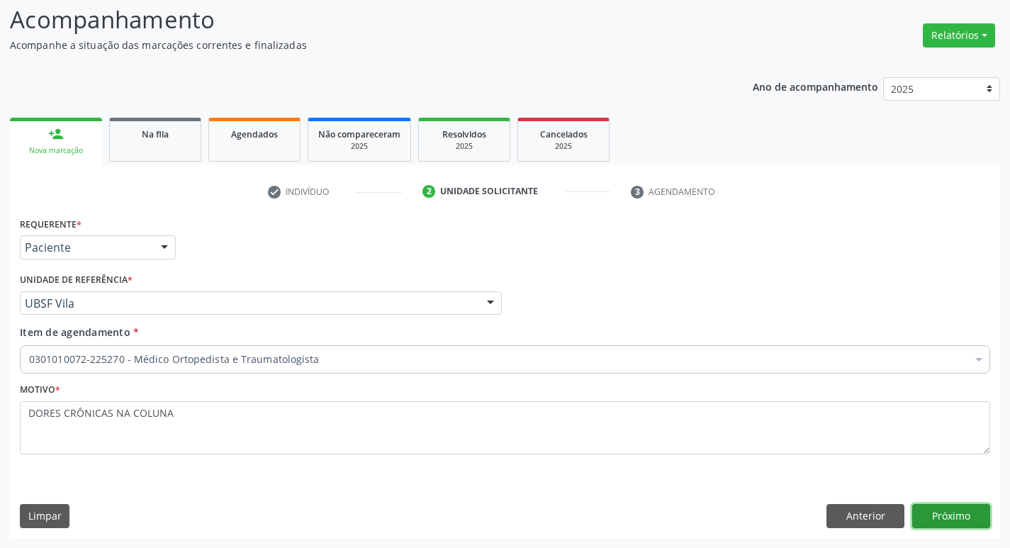
click at [932, 516] on button "Próximo" at bounding box center [951, 516] width 78 height 24
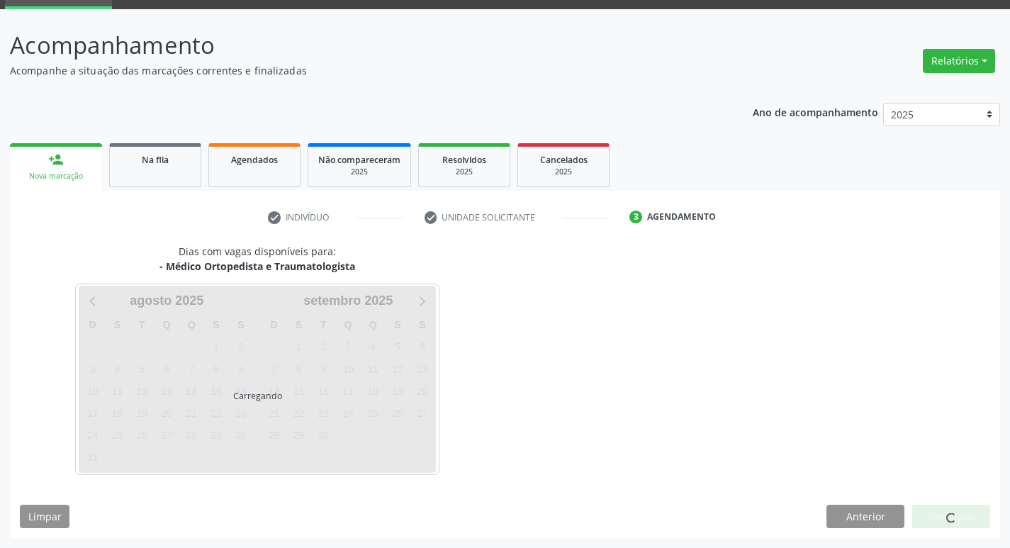
scroll to position [69, 0]
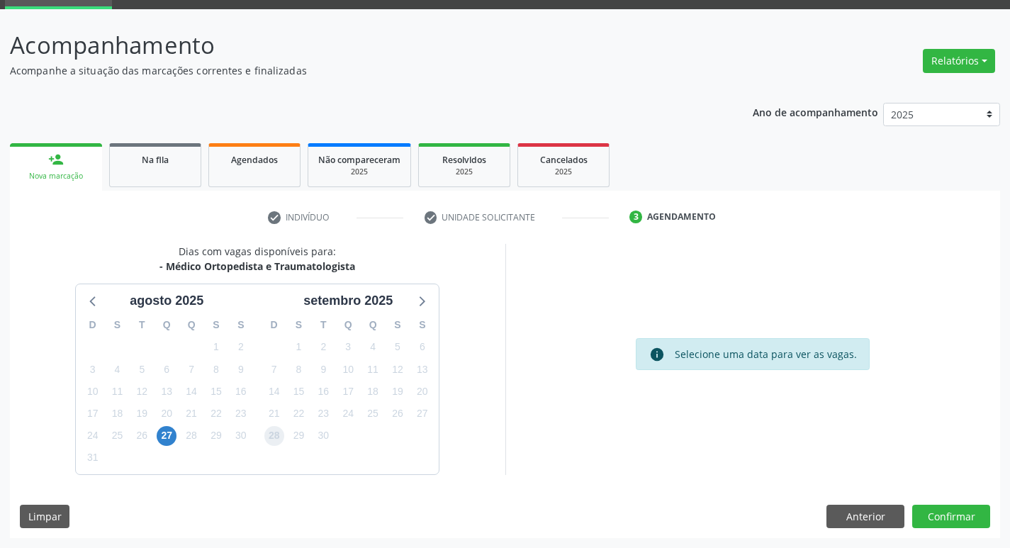
click at [281, 440] on span "28" at bounding box center [274, 436] width 20 height 20
click at [924, 510] on button "Confirmar" at bounding box center [951, 517] width 78 height 24
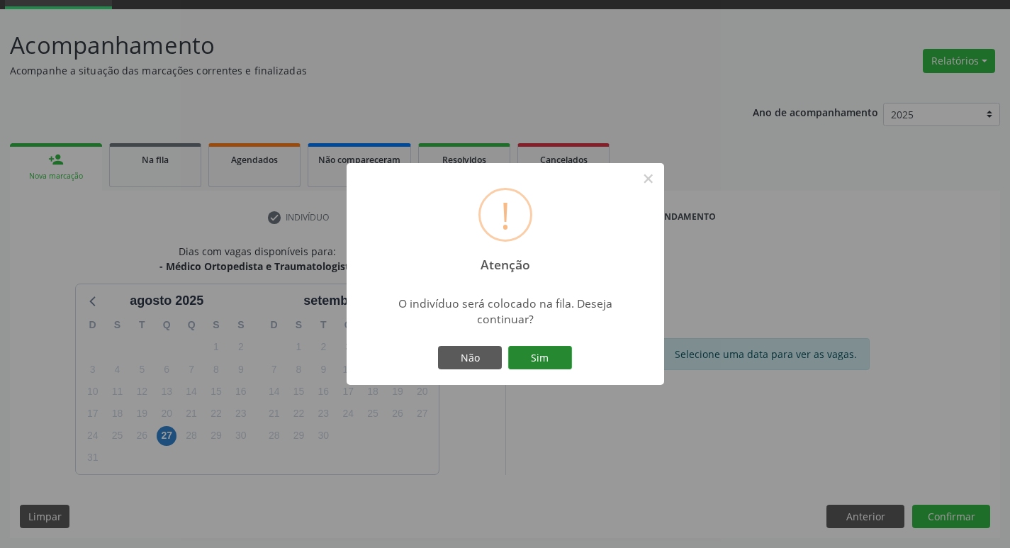
click at [562, 362] on button "Sim" at bounding box center [540, 358] width 64 height 24
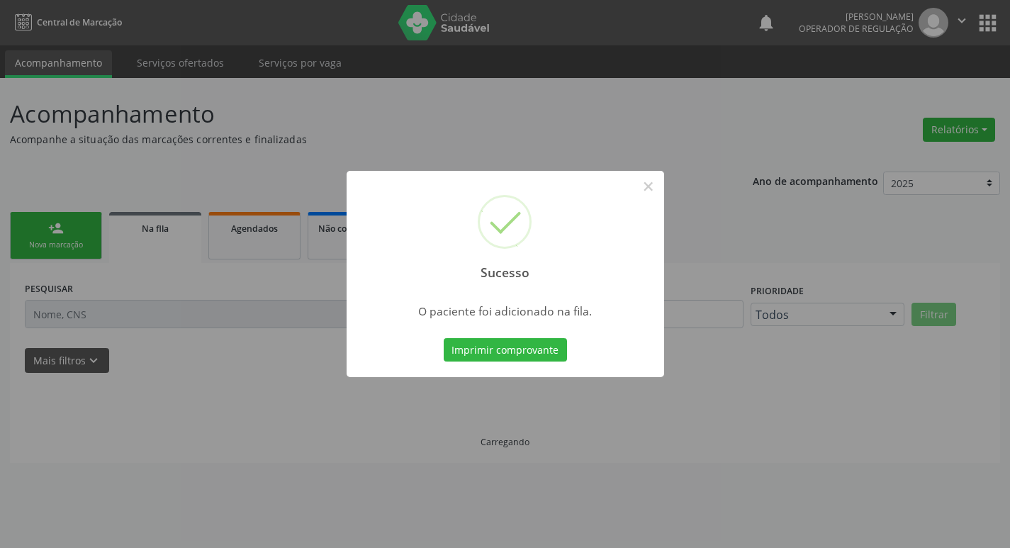
scroll to position [0, 0]
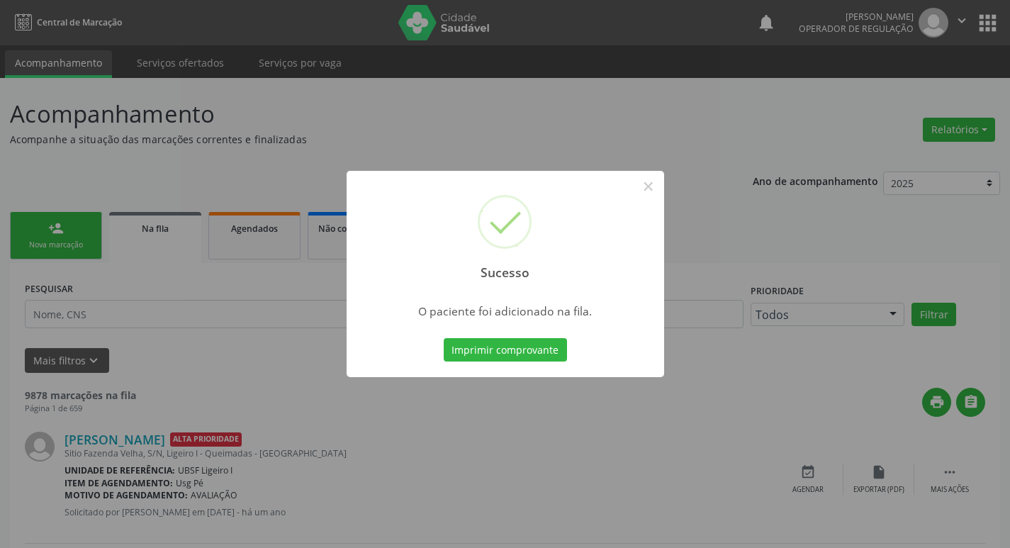
click at [5, 301] on div "Sucesso × O paciente foi adicionado na fila. Imprimir comprovante Cancel" at bounding box center [505, 274] width 1010 height 548
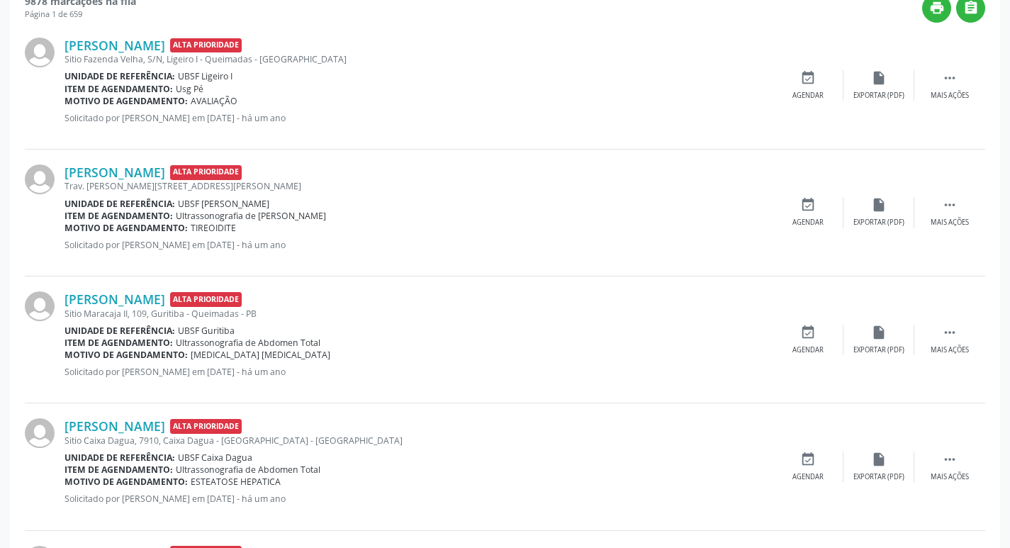
scroll to position [479, 0]
